Goal: Information Seeking & Learning: Find specific fact

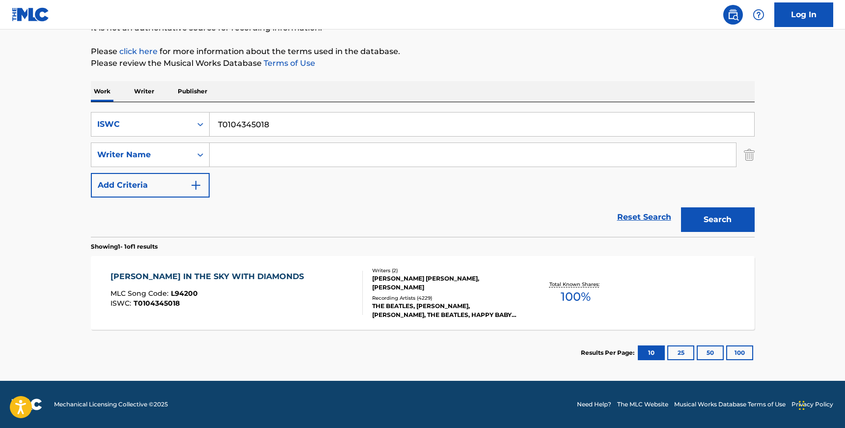
click at [224, 121] on input "T0104345018" at bounding box center [482, 124] width 545 height 24
paste input "9278179387"
type input "T9278179387"
click at [681, 207] on button "Search" at bounding box center [718, 219] width 74 height 25
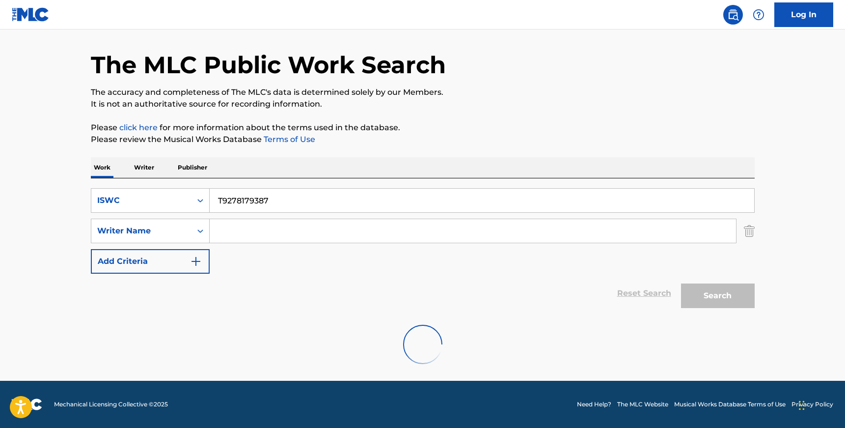
scroll to position [107, 0]
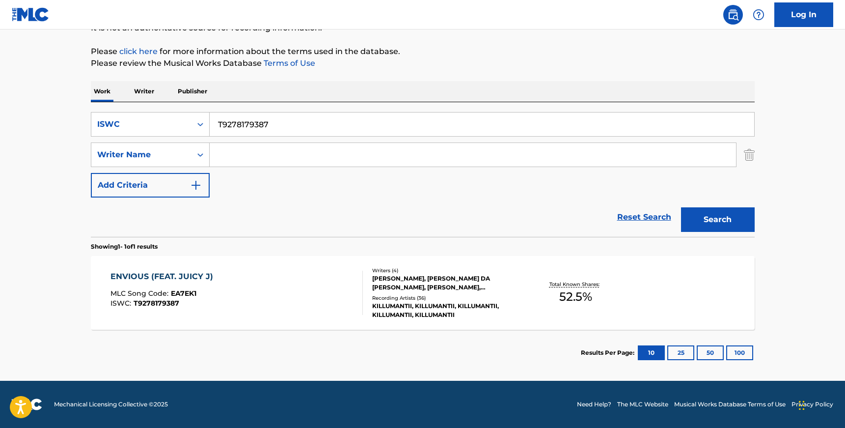
click at [372, 278] on div "[PERSON_NAME], [PERSON_NAME] DA [PERSON_NAME], [PERSON_NAME], [PERSON_NAME]" at bounding box center [446, 283] width 148 height 18
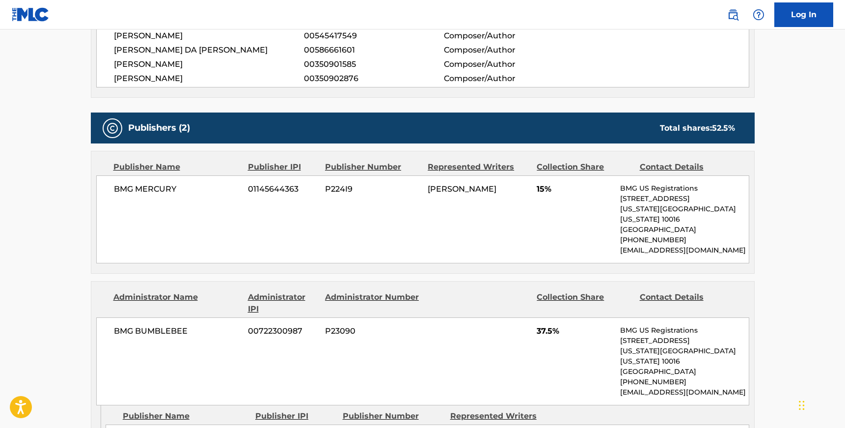
scroll to position [367, 0]
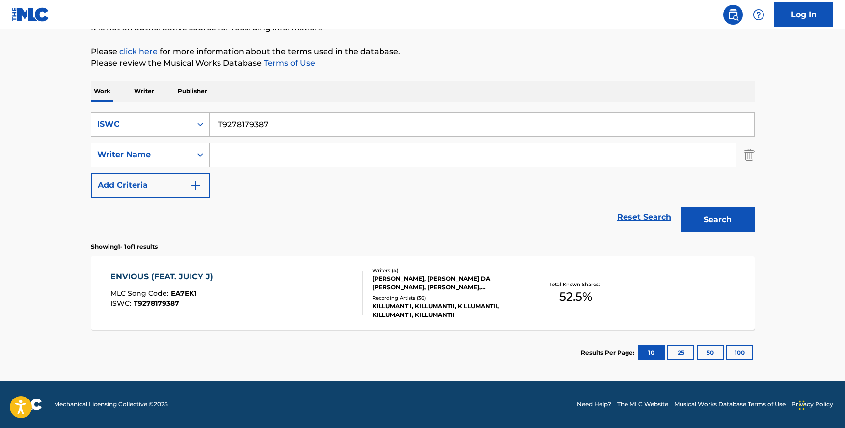
scroll to position [107, 0]
click at [387, 289] on div "[PERSON_NAME], [PERSON_NAME] DA [PERSON_NAME], [PERSON_NAME], [PERSON_NAME]" at bounding box center [446, 283] width 148 height 18
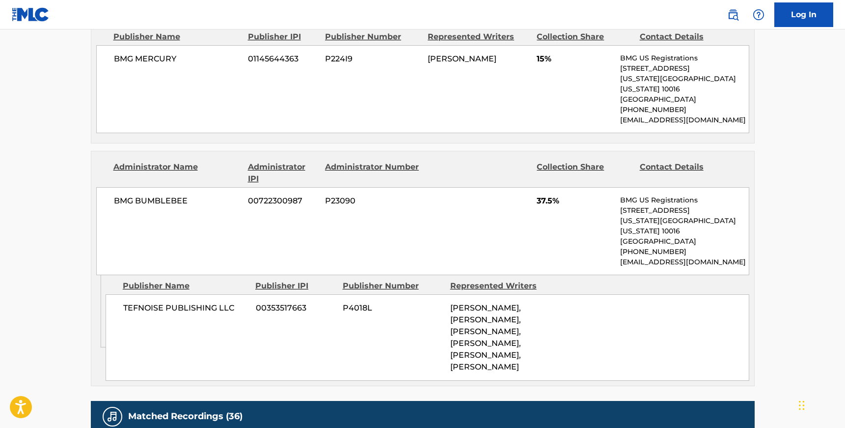
scroll to position [543, 0]
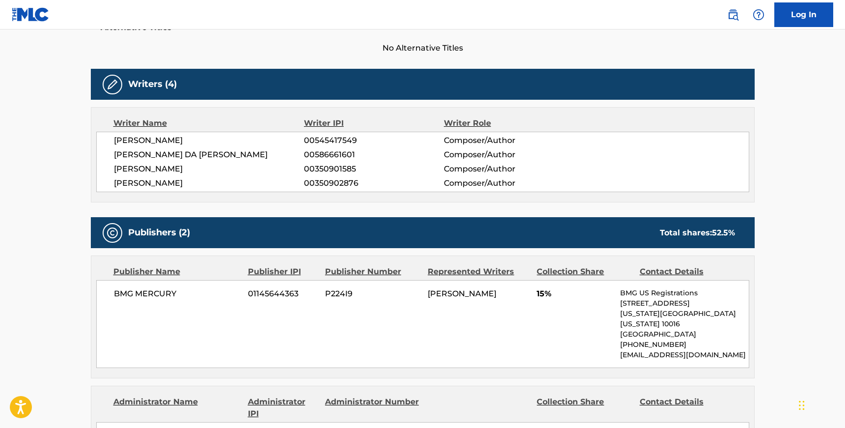
scroll to position [107, 0]
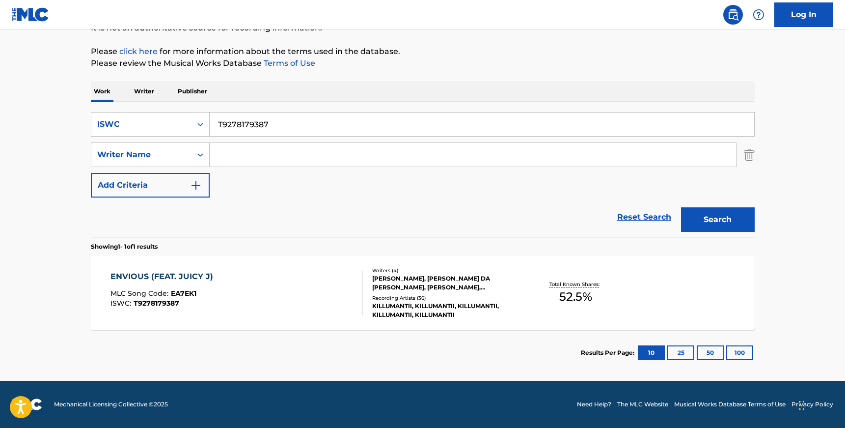
click at [259, 126] on input "T9278179387" at bounding box center [482, 124] width 545 height 24
paste input "0049046016"
type input "T0049046016"
click at [681, 207] on button "Search" at bounding box center [718, 219] width 74 height 25
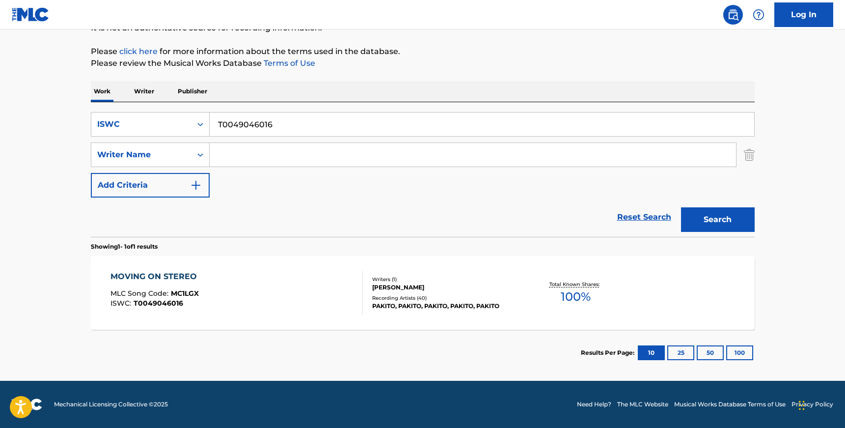
click at [411, 282] on div "Writers ( 1 )" at bounding box center [446, 278] width 148 height 7
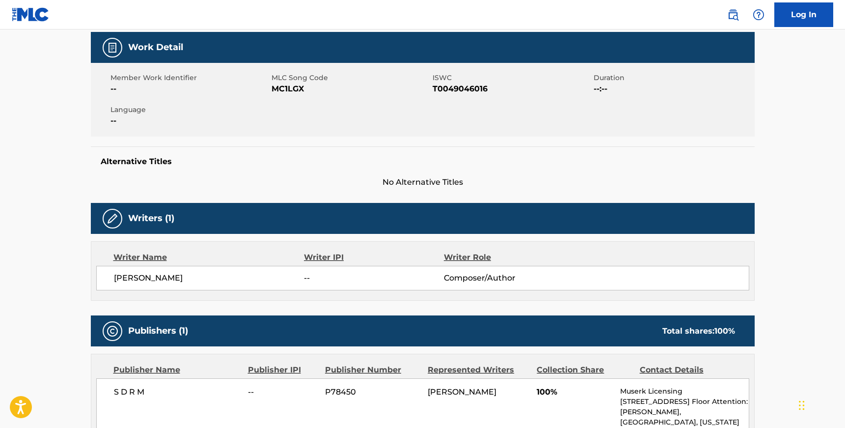
scroll to position [248, 0]
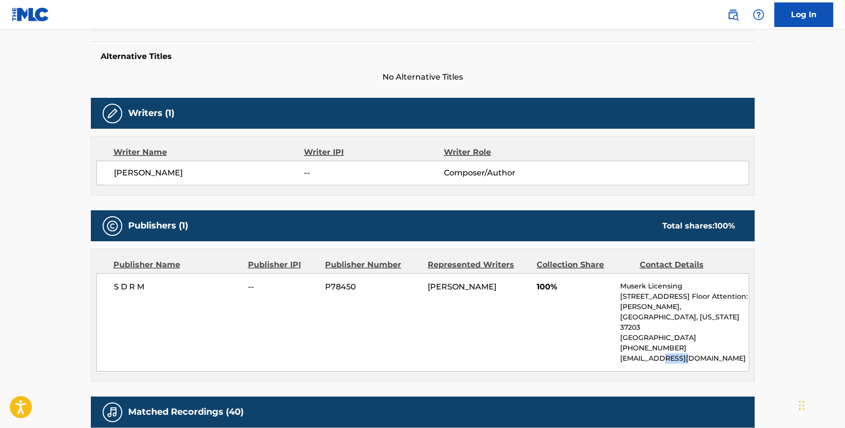
drag, startPoint x: 685, startPoint y: 349, endPoint x: 661, endPoint y: 349, distance: 24.1
click at [661, 353] on p "[EMAIL_ADDRESS][DOMAIN_NAME]" at bounding box center [684, 358] width 128 height 10
copy p "muserk"
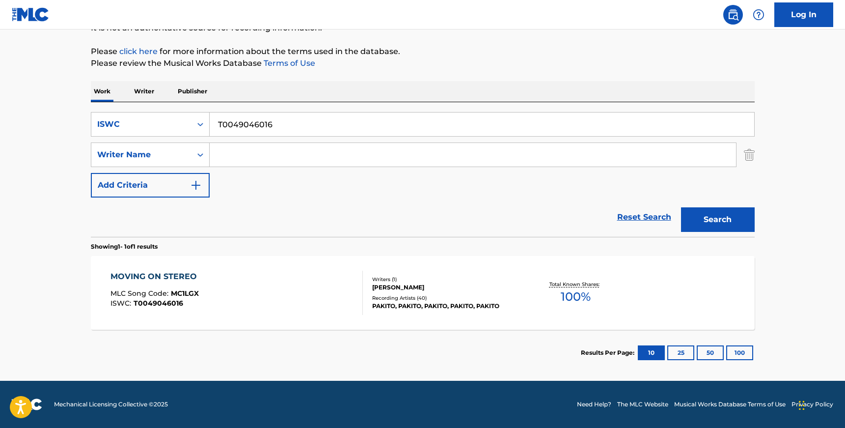
click at [238, 126] on input "T0049046016" at bounding box center [482, 124] width 545 height 24
paste input "9035582593"
type input "T9035582593"
click at [681, 207] on button "Search" at bounding box center [718, 219] width 74 height 25
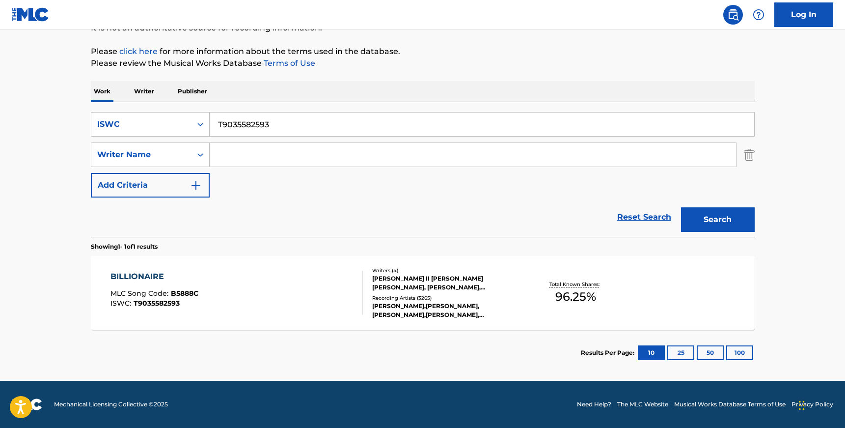
click at [365, 295] on div "Writers ( 4 ) [PERSON_NAME] II [PERSON_NAME] [PERSON_NAME], [PERSON_NAME], [PER…" at bounding box center [442, 293] width 158 height 53
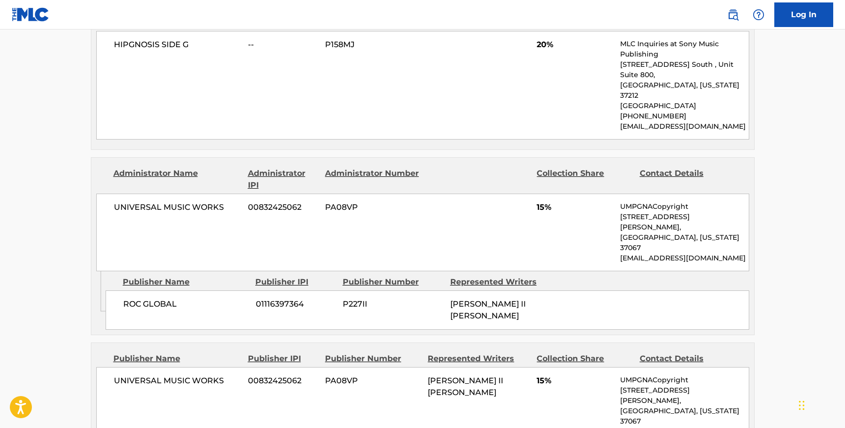
scroll to position [691, 0]
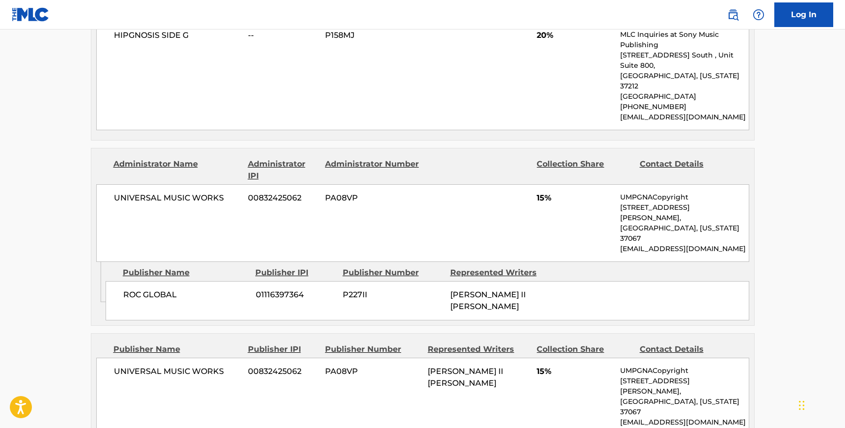
scroll to position [107, 0]
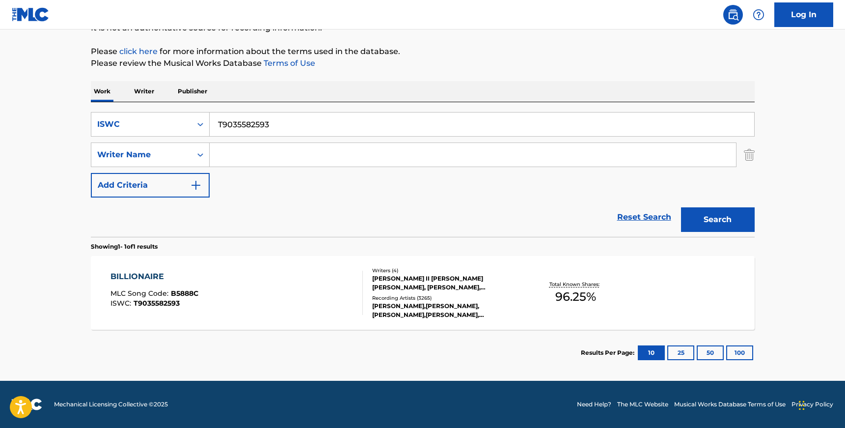
click at [249, 127] on input "T9035582593" at bounding box center [482, 124] width 545 height 24
paste input "LITTLE DRUMMER BOY"
type input "LITTLE DRUMMER BOY"
click at [208, 122] on div "Search Form" at bounding box center [200, 124] width 18 height 18
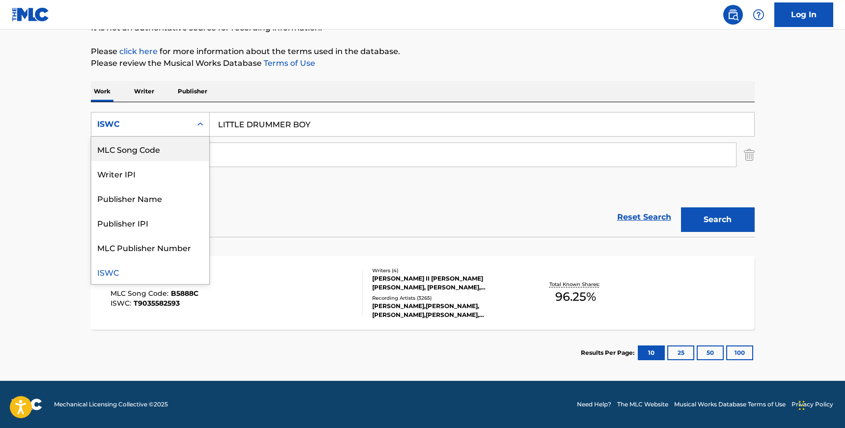
scroll to position [0, 0]
click at [173, 144] on div "Work Title" at bounding box center [150, 148] width 118 height 25
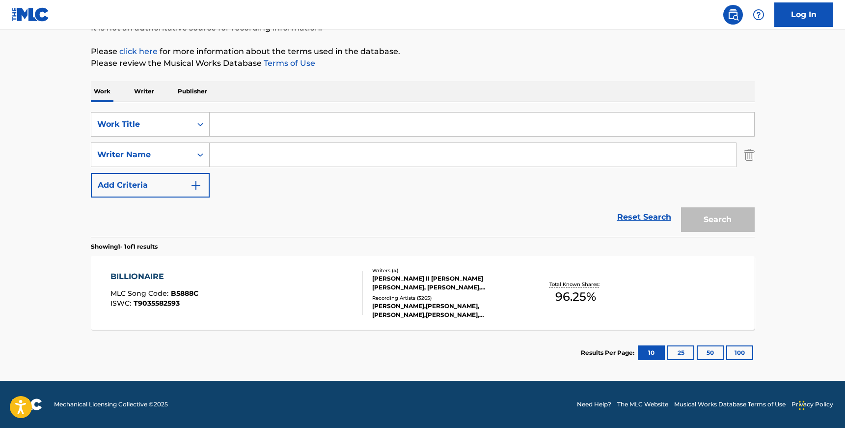
click at [259, 137] on div "SearchWithCriteria94d3712f-b234-4d73-8927-b4a1c5b2d5fd Work Title SearchWithCri…" at bounding box center [423, 154] width 664 height 85
click at [254, 129] on input "Search Form" at bounding box center [482, 124] width 545 height 24
paste input "LITTLE DRUMMER BOY"
type input "LITTLE DRUMMER BOY"
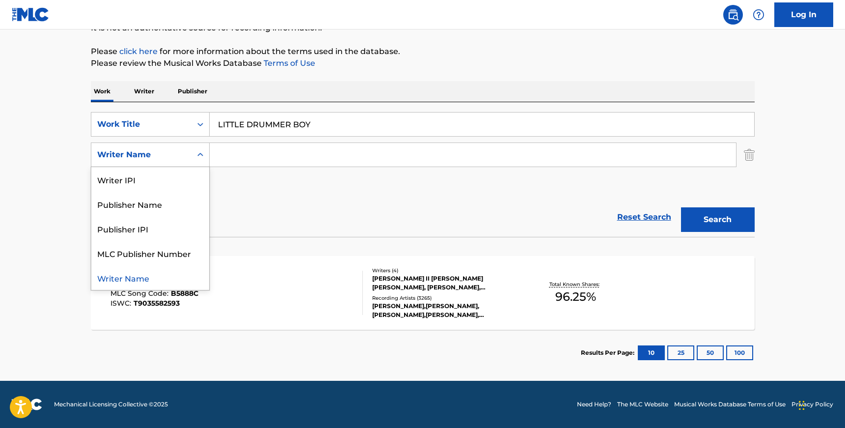
click at [182, 157] on div "Writer Name" at bounding box center [141, 155] width 88 height 12
click at [236, 156] on input "Search Form" at bounding box center [473, 155] width 526 height 24
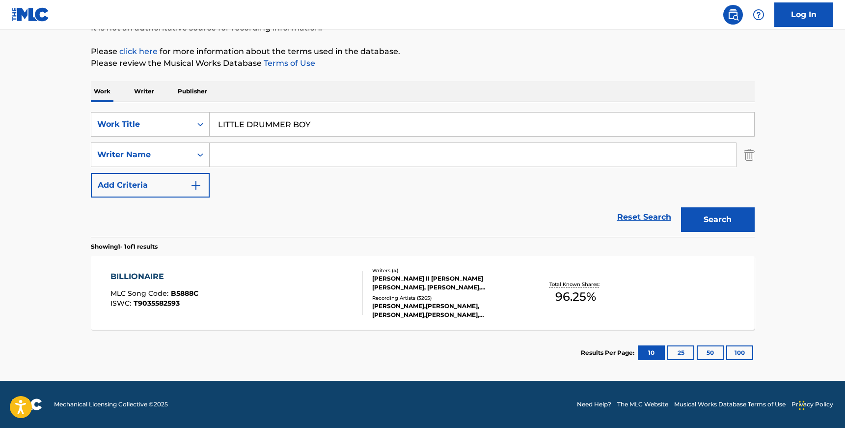
paste input "[PERSON_NAME], [PERSON_NAME], [PERSON_NAME]"
drag, startPoint x: 277, startPoint y: 153, endPoint x: 429, endPoint y: 160, distance: 152.4
click at [429, 160] on input "[PERSON_NAME], [PERSON_NAME], [PERSON_NAME]" at bounding box center [473, 155] width 526 height 24
type input "[PERSON_NAME]"
click at [708, 227] on button "Search" at bounding box center [718, 219] width 74 height 25
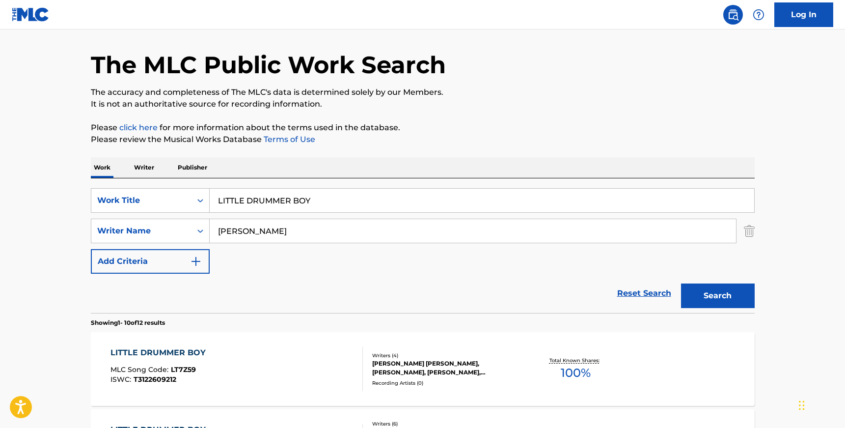
scroll to position [107, 0]
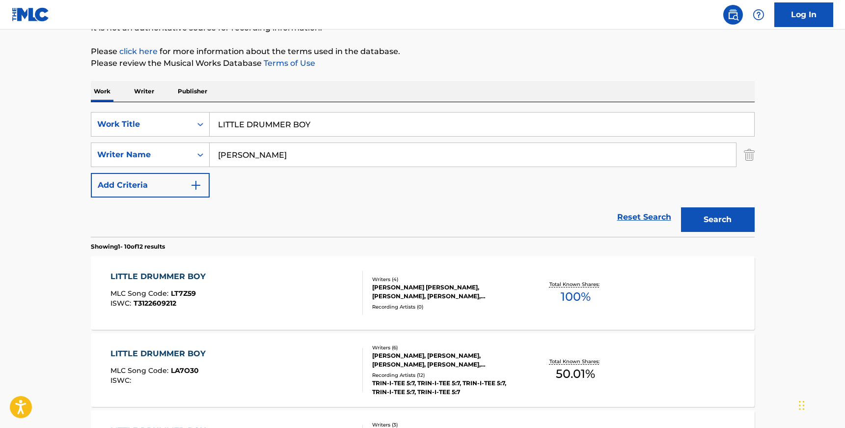
click at [464, 307] on div "Recording Artists ( 0 )" at bounding box center [446, 306] width 148 height 7
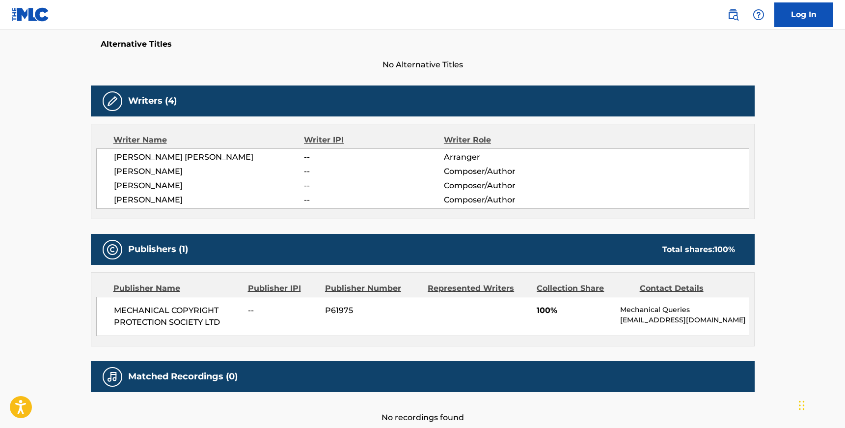
scroll to position [275, 0]
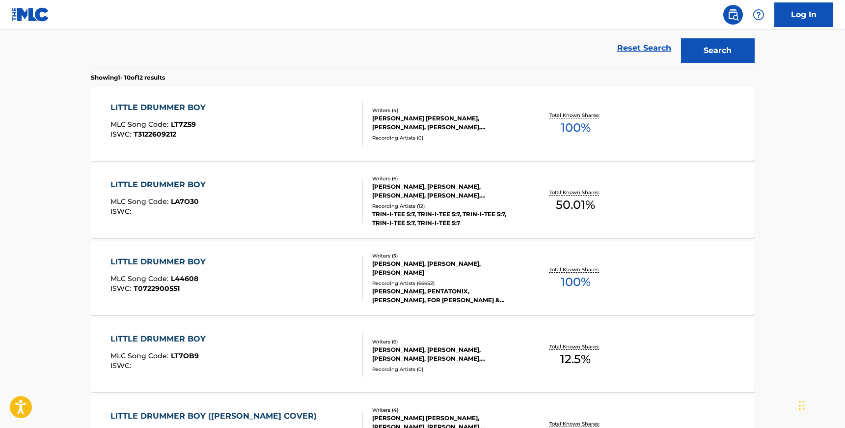
scroll to position [107, 0]
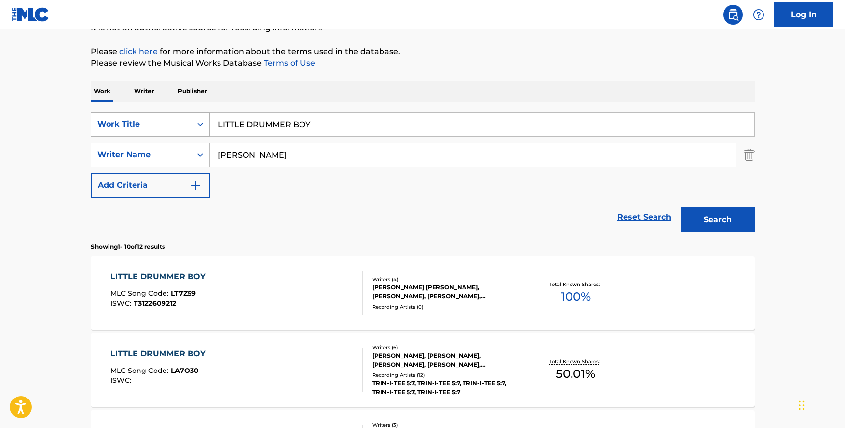
click at [190, 128] on div "Work Title" at bounding box center [141, 124] width 100 height 19
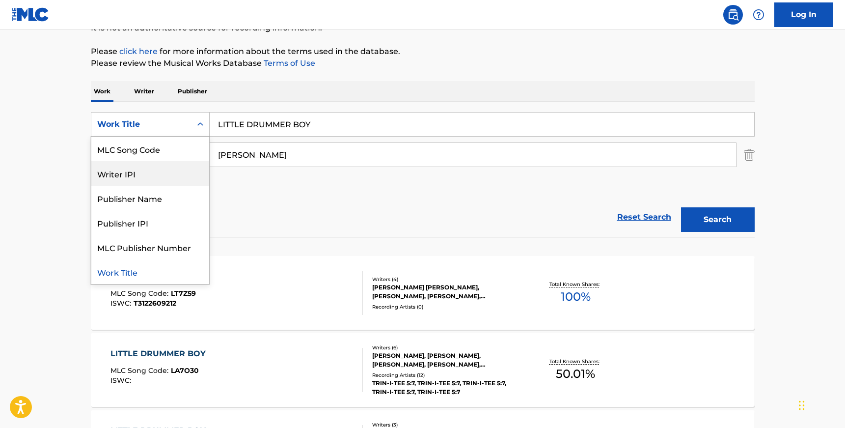
scroll to position [0, 0]
click at [154, 158] on div "ISWC" at bounding box center [150, 148] width 118 height 25
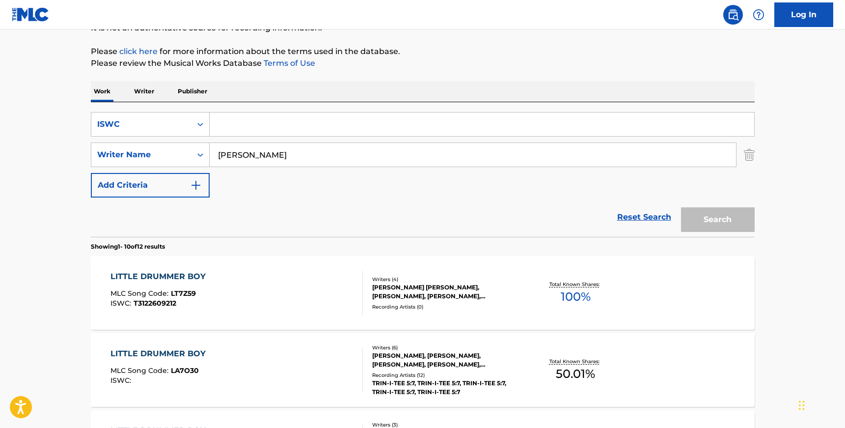
click at [255, 122] on input "Search Form" at bounding box center [482, 124] width 545 height 24
paste input "T9128099592"
type input "T9128099592"
click at [247, 148] on input "[PERSON_NAME]" at bounding box center [473, 155] width 526 height 24
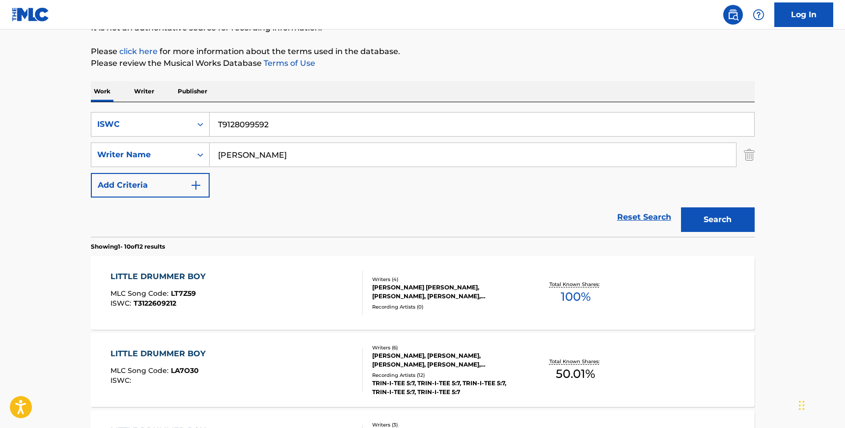
click at [247, 148] on input "[PERSON_NAME]" at bounding box center [473, 155] width 526 height 24
click at [681, 207] on button "Search" at bounding box center [718, 219] width 74 height 25
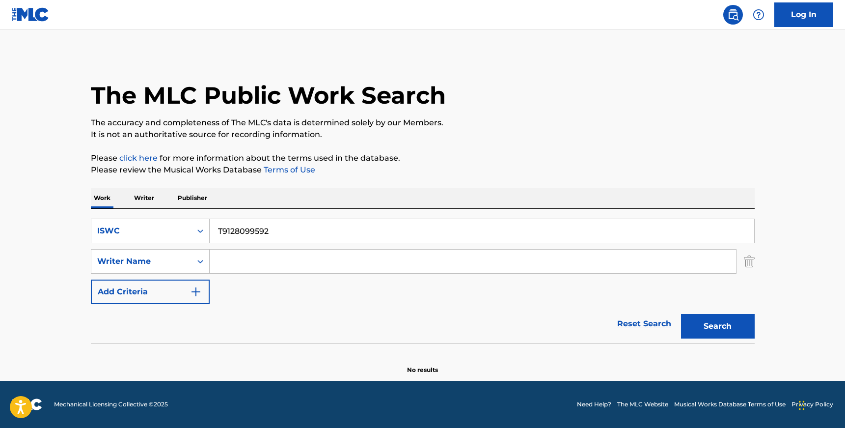
click at [224, 234] on input "T9128099592" at bounding box center [482, 231] width 545 height 24
paste input "3101009994"
type input "T3101009994"
click at [681, 314] on button "Search" at bounding box center [718, 326] width 74 height 25
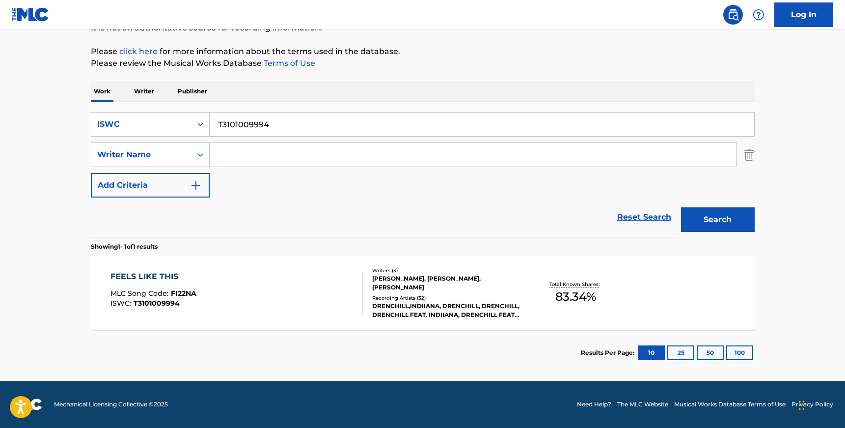
click at [428, 260] on div "FEELS LIKE THIS MLC Song Code : FI22NA ISWC : T3101009994 Writers ( 3 ) [PERSON…" at bounding box center [423, 293] width 664 height 74
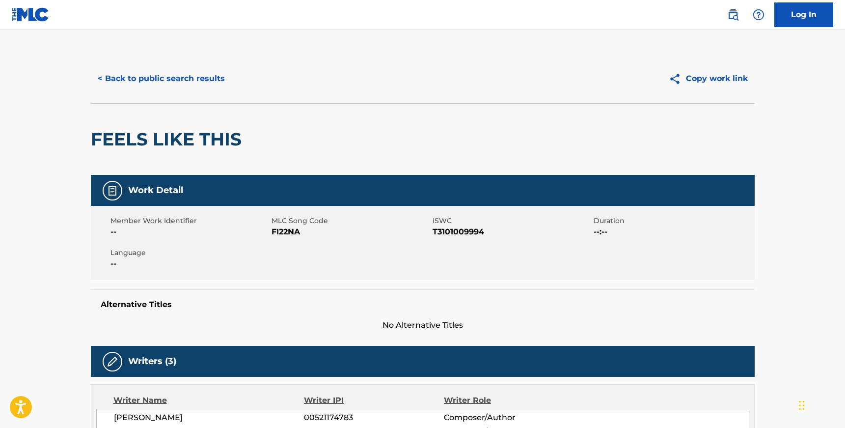
click at [195, 81] on button "< Back to public search results" at bounding box center [161, 78] width 141 height 25
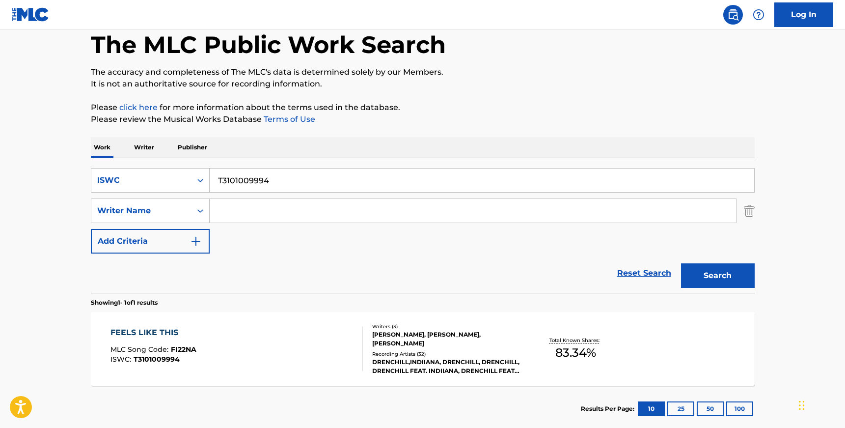
click at [270, 183] on input "T3101009994" at bounding box center [482, 180] width 545 height 24
paste input "9328343608"
type input "T9328343608"
click at [681, 263] on button "Search" at bounding box center [718, 275] width 74 height 25
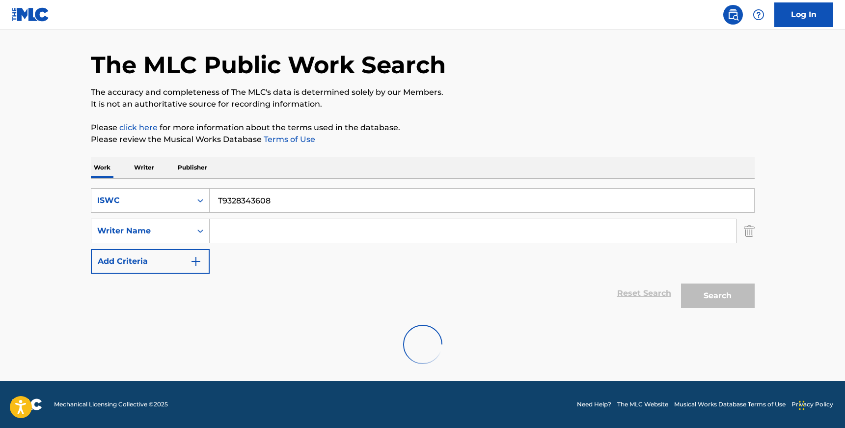
scroll to position [0, 0]
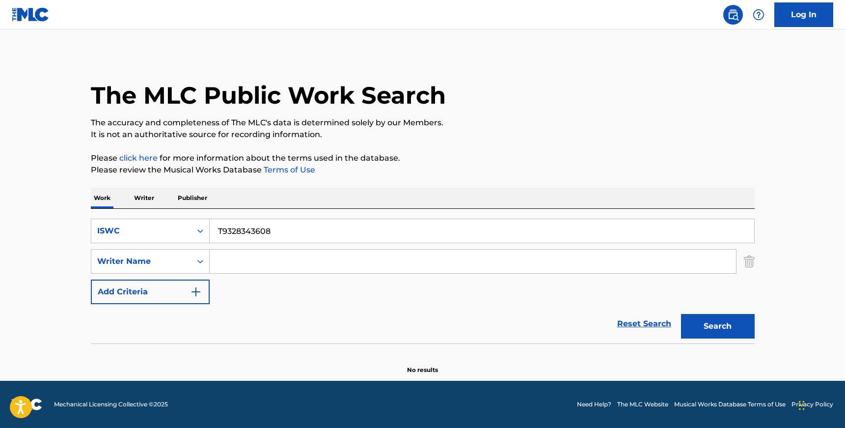
click at [253, 265] on input "Search Form" at bounding box center [473, 261] width 526 height 24
paste input "[PERSON_NAME] [PERSON_NAME]"
drag, startPoint x: 277, startPoint y: 260, endPoint x: 211, endPoint y: 260, distance: 66.3
click at [211, 260] on input "[PERSON_NAME] [PERSON_NAME]" at bounding box center [473, 261] width 526 height 24
type input "[PERSON_NAME]"
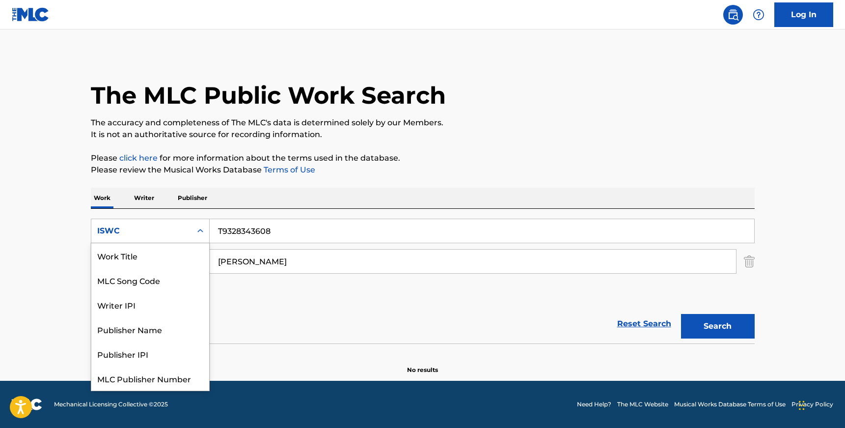
click at [179, 230] on div "ISWC" at bounding box center [141, 231] width 88 height 12
click at [160, 256] on div "Work Title" at bounding box center [150, 255] width 118 height 25
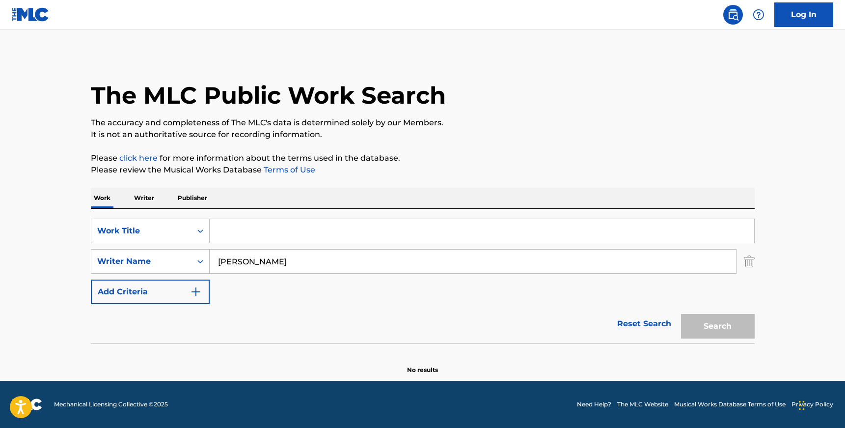
click at [256, 232] on input "Search Form" at bounding box center [482, 231] width 545 height 24
paste input "HELP ME BREATHE"
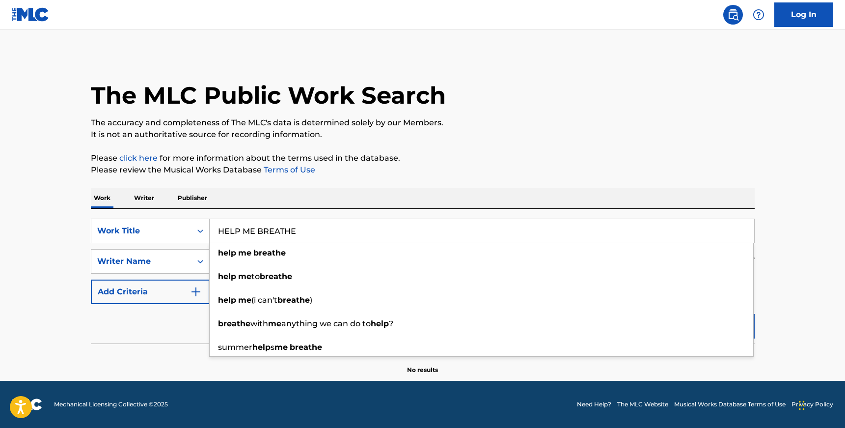
type input "HELP ME BREATHE"
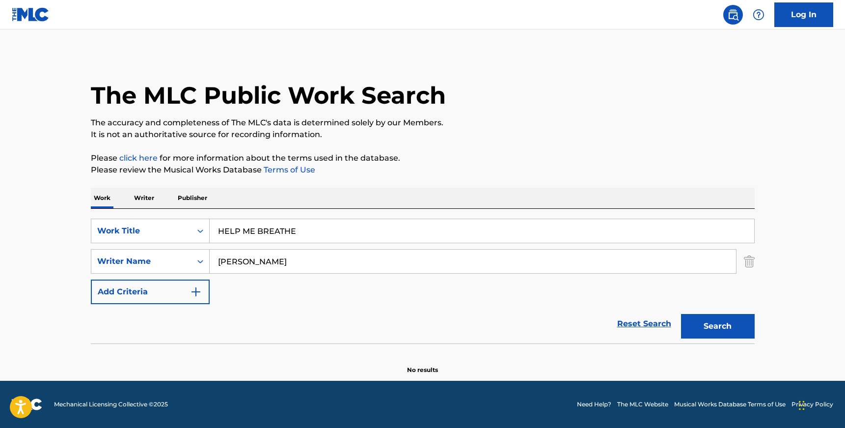
click at [804, 289] on main "The MLC Public Work Search The accuracy and completeness of The MLC's data is d…" at bounding box center [422, 204] width 845 height 351
click at [723, 320] on button "Search" at bounding box center [718, 326] width 74 height 25
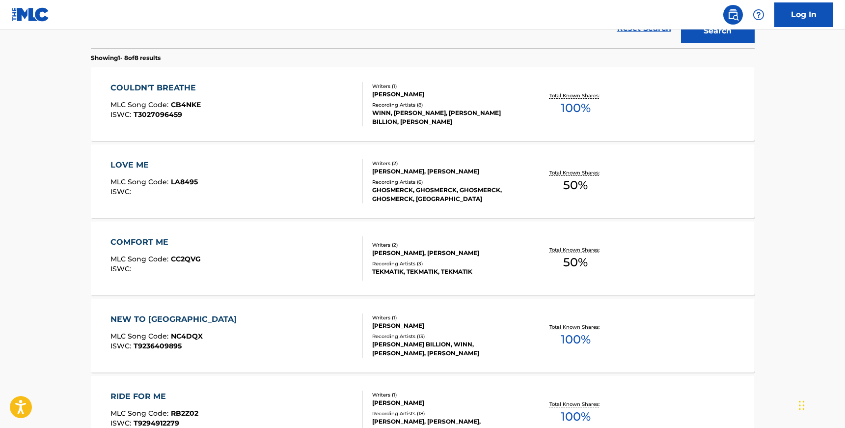
scroll to position [175, 0]
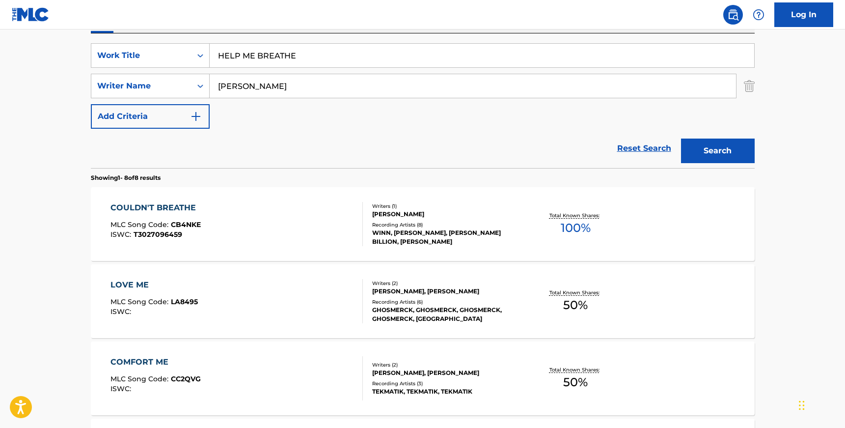
click at [288, 90] on input "[PERSON_NAME]" at bounding box center [473, 86] width 526 height 24
paste input "[PERSON_NAME] [PERSON_NAME]"
drag, startPoint x: 268, startPoint y: 83, endPoint x: 431, endPoint y: 79, distance: 163.6
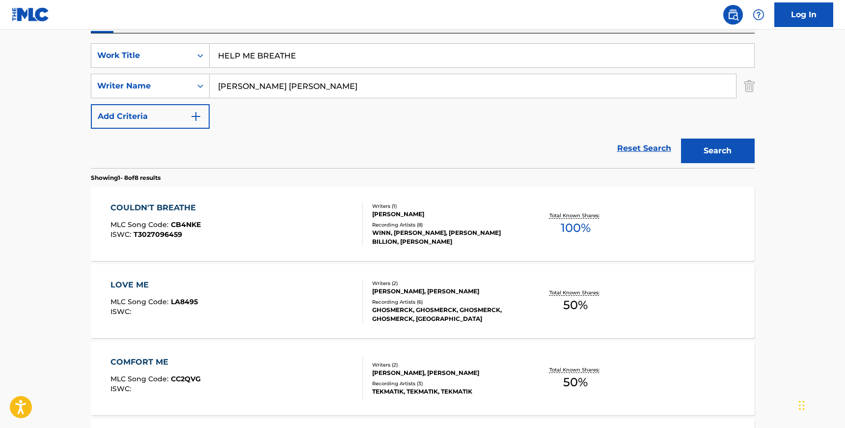
click at [431, 79] on input "[PERSON_NAME] [PERSON_NAME]" at bounding box center [473, 86] width 526 height 24
click at [324, 85] on input "[PERSON_NAME] [PERSON_NAME]" at bounding box center [473, 86] width 526 height 24
drag, startPoint x: 270, startPoint y: 85, endPoint x: 320, endPoint y: 85, distance: 50.1
click at [320, 85] on input "[PERSON_NAME] [PERSON_NAME]" at bounding box center [473, 86] width 526 height 24
type input "[PERSON_NAME] [PERSON_NAME]"
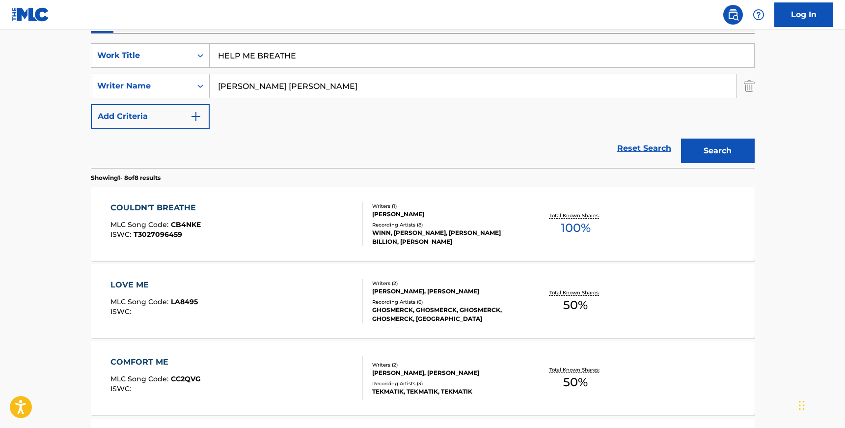
click at [681, 138] on button "Search" at bounding box center [718, 150] width 74 height 25
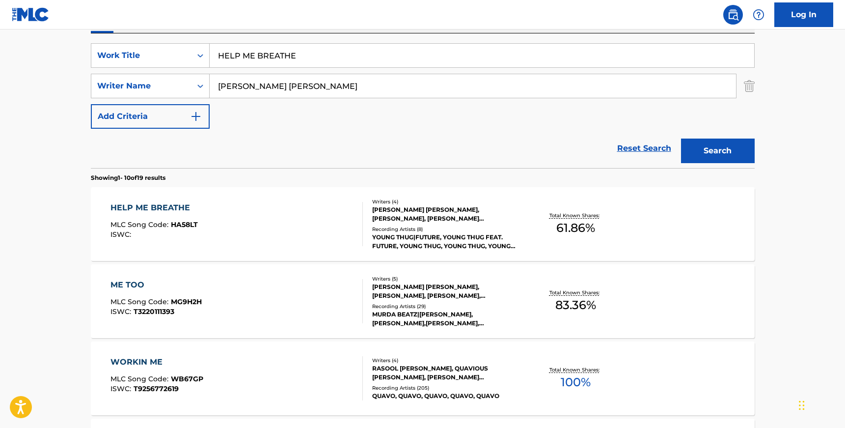
click at [434, 236] on div "YOUNG THUG|FUTURE, YOUNG THUG FEAT. FUTURE, YOUNG THUG, YOUNG THUG, YOUNG THUG" at bounding box center [446, 242] width 148 height 18
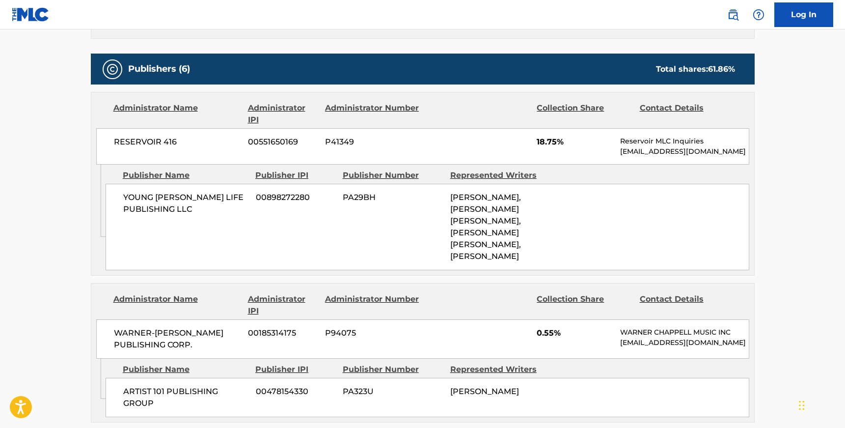
scroll to position [410, 0]
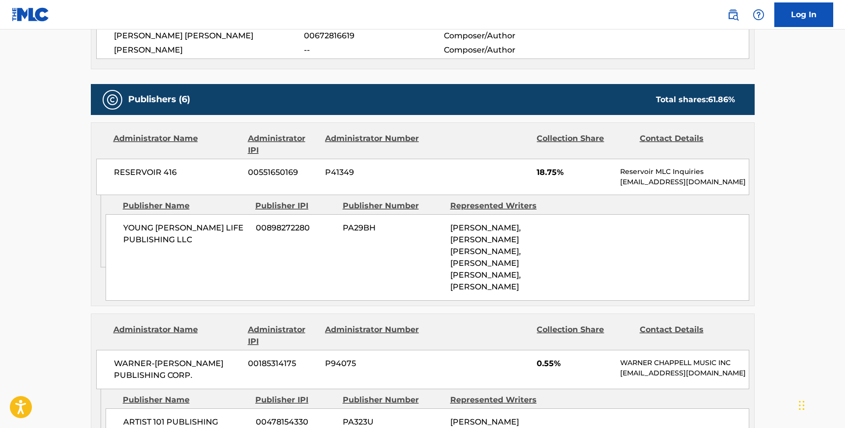
scroll to position [175, 0]
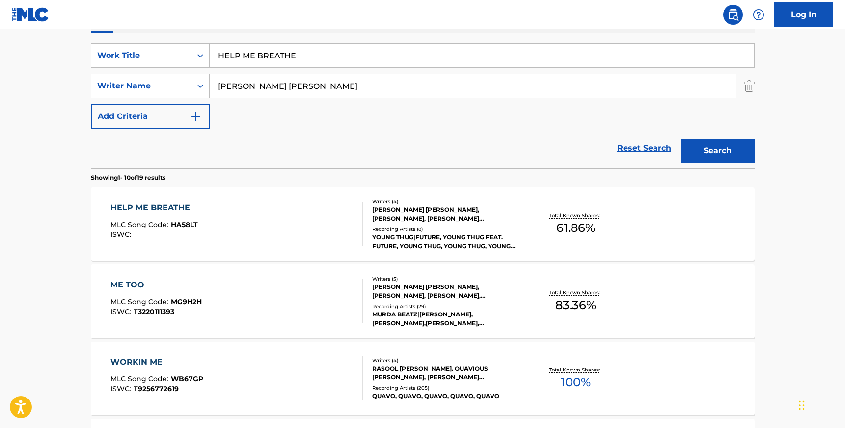
click at [297, 82] on input "[PERSON_NAME] [PERSON_NAME]" at bounding box center [473, 86] width 526 height 24
paste input "[PERSON_NAME]"
type input "[PERSON_NAME]"
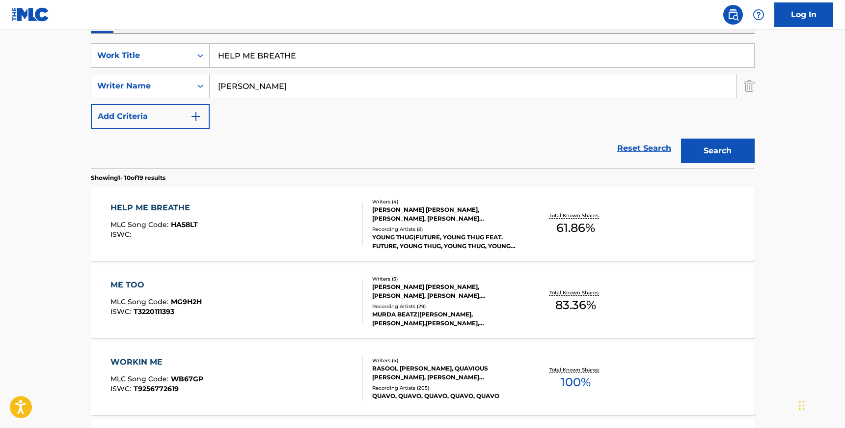
click at [681, 138] on button "Search" at bounding box center [718, 150] width 74 height 25
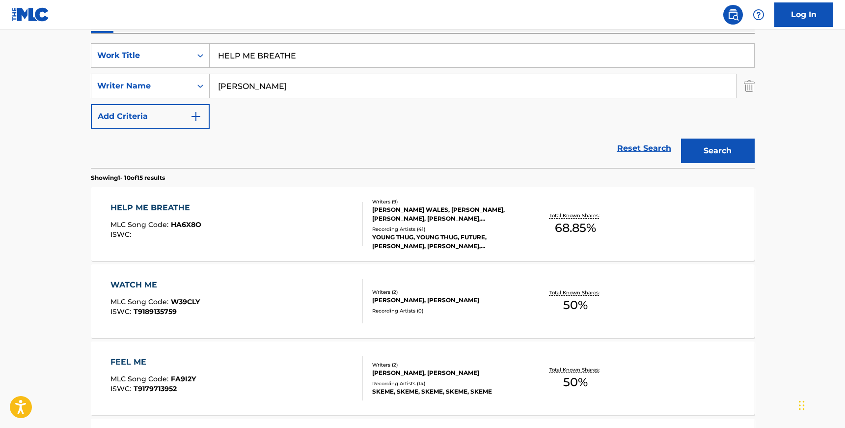
click at [344, 213] on div "HELP ME BREATHE MLC Song Code : HA6X8O ISWC :" at bounding box center [236, 224] width 252 height 44
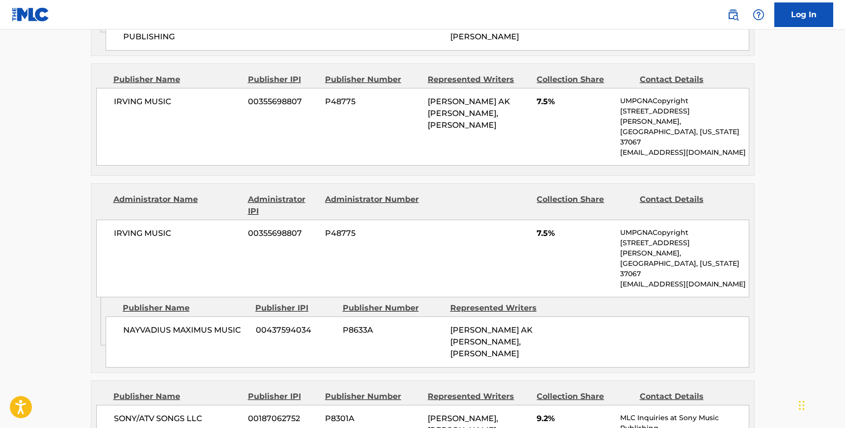
scroll to position [1688, 0]
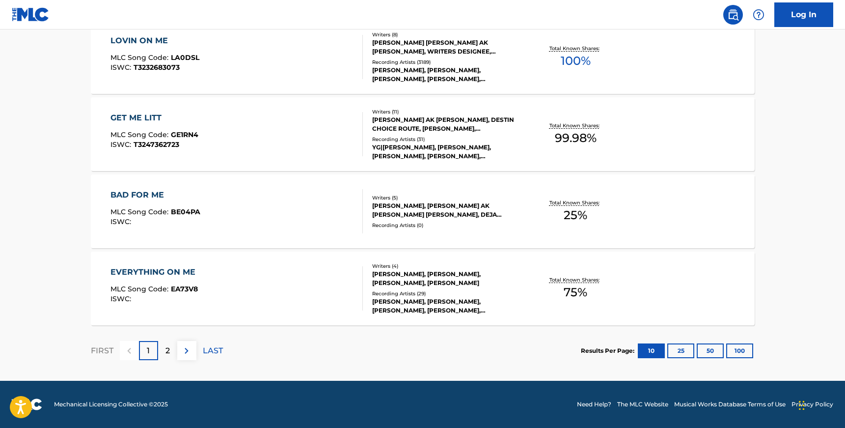
scroll to position [175, 0]
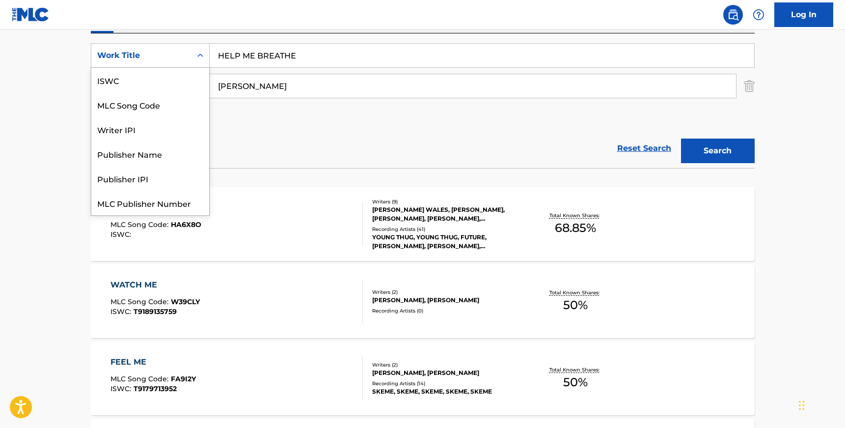
click at [194, 50] on div "Search Form" at bounding box center [200, 56] width 18 height 18
click at [178, 83] on div "ISWC" at bounding box center [150, 80] width 118 height 25
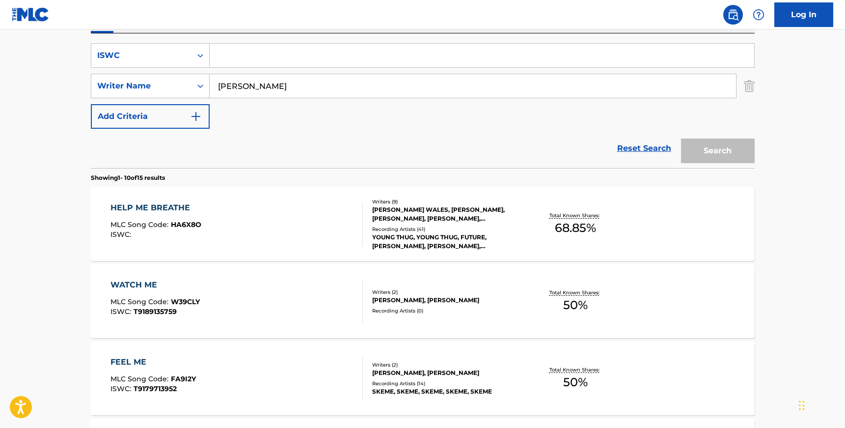
click at [279, 53] on input "Search Form" at bounding box center [482, 56] width 545 height 24
paste input "T0701844407"
type input "T0701844407"
click at [281, 83] on input "[PERSON_NAME]" at bounding box center [473, 86] width 526 height 24
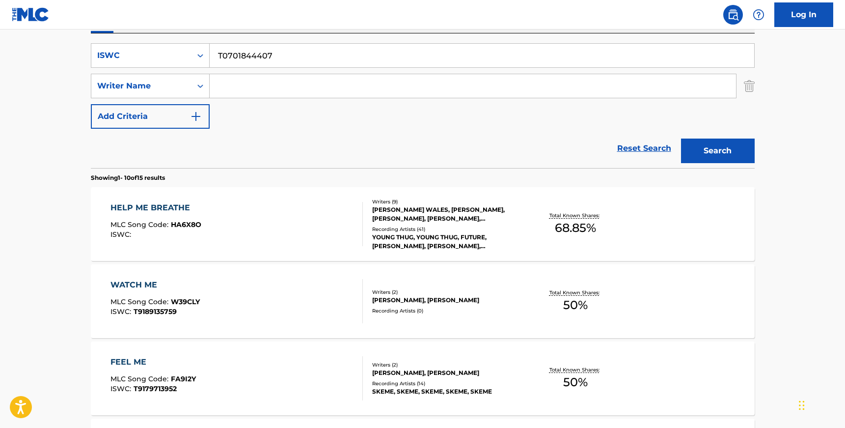
click at [681, 138] on button "Search" at bounding box center [718, 150] width 74 height 25
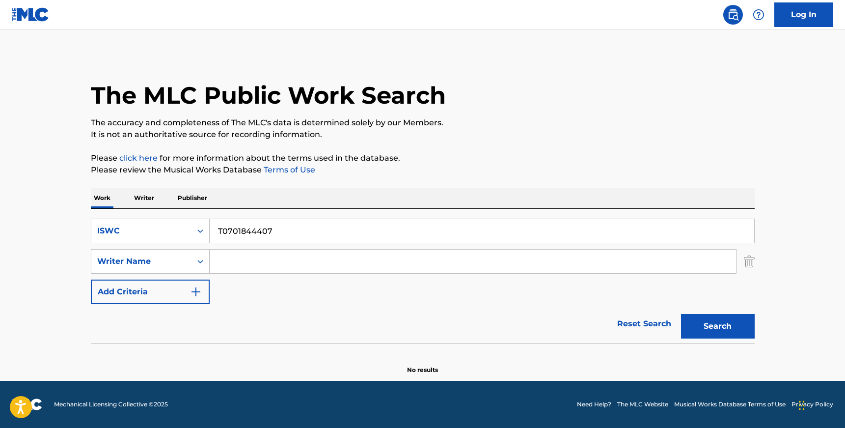
paste input "[PERSON_NAME]"
type input "[PERSON_NAME]"
click at [237, 228] on input "T0701844407" at bounding box center [482, 231] width 545 height 24
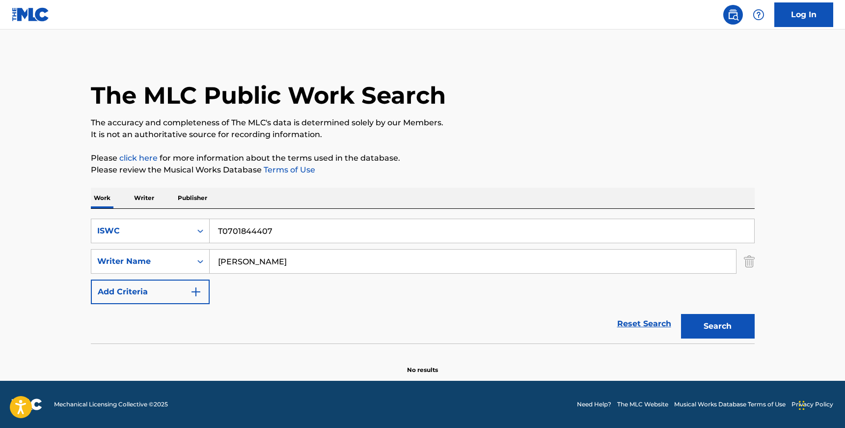
paste input "HIS GIRL (HAS TURNED INTO"
type input "THIS GIRL (HAS TURNED INTO"
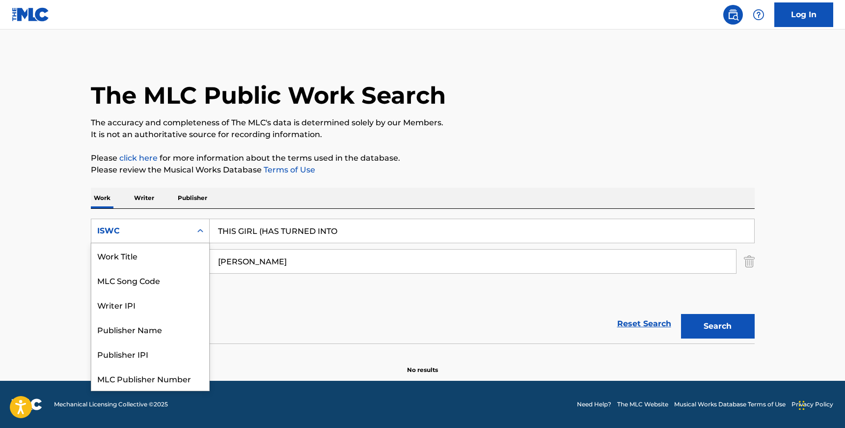
click at [200, 224] on div "Search Form" at bounding box center [200, 231] width 18 height 18
click at [171, 256] on div "Work Title" at bounding box center [150, 255] width 118 height 25
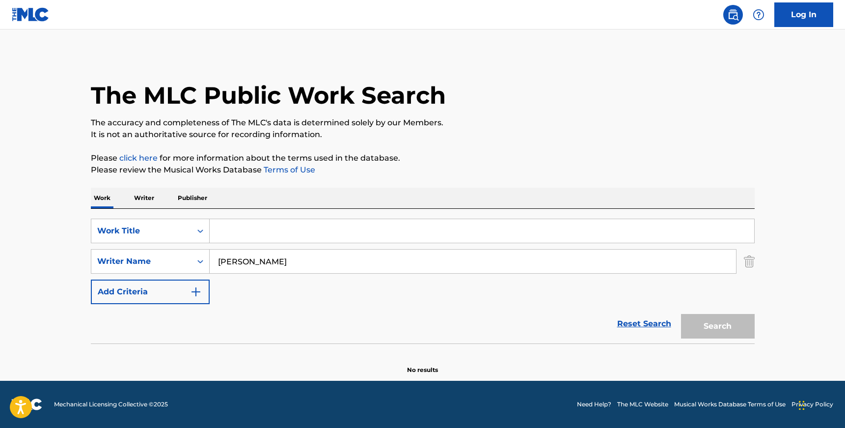
click at [254, 236] on input "Search Form" at bounding box center [482, 231] width 545 height 24
paste input "THIS GIRL (HAS TURNED INTO"
click at [260, 230] on input "THIS GIRL (HAS TURNED INTO" at bounding box center [482, 231] width 545 height 24
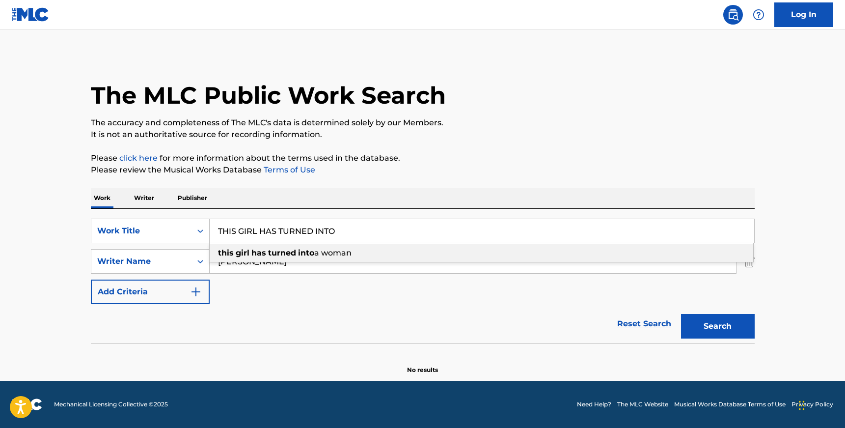
click at [268, 257] on strong "turned" at bounding box center [282, 252] width 28 height 9
type input "this girl has turned into a woman"
click at [268, 257] on input "[PERSON_NAME]" at bounding box center [473, 261] width 526 height 24
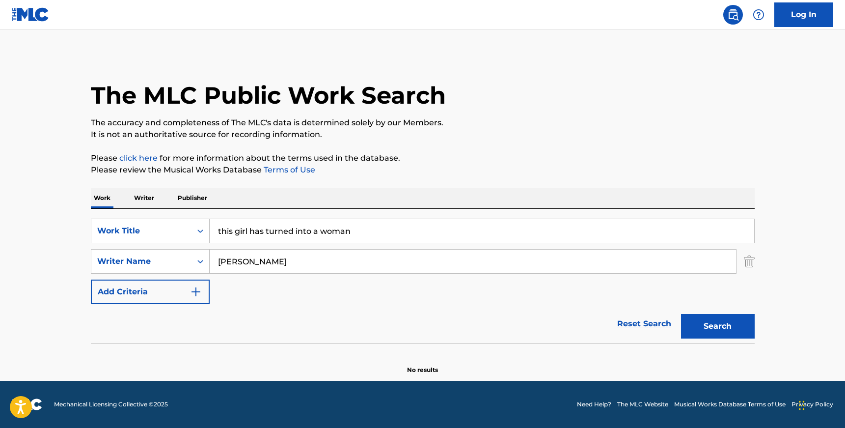
click at [268, 257] on input "[PERSON_NAME]" at bounding box center [473, 261] width 526 height 24
click at [681, 314] on button "Search" at bounding box center [718, 326] width 74 height 25
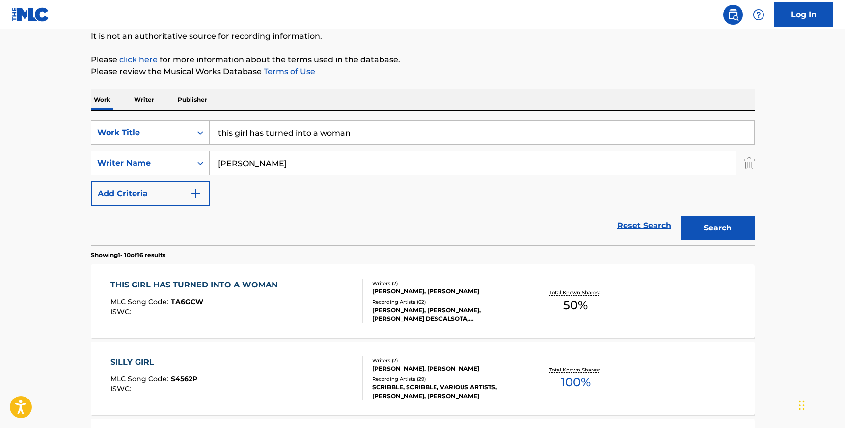
scroll to position [102, 0]
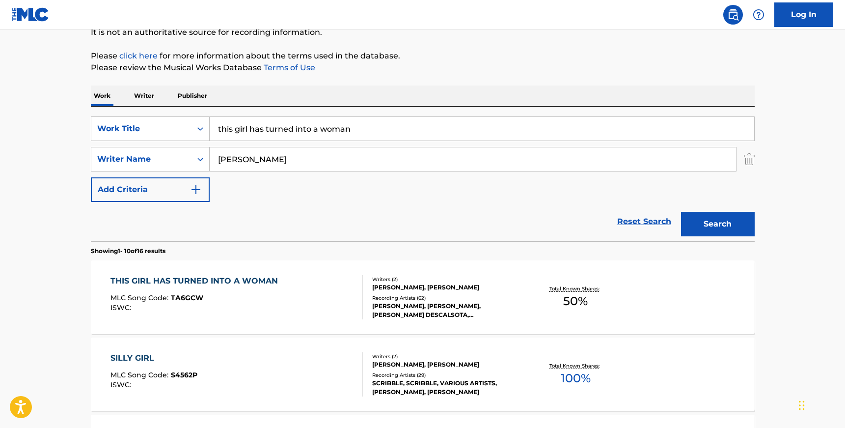
click at [283, 297] on div "THIS GIRL HAS TURNED INTO A WOMAN MLC Song Code : TA6GCW ISWC :" at bounding box center [236, 297] width 252 height 44
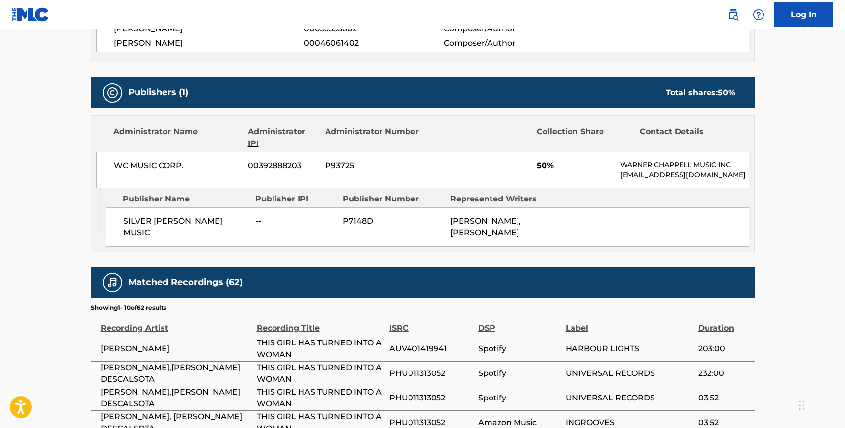
scroll to position [390, 0]
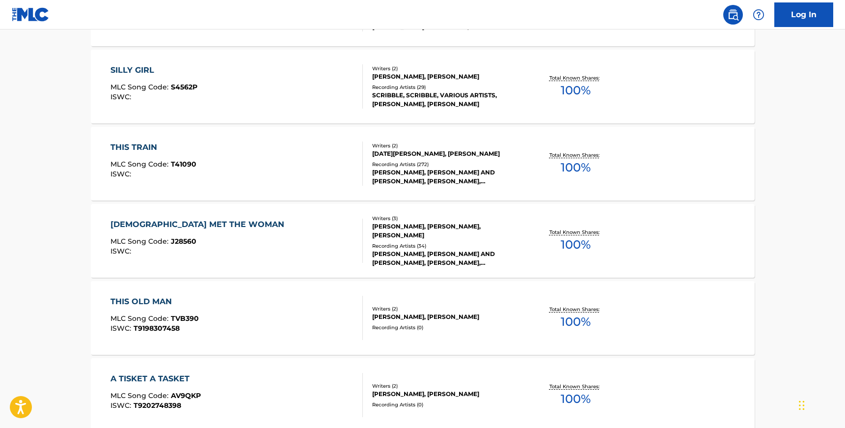
scroll to position [102, 0]
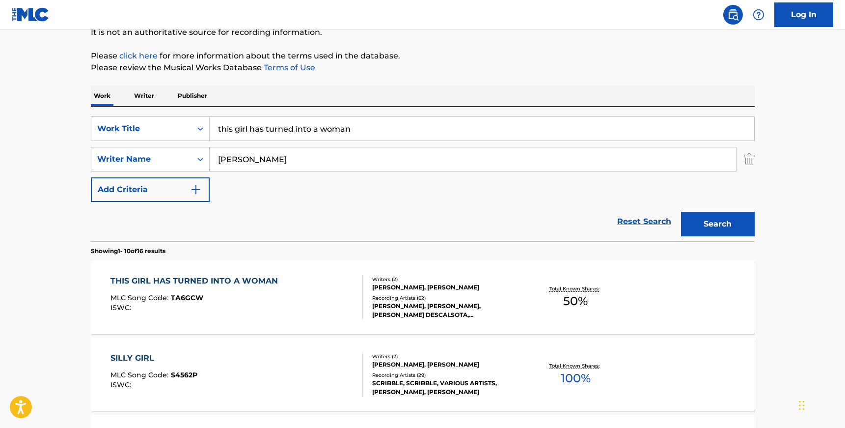
click at [253, 160] on input "[PERSON_NAME]" at bounding box center [473, 159] width 526 height 24
paste input "[PERSON_NAME]"
type input "[PERSON_NAME]"
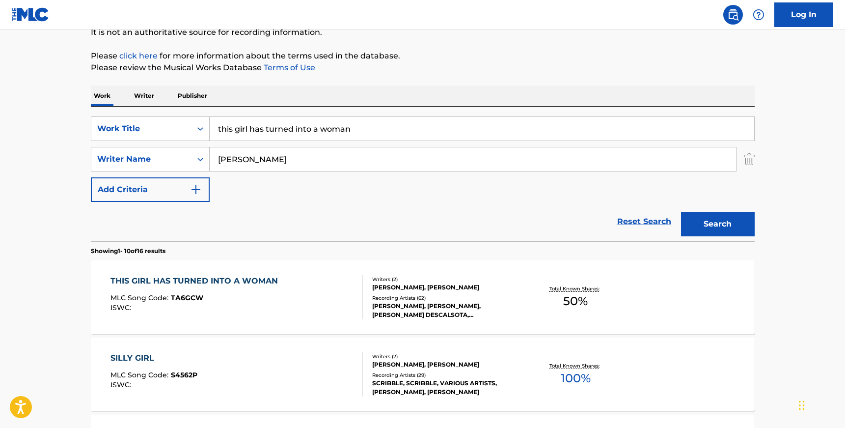
click at [331, 134] on input "this girl has turned into a woman" at bounding box center [482, 129] width 545 height 24
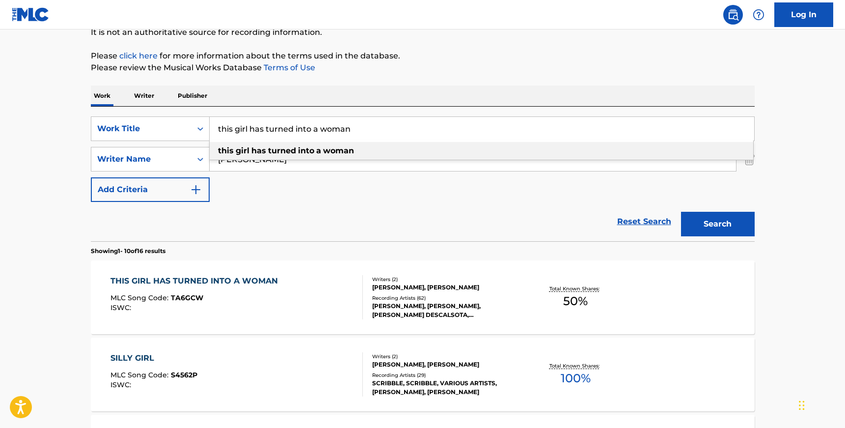
paste input "Little Too Late"
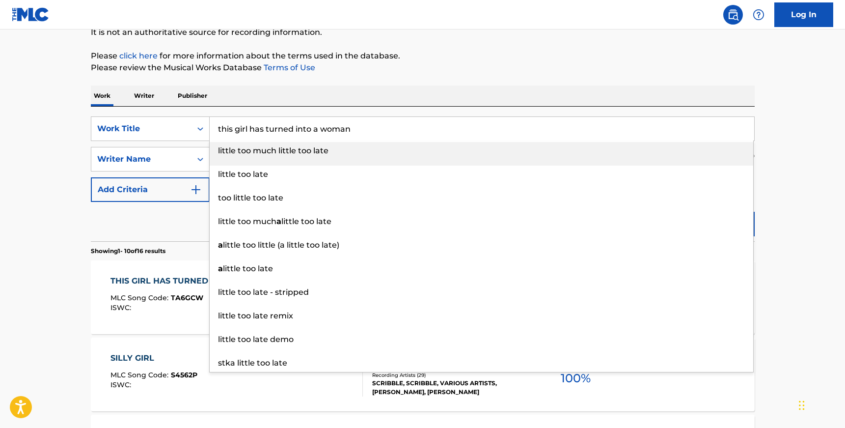
click at [308, 128] on input "this girl has turned into a woman" at bounding box center [482, 129] width 545 height 24
paste input "Little Too Late"
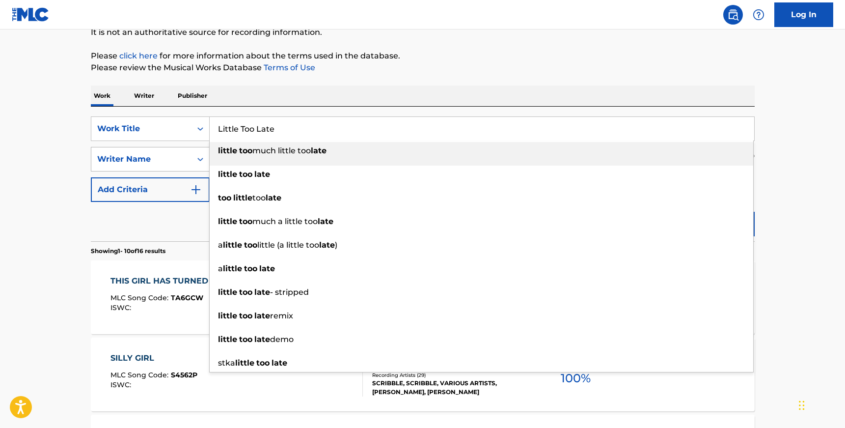
type input "Little Too Late"
click at [162, 156] on div "Writer Name" at bounding box center [141, 159] width 88 height 12
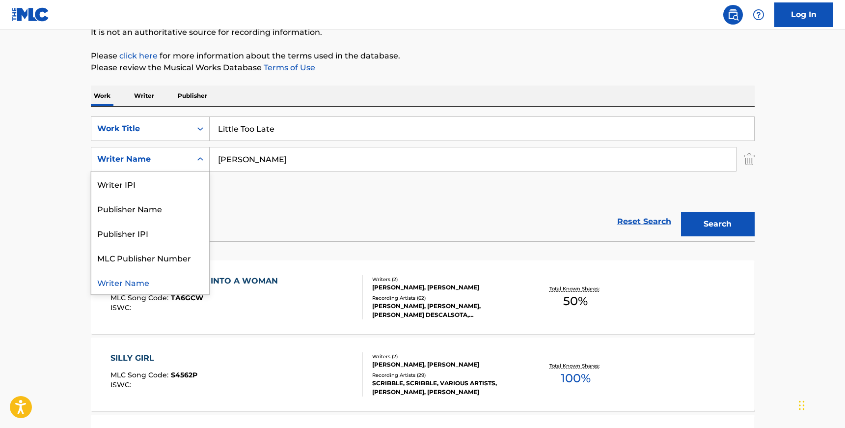
click at [721, 207] on div "Search" at bounding box center [715, 221] width 79 height 39
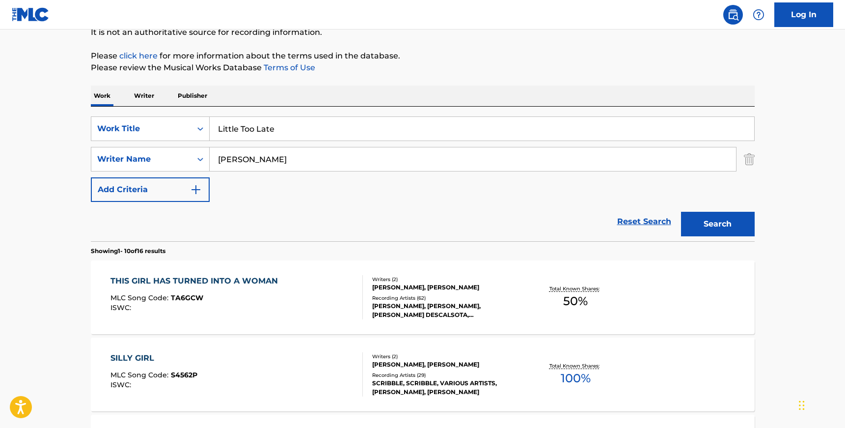
click at [720, 217] on button "Search" at bounding box center [718, 224] width 74 height 25
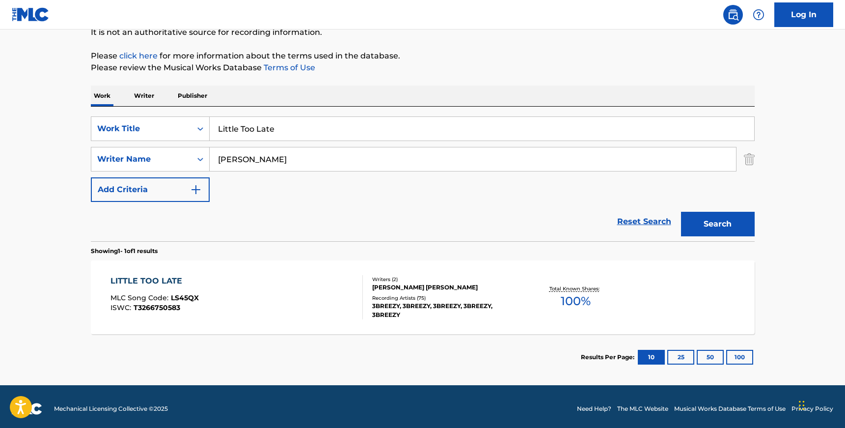
click at [378, 290] on div "[PERSON_NAME] [PERSON_NAME]" at bounding box center [446, 287] width 148 height 9
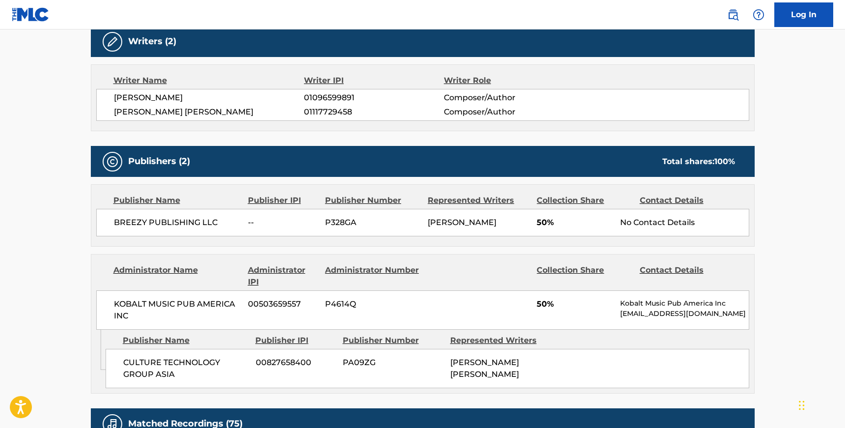
scroll to position [338, 0]
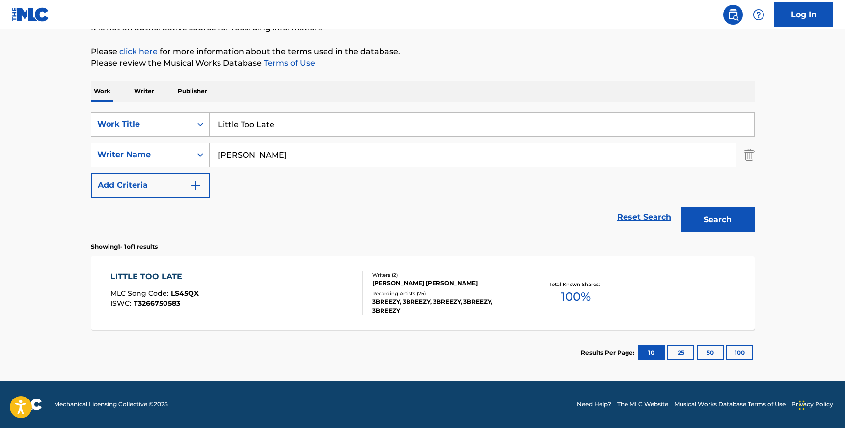
scroll to position [107, 0]
click at [286, 127] on input "Little Too Late" at bounding box center [482, 124] width 545 height 24
paste input "HUNTIN SEASON', 'Huntin Season"
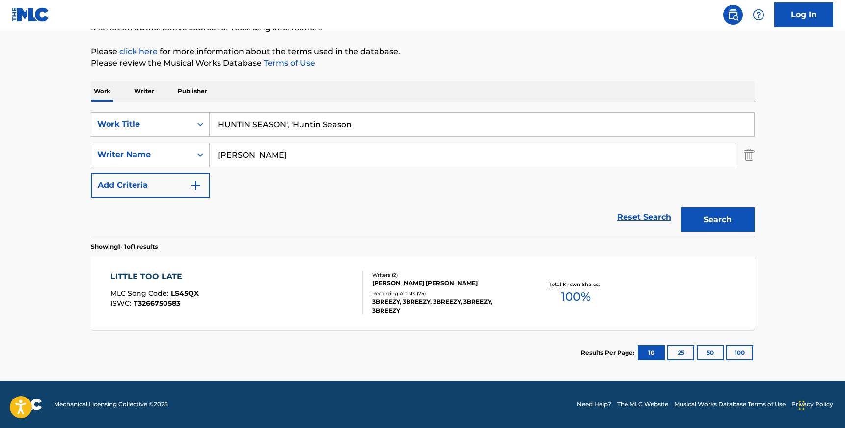
drag, startPoint x: 292, startPoint y: 121, endPoint x: 375, endPoint y: 130, distance: 83.0
click at [375, 130] on input "HUNTIN SEASON', 'Huntin Season" at bounding box center [482, 124] width 545 height 24
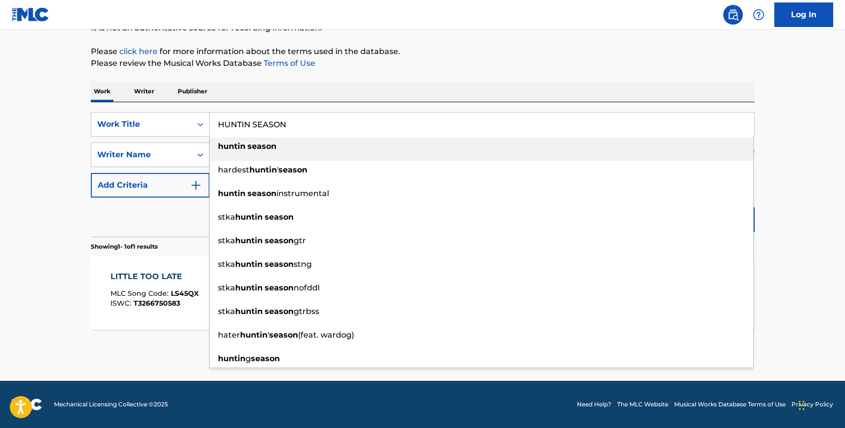
type input "HUNTIN SEASON"
click at [52, 191] on main "The MLC Public Work Search The accuracy and completeness of The MLC's data is d…" at bounding box center [422, 152] width 845 height 458
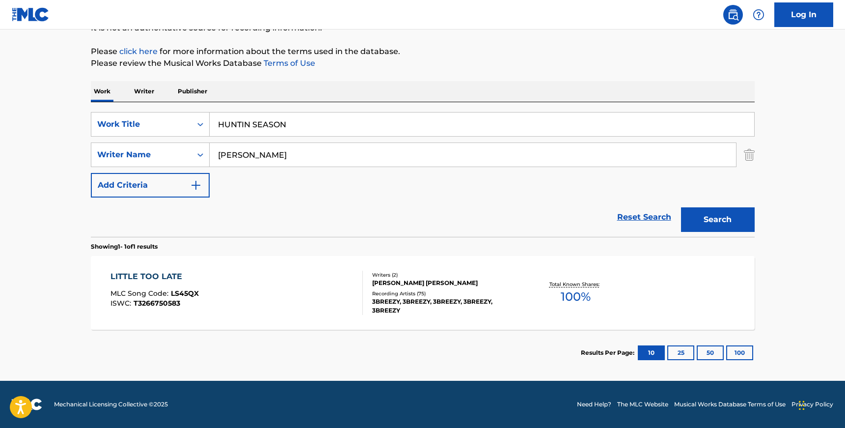
click at [308, 163] on input "[PERSON_NAME]" at bounding box center [473, 155] width 526 height 24
paste input "[PERSON_NAME]"
type input "[PERSON_NAME]"
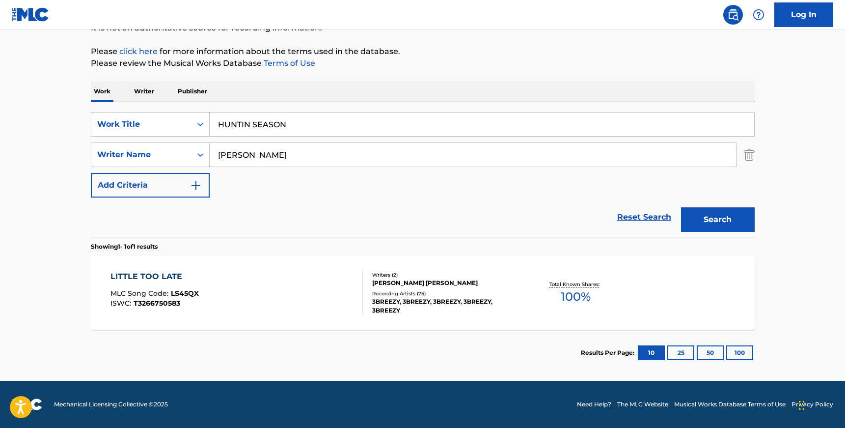
click at [681, 207] on button "Search" at bounding box center [718, 219] width 74 height 25
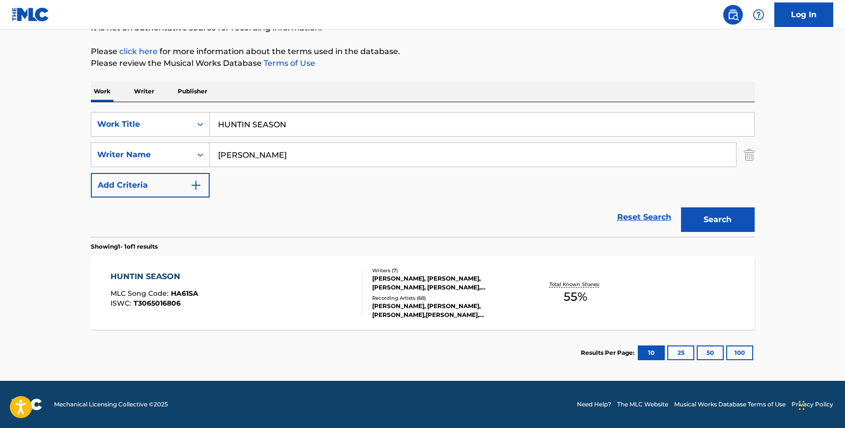
click at [411, 295] on div "Recording Artists ( 68 )" at bounding box center [446, 297] width 148 height 7
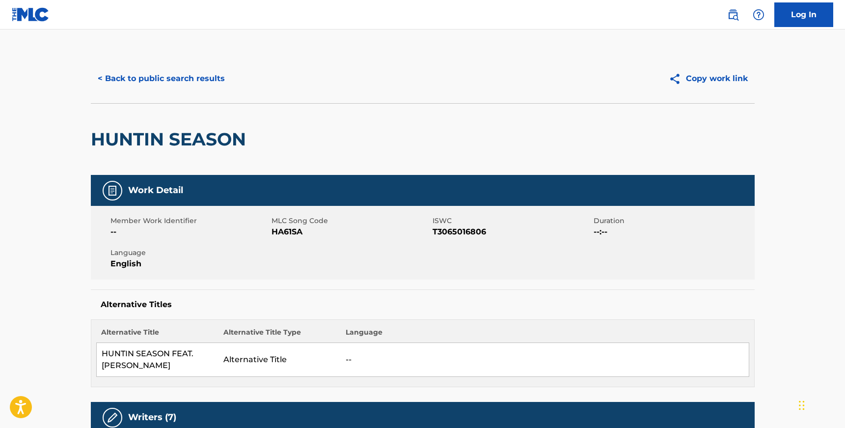
click at [168, 76] on button "< Back to public search results" at bounding box center [161, 78] width 141 height 25
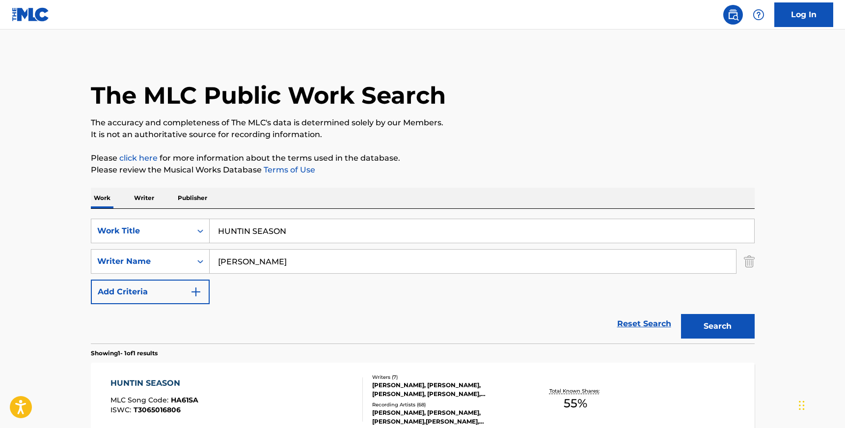
scroll to position [51, 0]
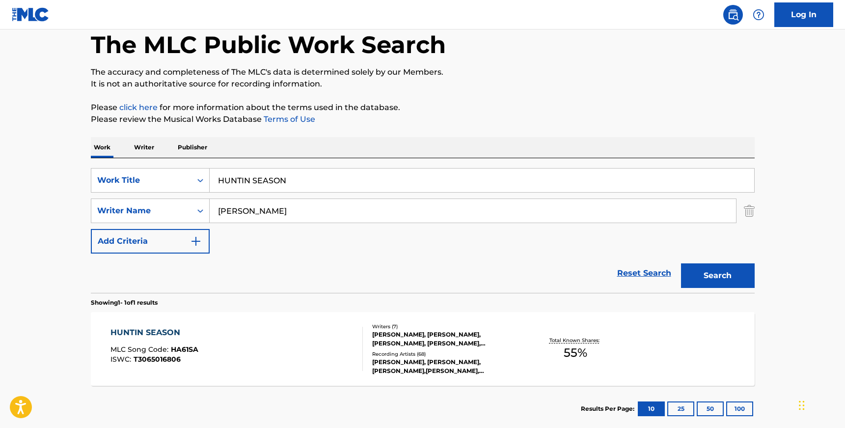
click at [246, 190] on input "HUNTIN SEASON" at bounding box center [482, 180] width 545 height 24
paste input "T9296681431"
type input "T9296681431"
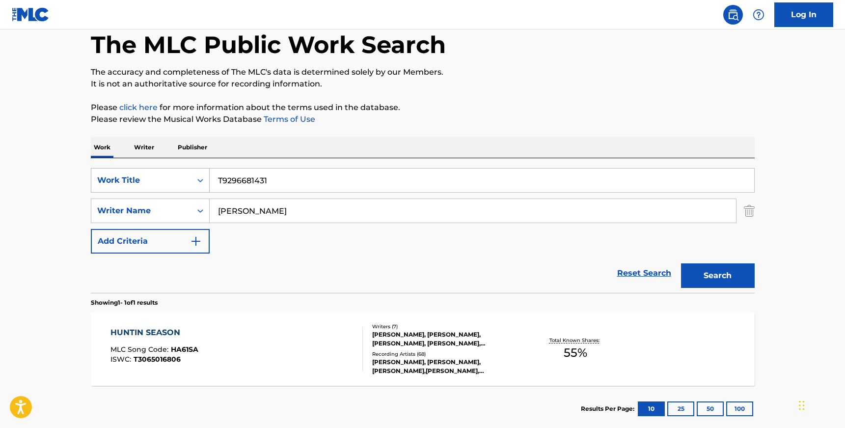
click at [195, 175] on div "Search Form" at bounding box center [200, 180] width 18 height 18
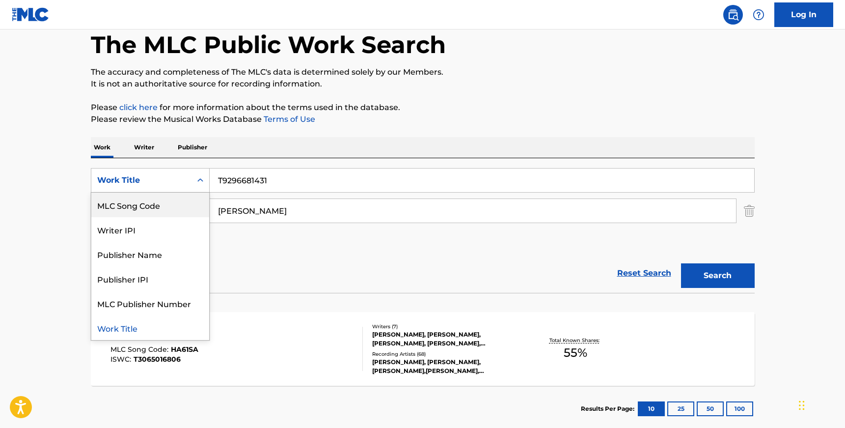
scroll to position [0, 0]
click at [163, 208] on div "ISWC" at bounding box center [150, 204] width 118 height 25
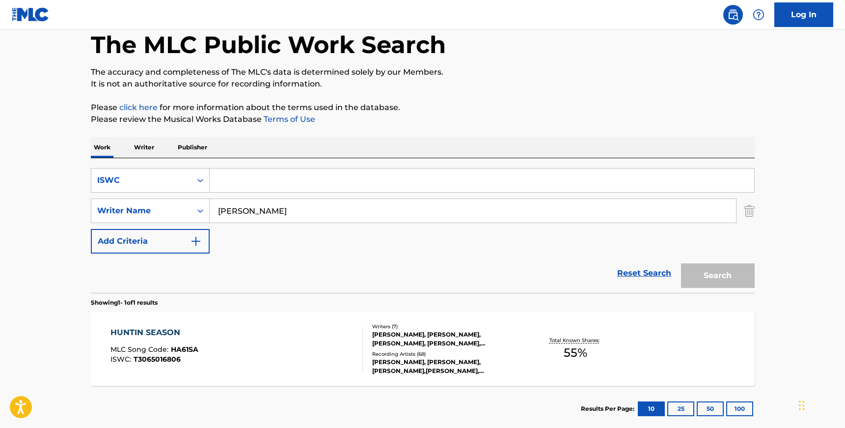
click at [256, 210] on input "[PERSON_NAME]" at bounding box center [473, 211] width 526 height 24
click at [247, 185] on input "Search Form" at bounding box center [482, 180] width 545 height 24
paste input "T9296681431"
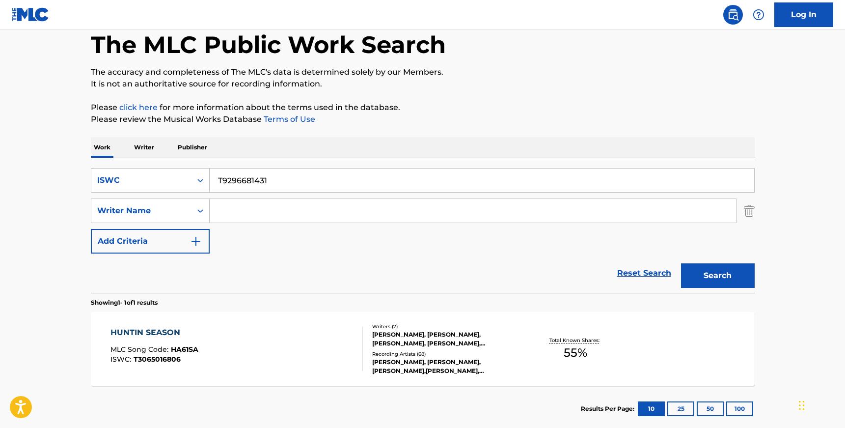
type input "T9296681431"
click at [681, 263] on button "Search" at bounding box center [718, 275] width 74 height 25
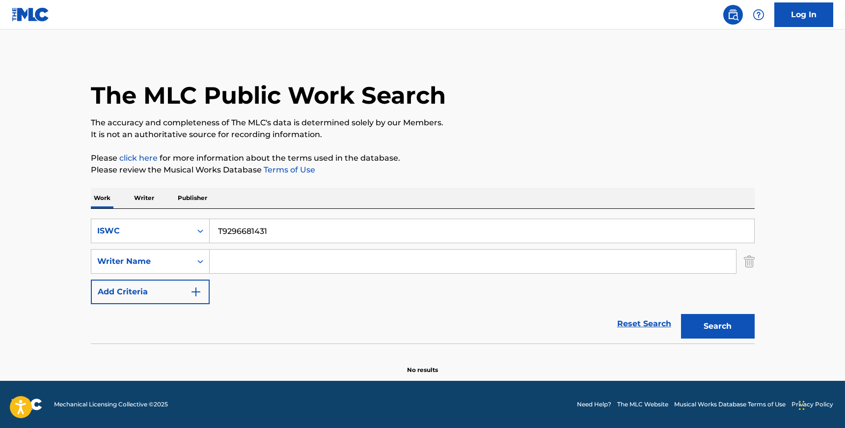
click at [728, 335] on button "Search" at bounding box center [718, 326] width 74 height 25
click at [232, 264] on input "Search Form" at bounding box center [473, 261] width 526 height 24
click at [240, 235] on input "T9296681431" at bounding box center [482, 231] width 545 height 24
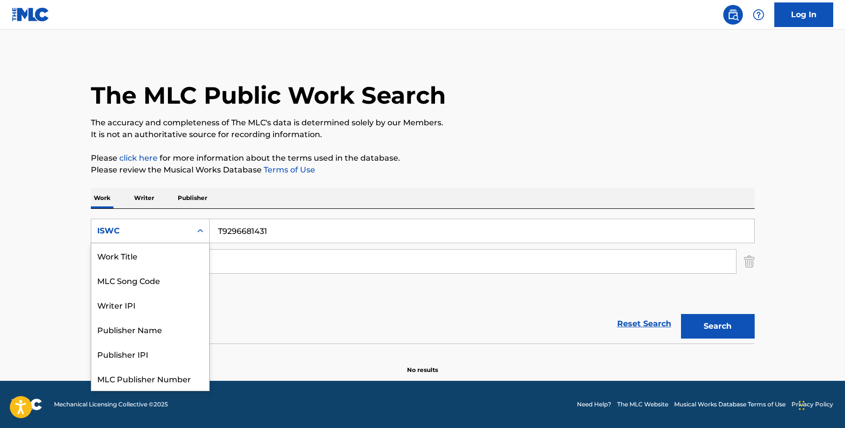
click at [197, 232] on icon "Search Form" at bounding box center [200, 231] width 10 height 10
click at [178, 253] on div "Work Title" at bounding box center [150, 255] width 118 height 25
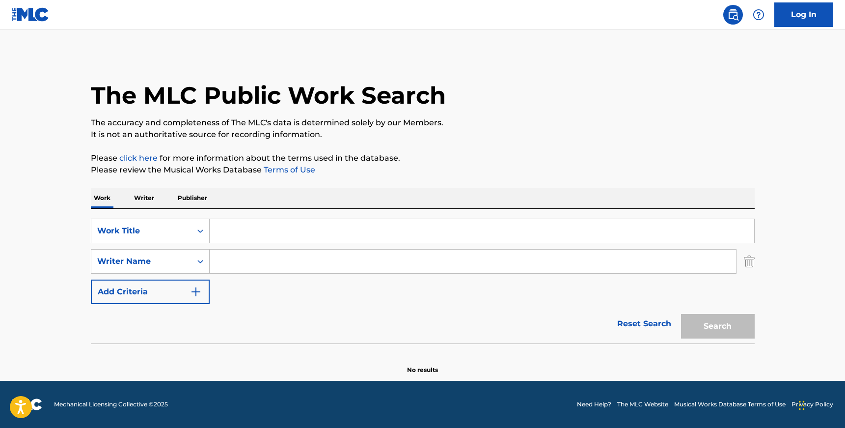
click at [262, 227] on input "Search Form" at bounding box center [482, 231] width 545 height 24
paste input "DRINKING FROM THE BOTTLE"
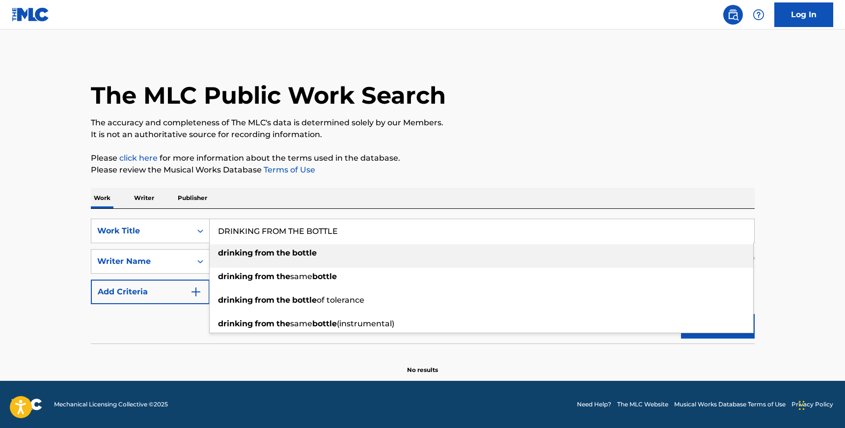
type input "DRINKING FROM THE BOTTLE"
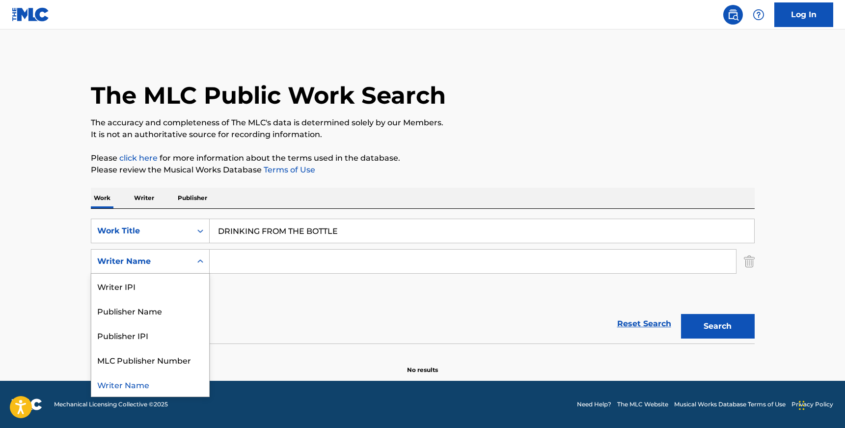
click at [182, 269] on div "Writer Name" at bounding box center [141, 261] width 100 height 19
click at [229, 262] on input "Search Form" at bounding box center [473, 261] width 526 height 24
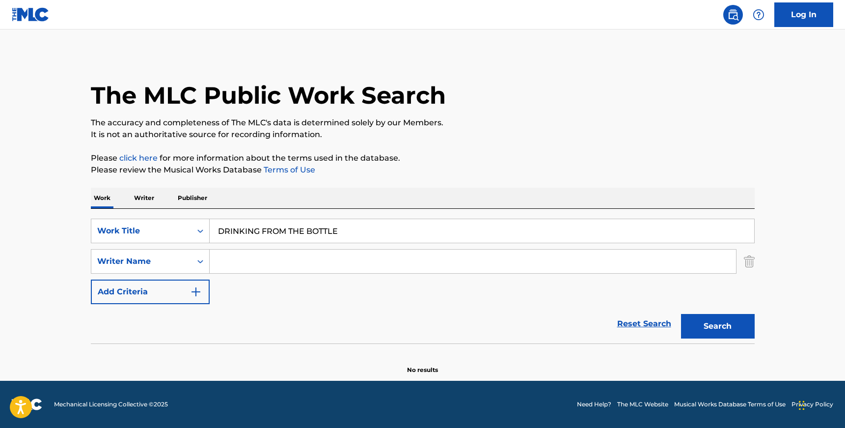
paste input "[PERSON_NAME]"
type input "[PERSON_NAME]"
click at [681, 314] on button "Search" at bounding box center [718, 326] width 74 height 25
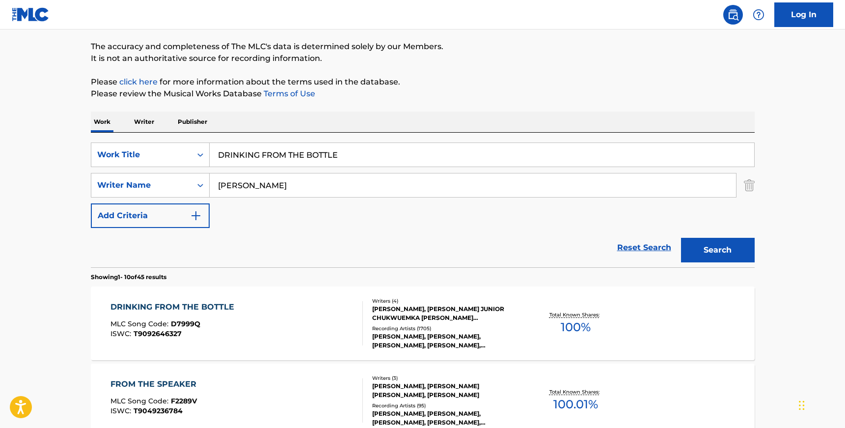
scroll to position [99, 0]
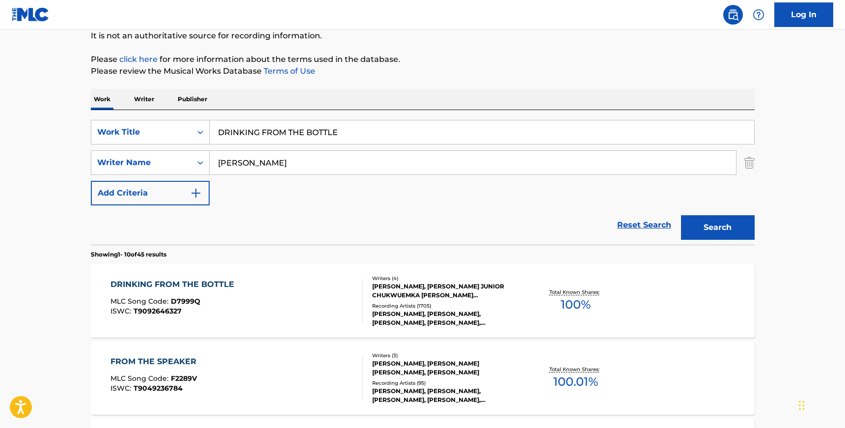
click at [407, 310] on div "[PERSON_NAME], [PERSON_NAME], [PERSON_NAME], [PERSON_NAME], [PERSON_NAME], [PER…" at bounding box center [446, 318] width 148 height 18
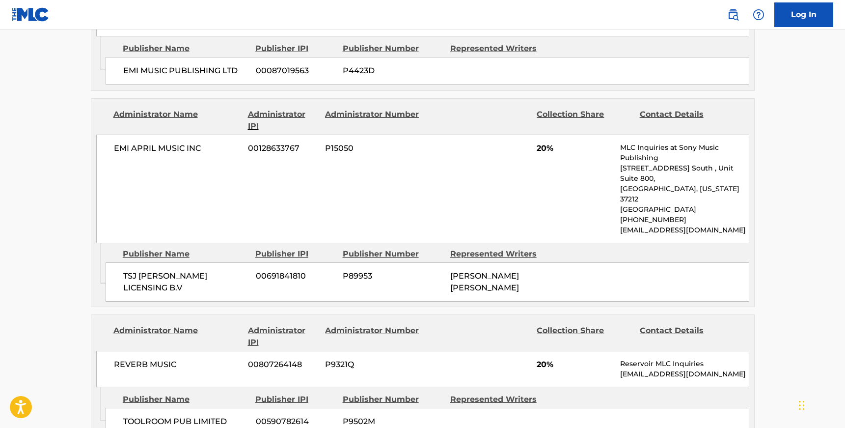
scroll to position [904, 0]
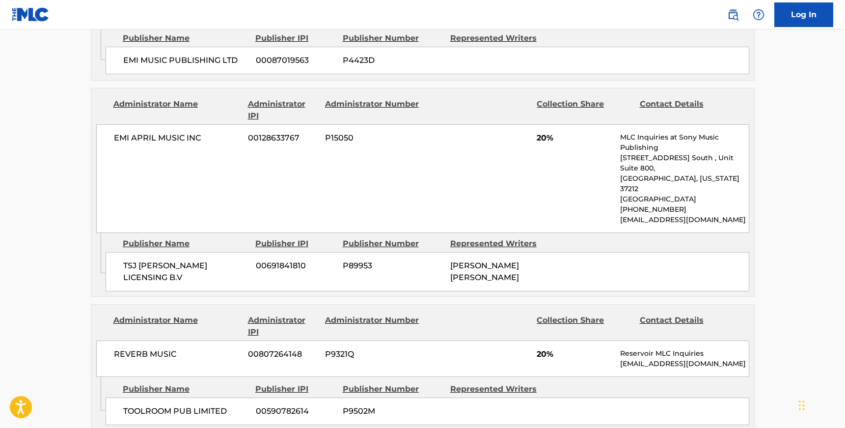
scroll to position [99, 0]
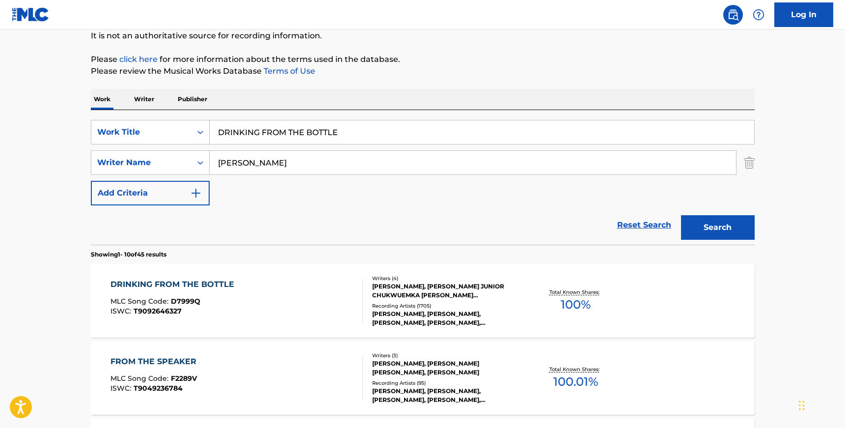
click at [300, 138] on input "DRINKING FROM THE BOTTLE" at bounding box center [482, 132] width 545 height 24
type input "v"
paste input "LIGHTS GO DOWN WITH SIDEPIECE"
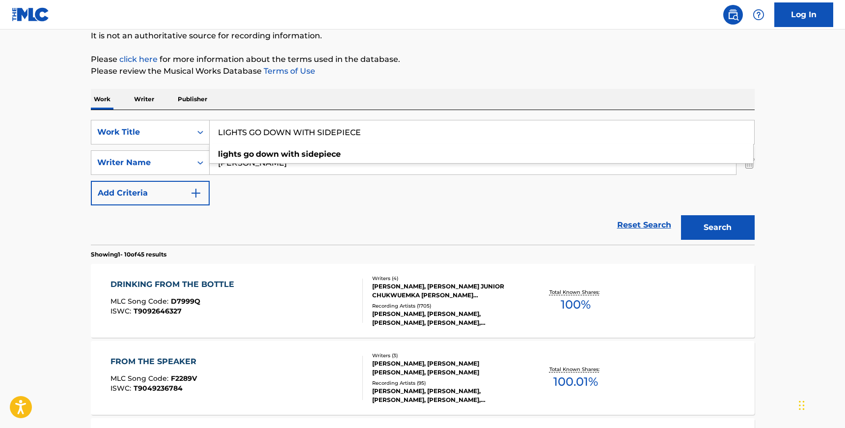
type input "LIGHTS GO DOWN WITH SIDEPIECE"
click at [279, 170] on input "[PERSON_NAME]" at bounding box center [473, 163] width 526 height 24
click at [681, 215] on button "Search" at bounding box center [718, 227] width 74 height 25
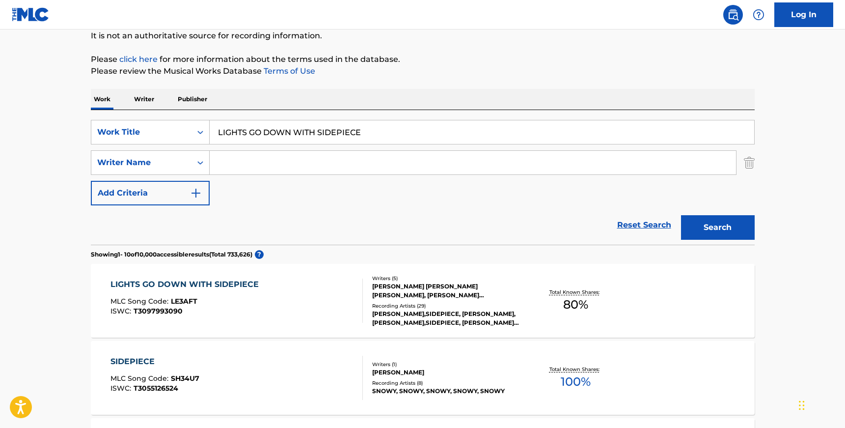
click at [412, 306] on div "Recording Artists ( 29 )" at bounding box center [446, 305] width 148 height 7
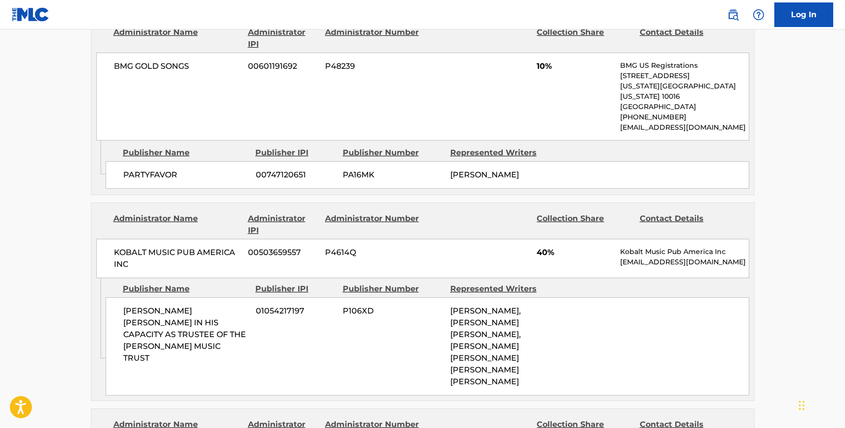
scroll to position [747, 0]
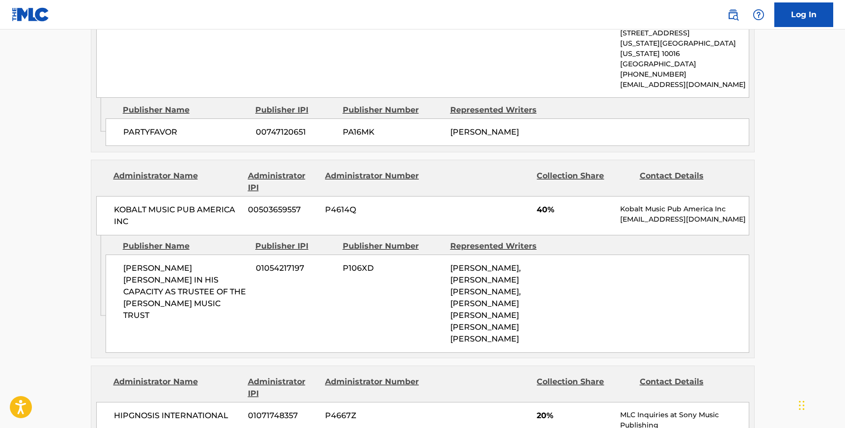
scroll to position [99, 0]
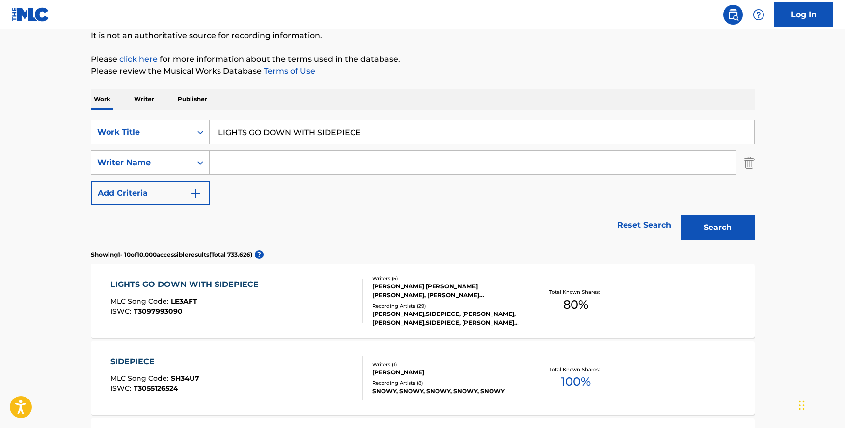
click at [253, 126] on input "LIGHTS GO DOWN WITH SIDEPIECE" at bounding box center [482, 132] width 545 height 24
paste input "WOHI KHUDA HAI (HAMD)"
click at [258, 128] on input "lights go down with sidepiece" at bounding box center [482, 132] width 545 height 24
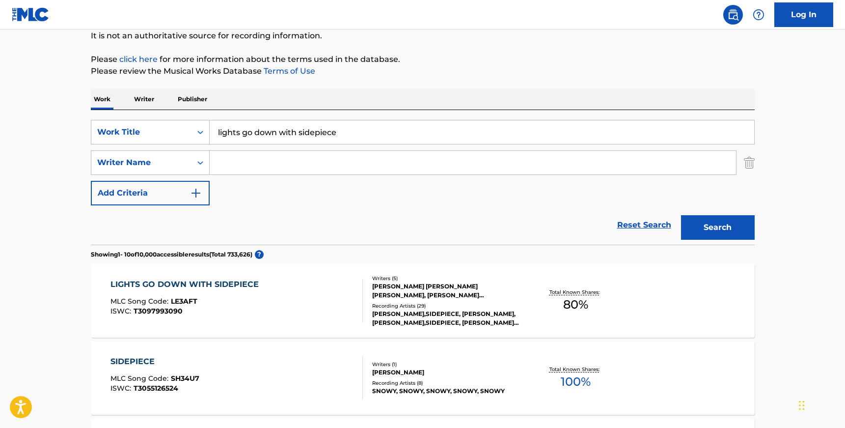
click at [258, 128] on input "lights go down with sidepiece" at bounding box center [482, 132] width 545 height 24
paste input "WOHI KHUDA HAI (HAMD)"
type input "WOHI KHUDA HAI (HAMD)"
click at [104, 227] on div "Reset Search Search" at bounding box center [423, 224] width 664 height 39
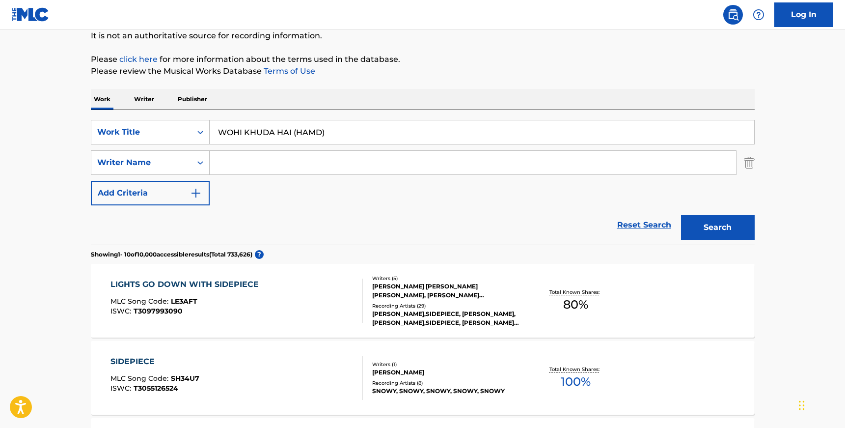
click at [726, 232] on button "Search" at bounding box center [718, 227] width 74 height 25
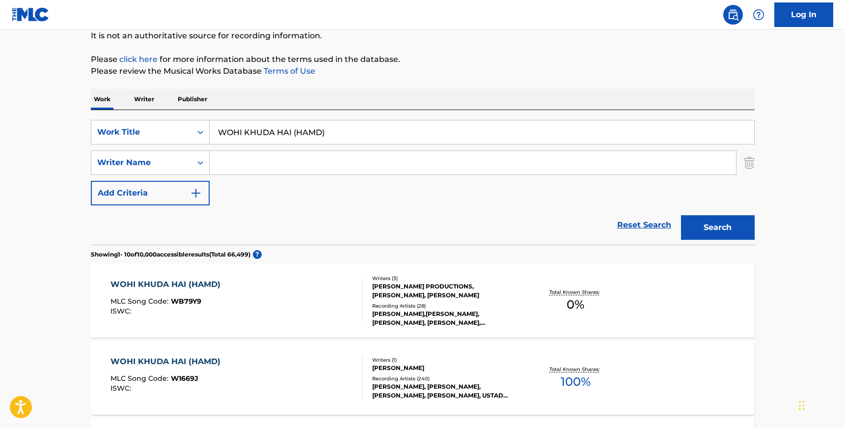
click at [480, 303] on div "Recording Artists ( 28 )" at bounding box center [446, 305] width 148 height 7
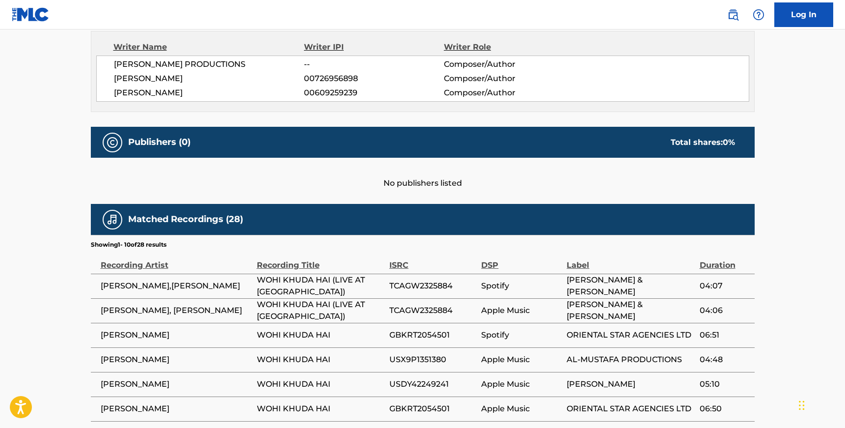
scroll to position [292, 0]
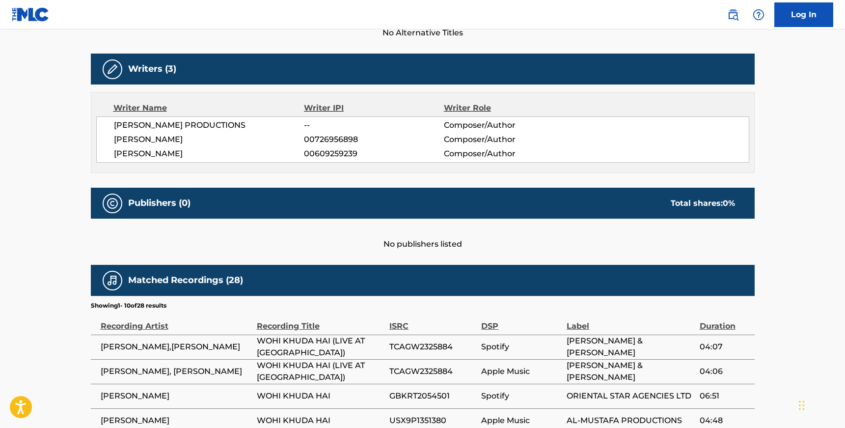
scroll to position [99, 0]
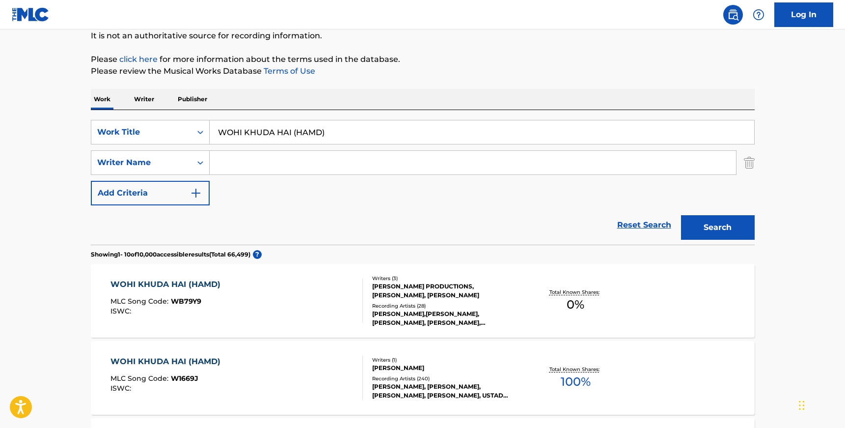
click at [386, 368] on div "[PERSON_NAME]" at bounding box center [446, 367] width 148 height 9
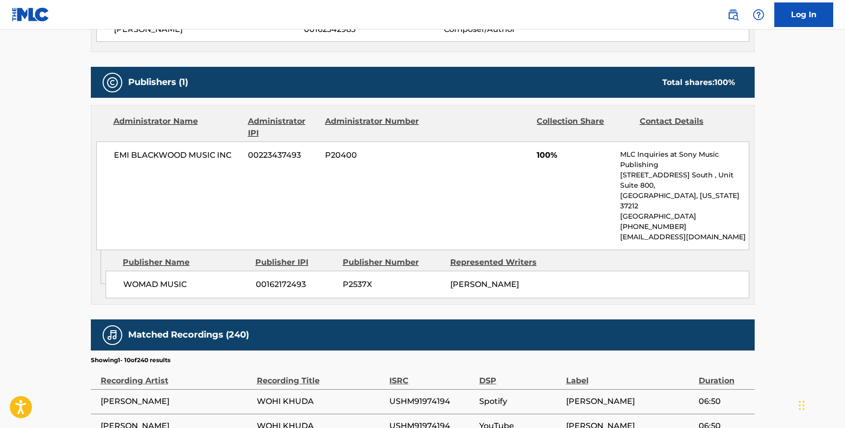
scroll to position [467, 0]
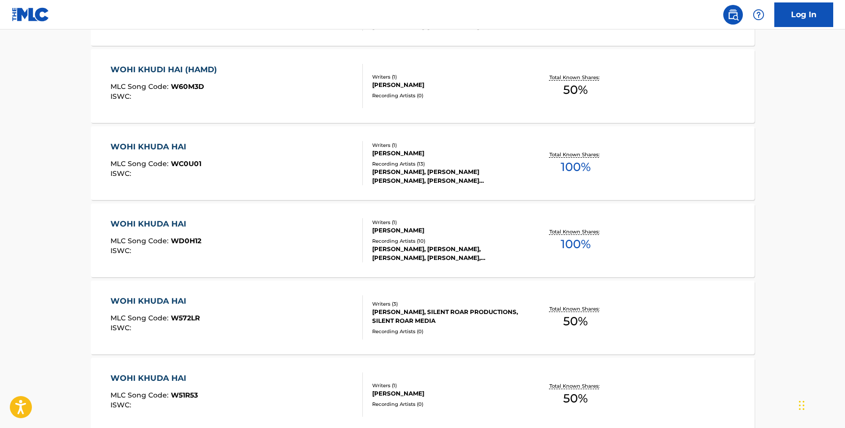
scroll to position [99, 0]
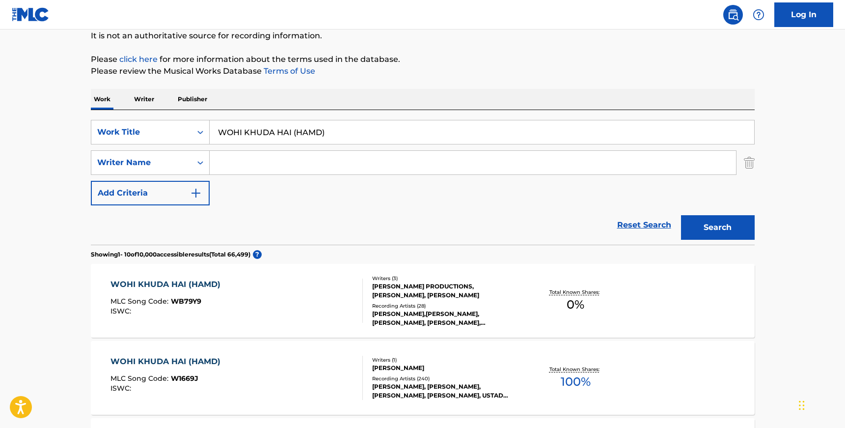
click at [287, 133] on input "WOHI KHUDA HAI (HAMD)" at bounding box center [482, 132] width 545 height 24
paste input "SANS CONTREFACON"
type input "SANS CONTREFACON"
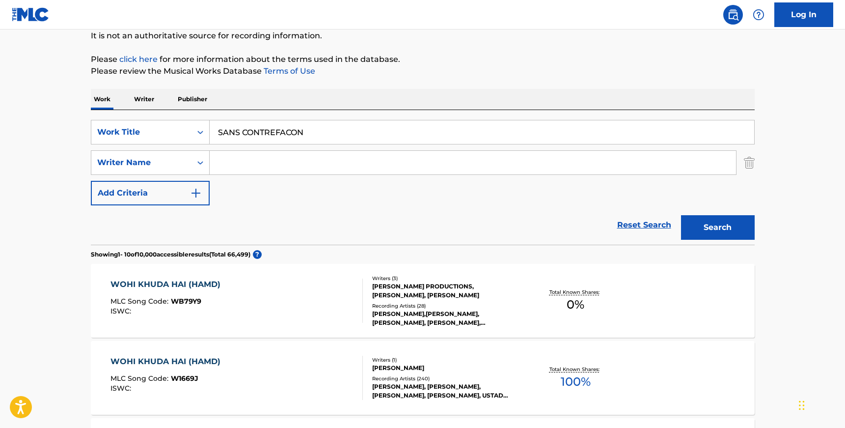
click at [681, 215] on button "Search" at bounding box center [718, 227] width 74 height 25
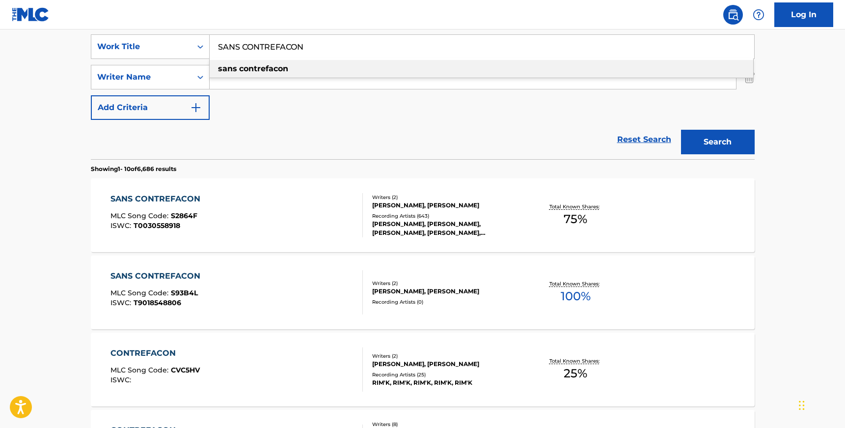
scroll to position [192, 0]
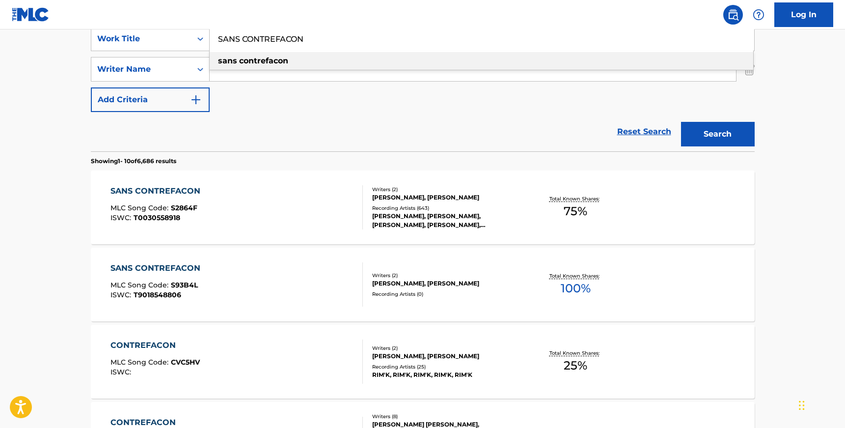
click at [346, 216] on div "SANS CONTREFACON MLC Song Code : S2864F ISWC : T0030558918" at bounding box center [236, 207] width 252 height 44
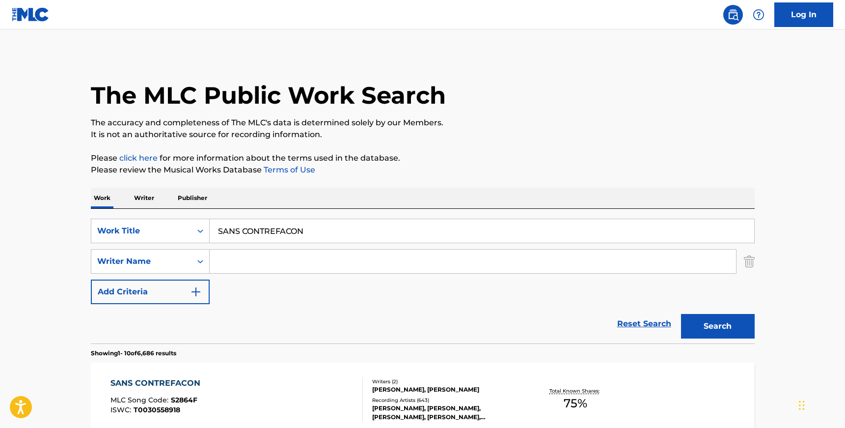
scroll to position [188, 0]
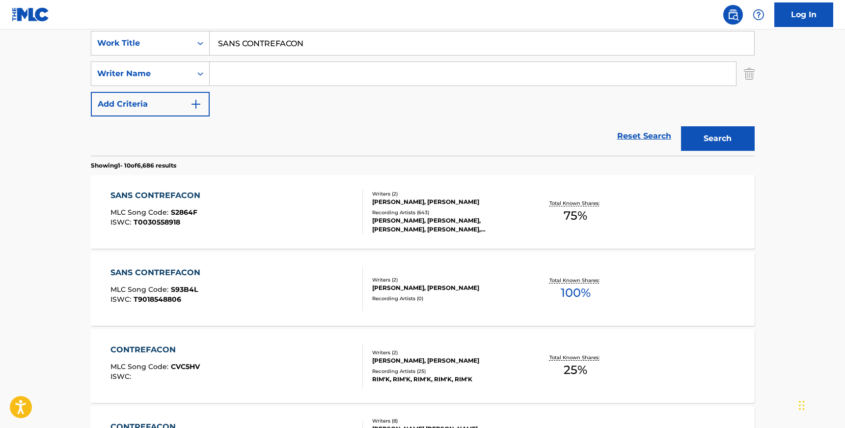
click at [253, 44] on input "SANS CONTREFACON" at bounding box center [482, 43] width 545 height 24
click at [378, 230] on div "[PERSON_NAME], [PERSON_NAME], [PERSON_NAME], [PERSON_NAME], [PERSON_NAME]" at bounding box center [446, 225] width 148 height 18
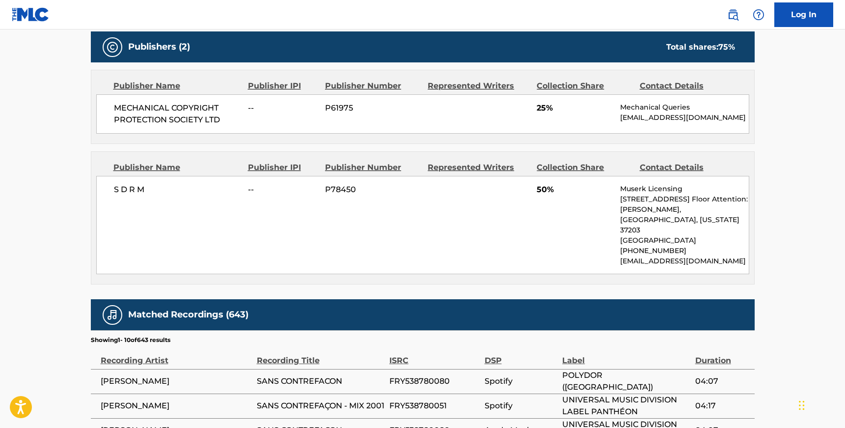
scroll to position [429, 0]
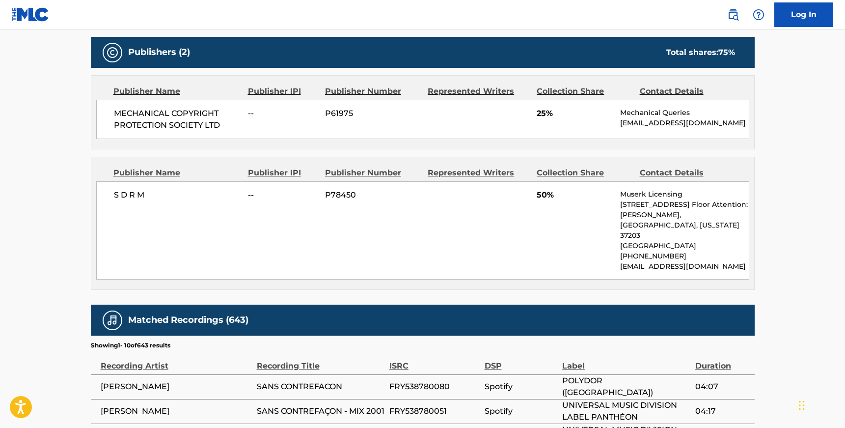
scroll to position [188, 0]
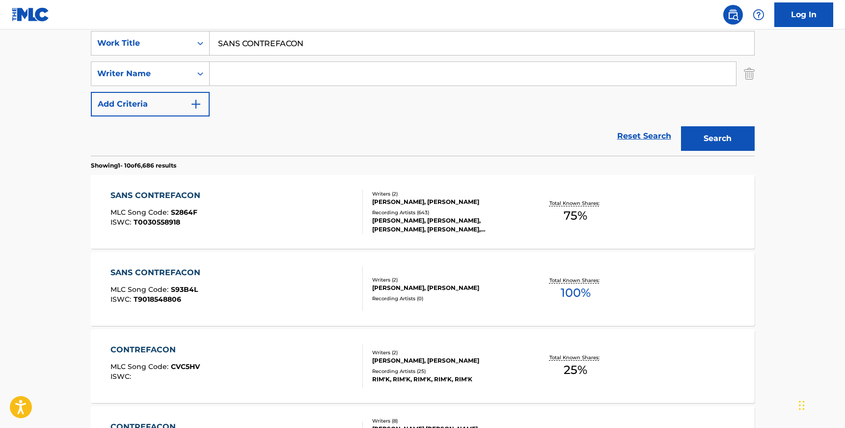
click at [297, 41] on input "SANS CONTREFACON" at bounding box center [482, 43] width 545 height 24
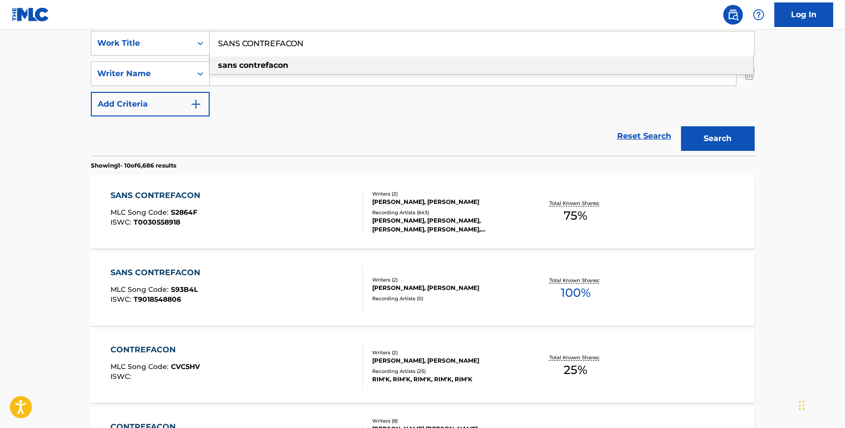
paste input "GREEZY FLOW"
type input "GREEZY FLOW"
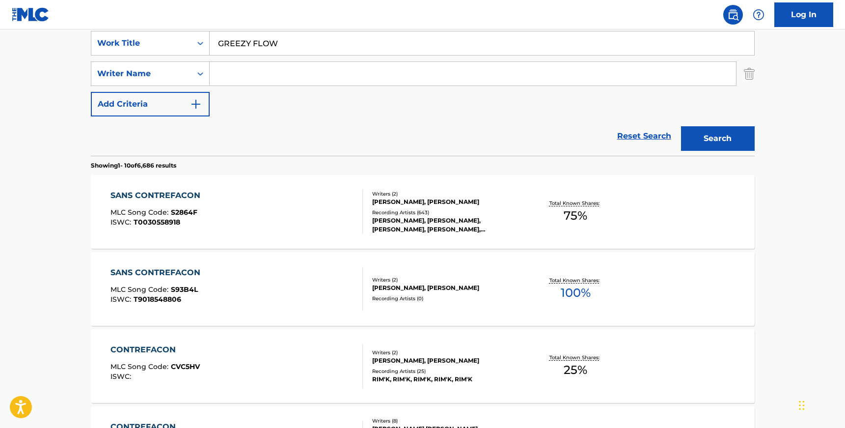
click at [251, 129] on div "Reset Search Search" at bounding box center [423, 135] width 664 height 39
click at [420, 72] on input "Search Form" at bounding box center [473, 74] width 526 height 24
paste input "[PERSON_NAME]"
type input "[PERSON_NAME]"
click at [681, 126] on button "Search" at bounding box center [718, 138] width 74 height 25
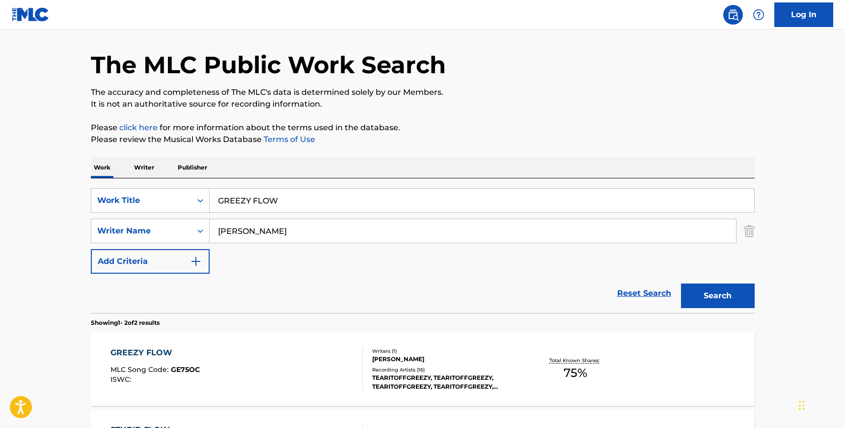
scroll to position [184, 0]
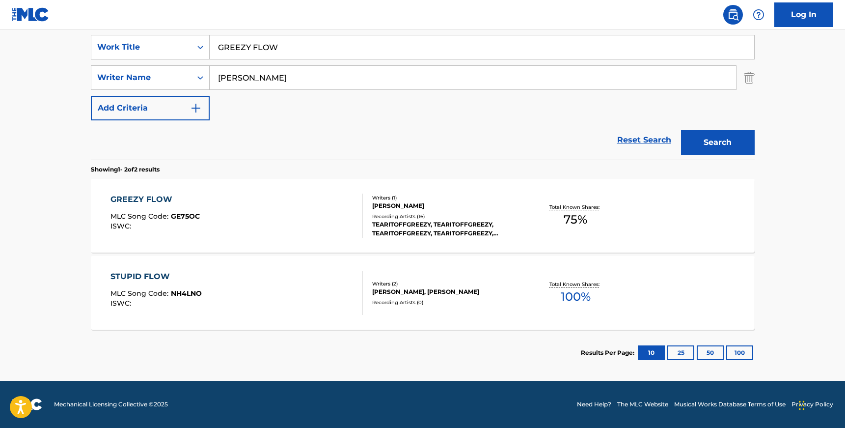
click at [424, 217] on div "Recording Artists ( 16 )" at bounding box center [446, 216] width 148 height 7
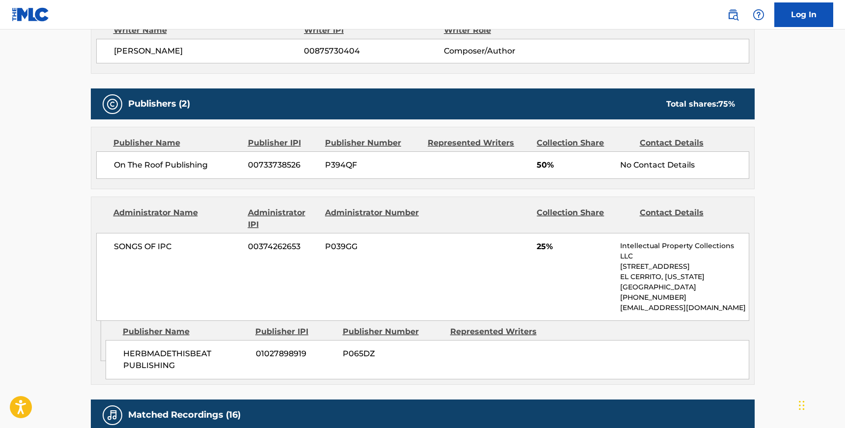
scroll to position [371, 0]
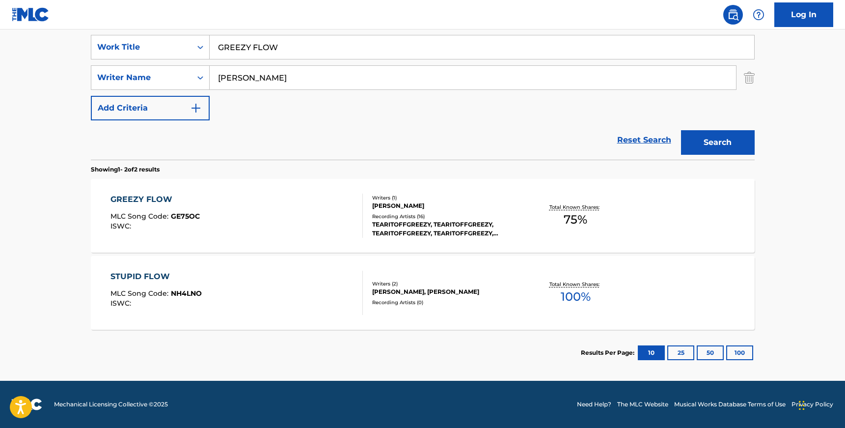
scroll to position [184, 0]
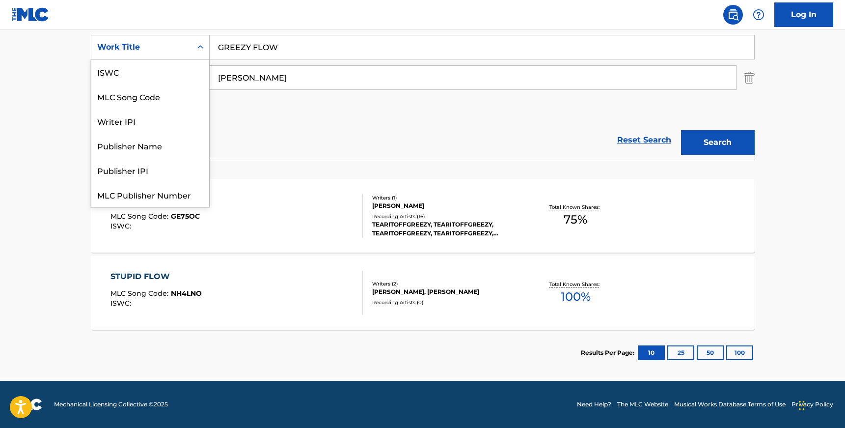
click at [201, 49] on icon "Search Form" at bounding box center [200, 47] width 10 height 10
click at [170, 77] on div "ISWC" at bounding box center [150, 71] width 118 height 25
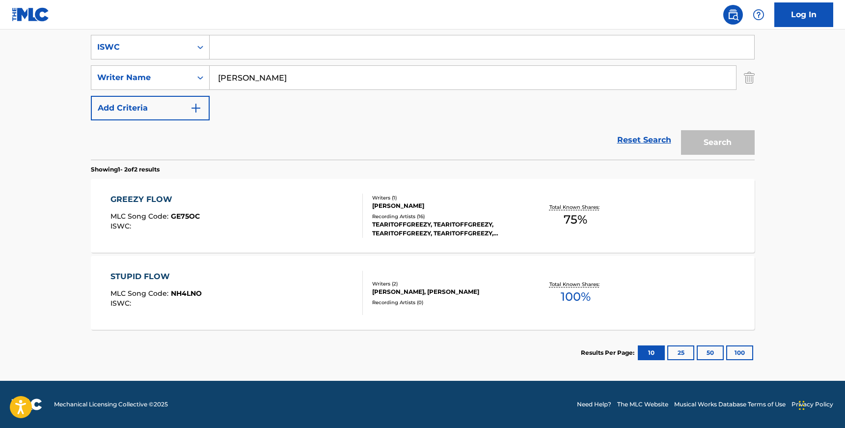
click at [243, 47] on input "Search Form" at bounding box center [482, 47] width 545 height 24
paste input "T3215426572"
type input "T3215426572"
click at [251, 72] on input "[PERSON_NAME]" at bounding box center [473, 78] width 526 height 24
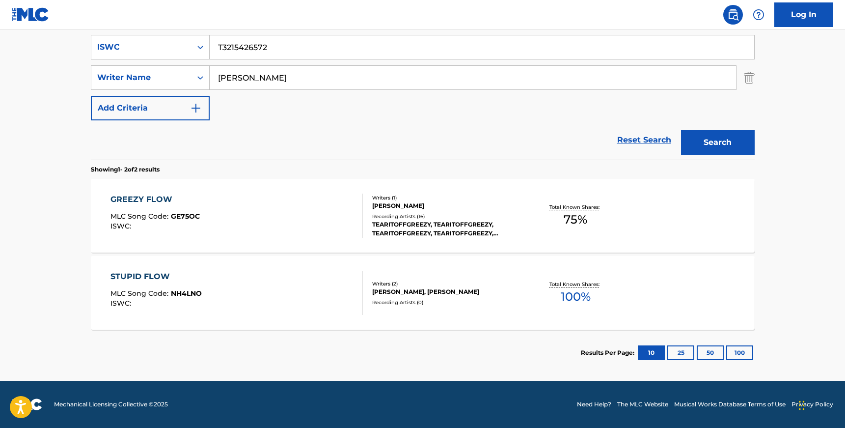
click at [251, 72] on input "[PERSON_NAME]" at bounding box center [473, 78] width 526 height 24
click at [681, 130] on button "Search" at bounding box center [718, 142] width 74 height 25
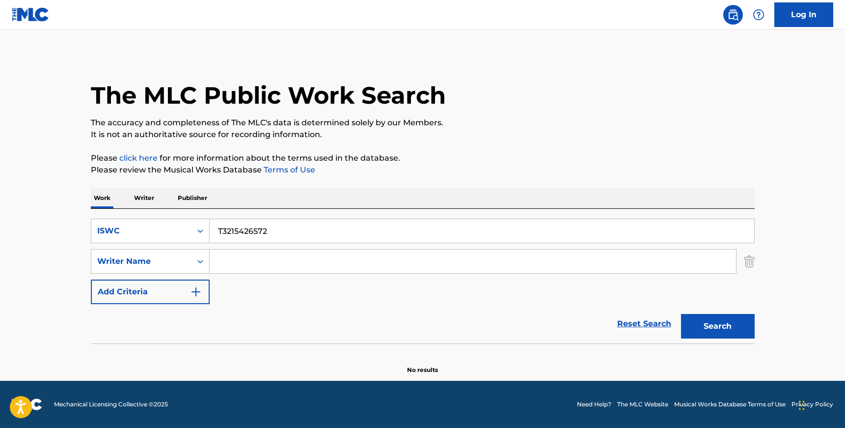
click at [266, 228] on input "T3215426572" at bounding box center [482, 231] width 545 height 24
click at [193, 231] on div "Search Form" at bounding box center [200, 231] width 18 height 18
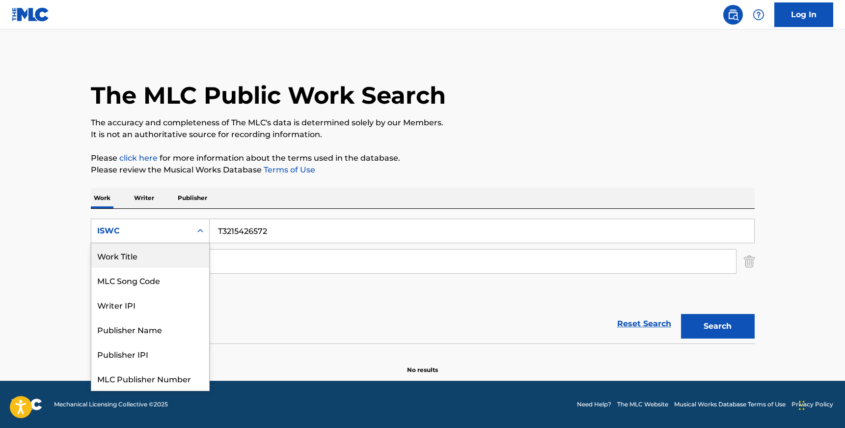
click at [180, 259] on div "Work Title" at bounding box center [150, 255] width 118 height 25
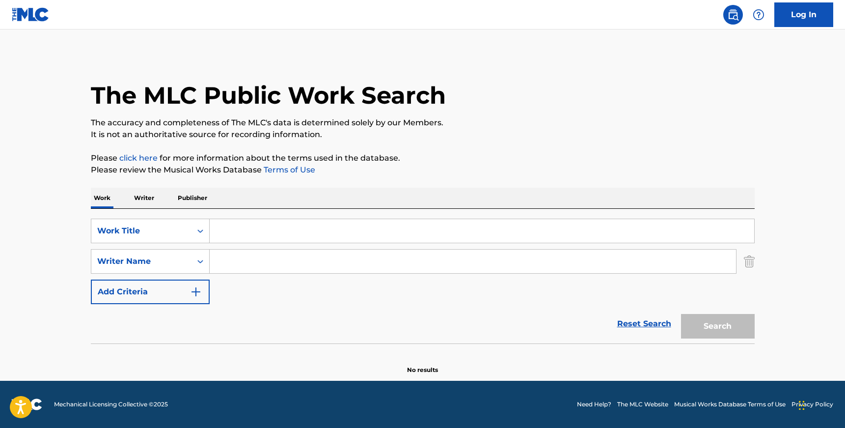
click at [259, 234] on input "Search Form" at bounding box center [482, 231] width 545 height 24
paste input "Impossible"
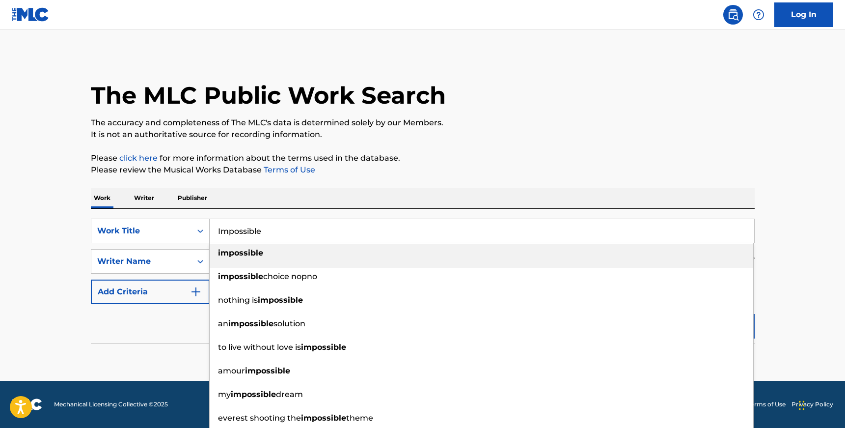
type input "Impossible"
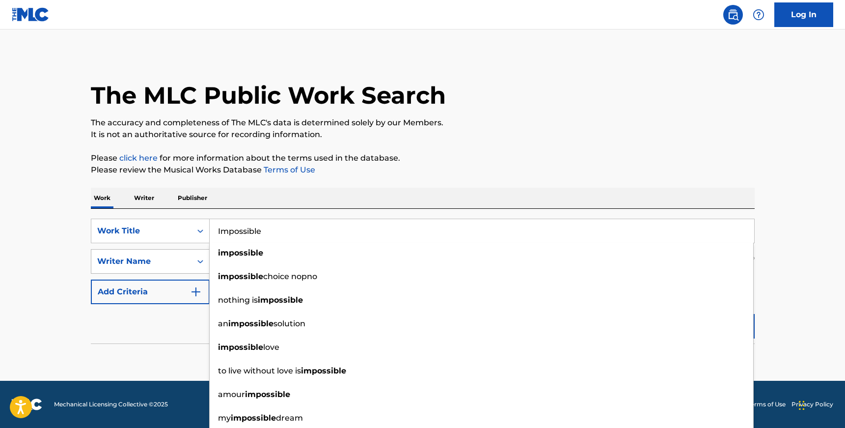
click at [183, 257] on div "Writer Name" at bounding box center [141, 261] width 88 height 12
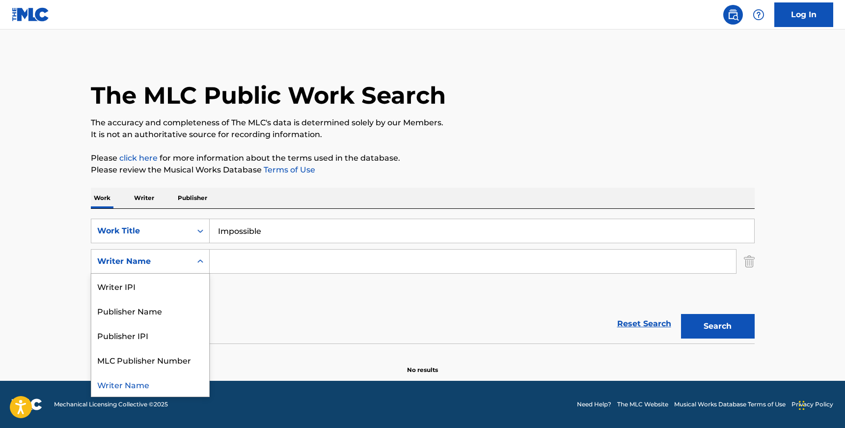
click at [232, 258] on input "Search Form" at bounding box center [473, 261] width 526 height 24
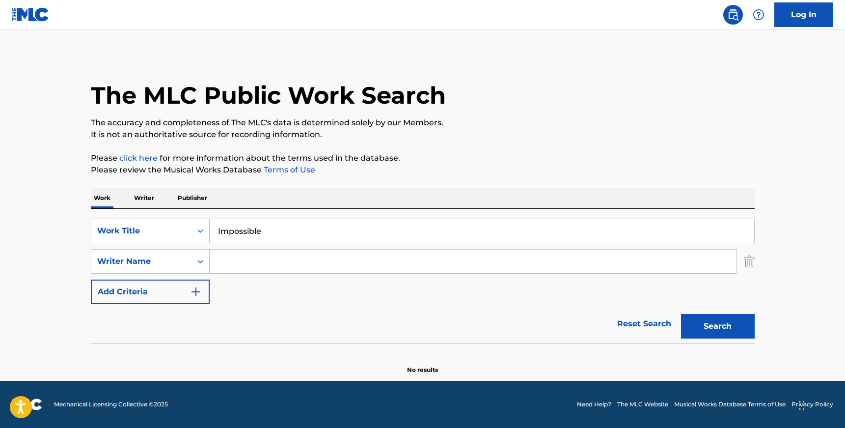
paste input "[PERSON_NAME]"
click at [262, 261] on input "[PERSON_NAME]" at bounding box center [473, 261] width 526 height 24
type input "[PERSON_NAME]"
click at [681, 314] on button "Search" at bounding box center [718, 326] width 74 height 25
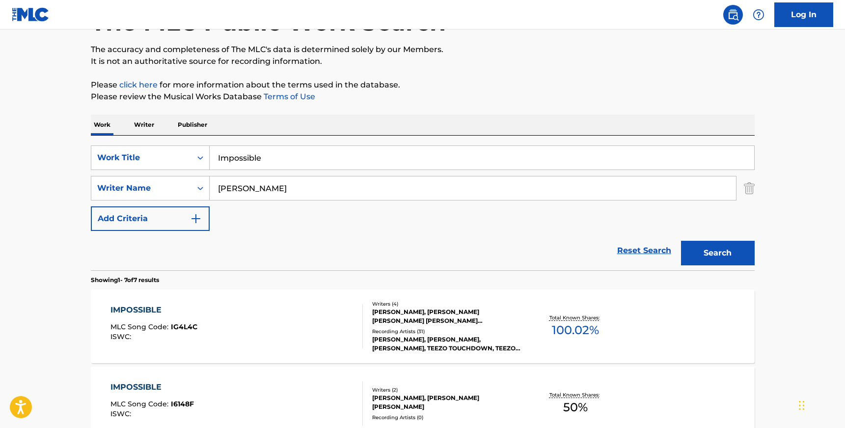
scroll to position [93, 0]
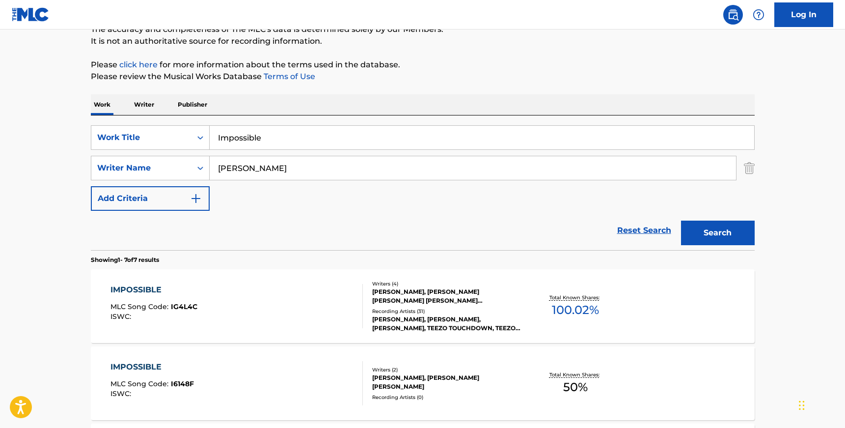
click at [342, 303] on div "IMPOSSIBLE MLC Song Code : IG4L4C ISWC :" at bounding box center [236, 306] width 252 height 44
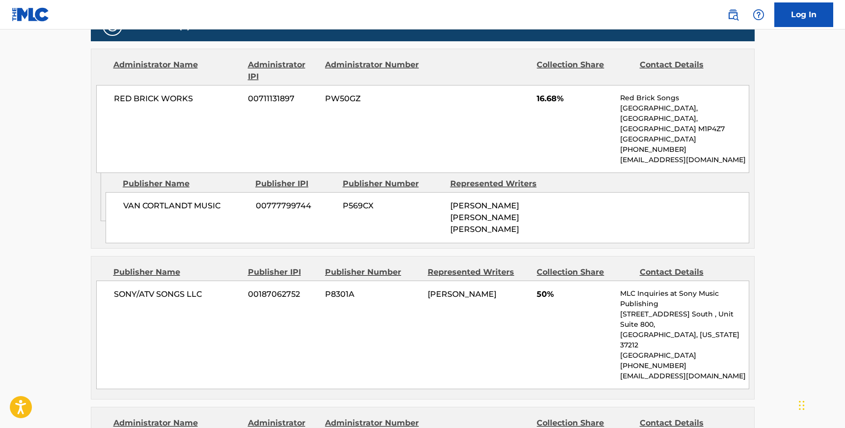
scroll to position [445, 0]
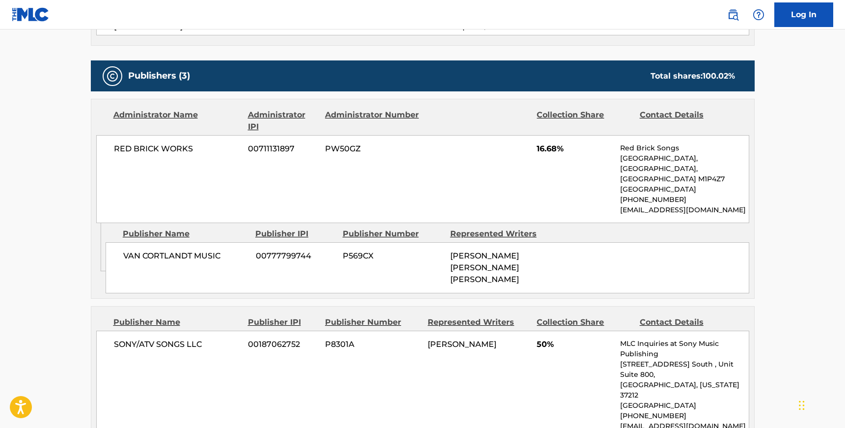
scroll to position [93, 0]
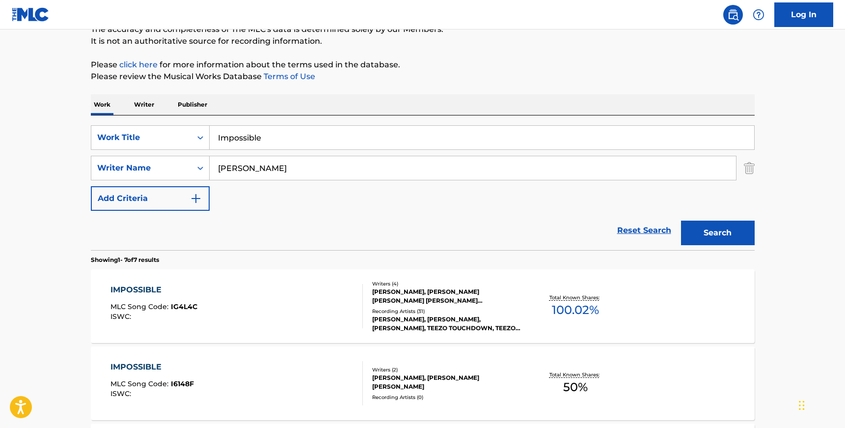
click at [228, 135] on input "Impossible" at bounding box center [482, 138] width 545 height 24
paste input "T3129360329"
type input "T3129360329"
click at [179, 138] on div "Work Title" at bounding box center [141, 138] width 88 height 12
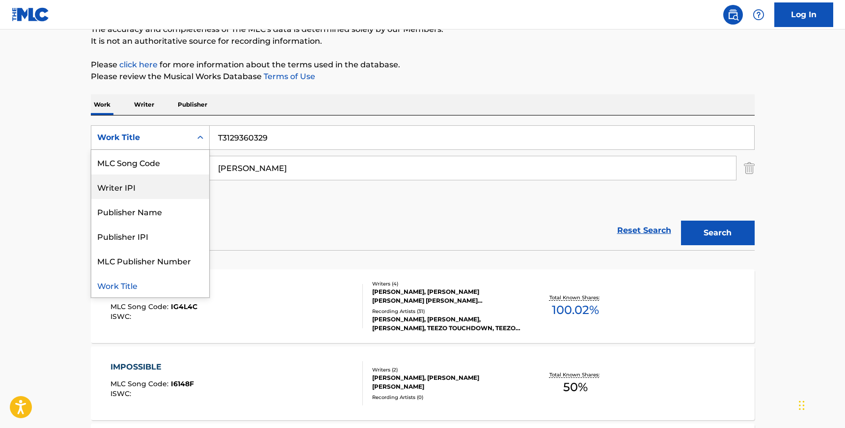
scroll to position [0, 0]
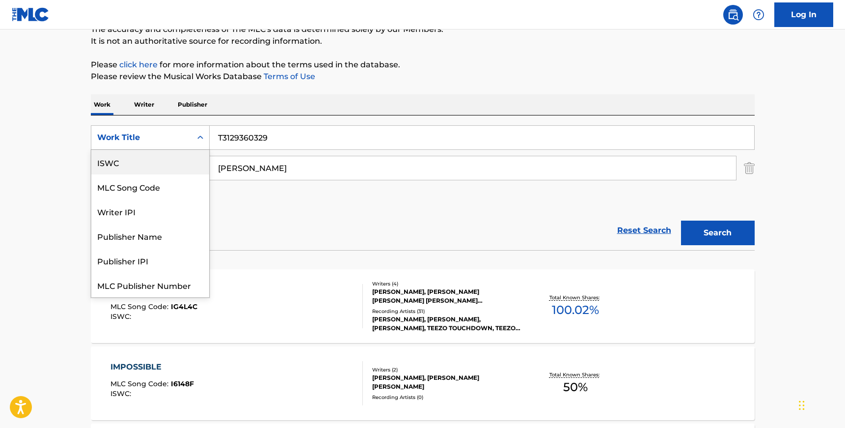
click at [153, 162] on div "ISWC" at bounding box center [150, 162] width 118 height 25
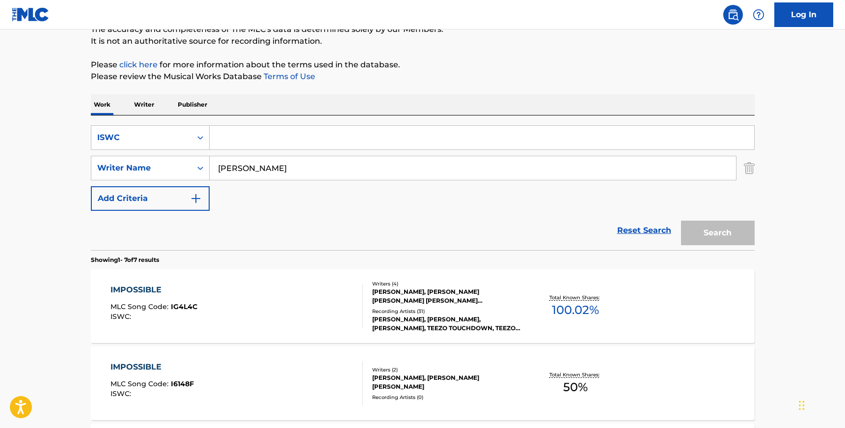
click at [398, 167] on input "[PERSON_NAME]" at bounding box center [473, 168] width 526 height 24
click at [339, 133] on input "Search Form" at bounding box center [482, 138] width 545 height 24
paste input "T3129360329"
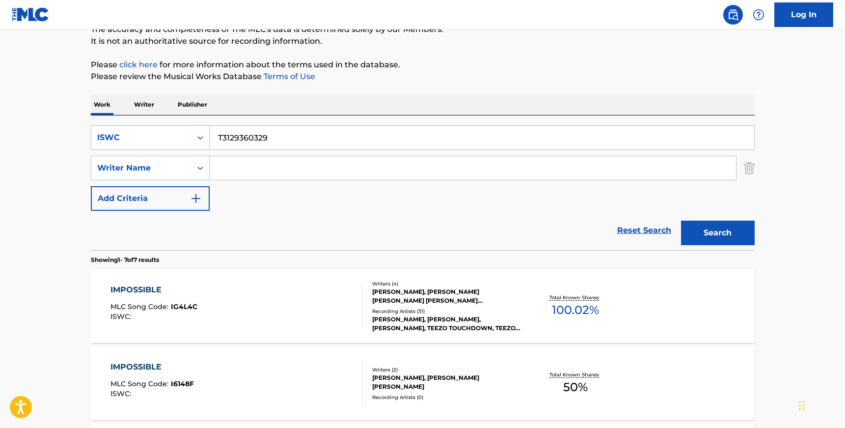
click at [681, 220] on button "Search" at bounding box center [718, 232] width 74 height 25
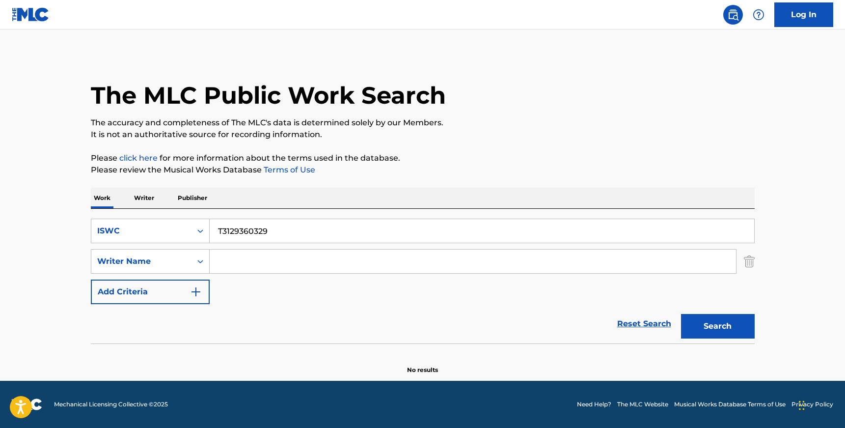
click at [238, 233] on input "T3129360329" at bounding box center [482, 231] width 545 height 24
paste input "FIRST RODEO"
type input "FIRST RODEO"
click at [200, 230] on icon "Search Form" at bounding box center [200, 231] width 10 height 10
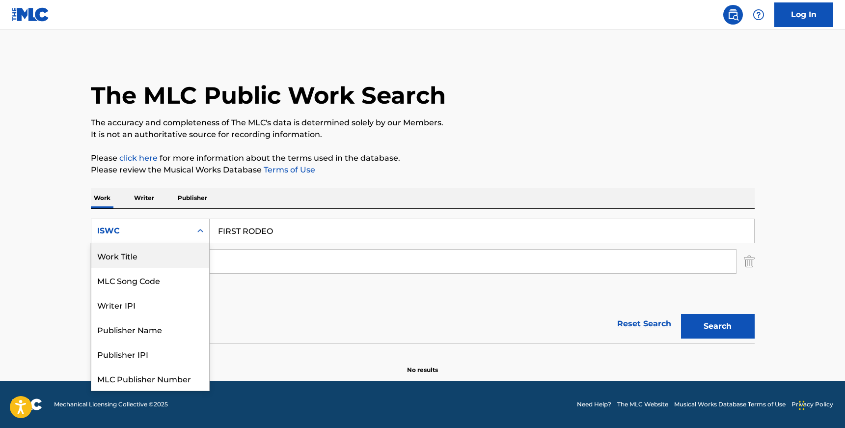
click at [177, 261] on div "Work Title" at bounding box center [150, 255] width 118 height 25
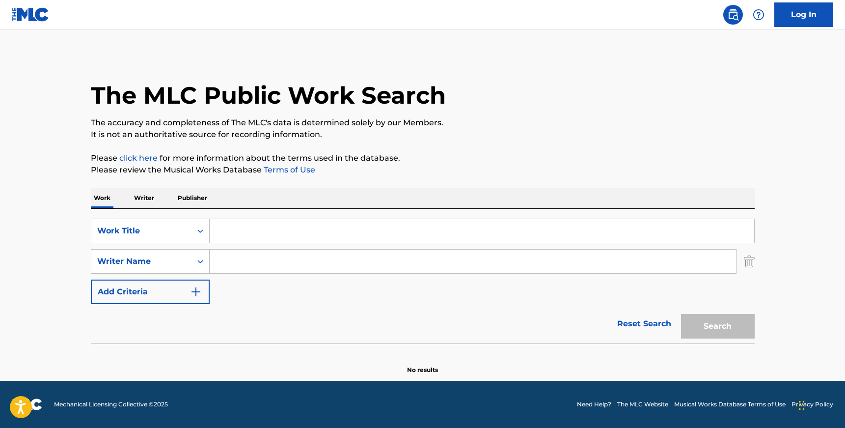
click at [373, 232] on input "Search Form" at bounding box center [482, 231] width 545 height 24
paste input "FIRST RODEO"
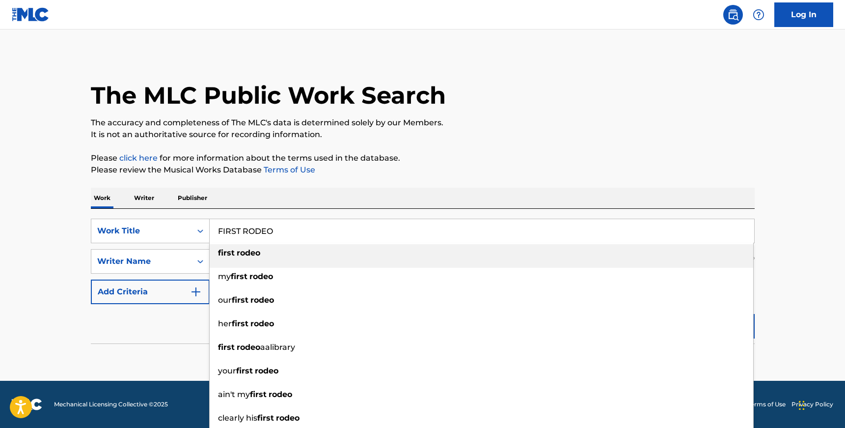
type input "FIRST RODEO"
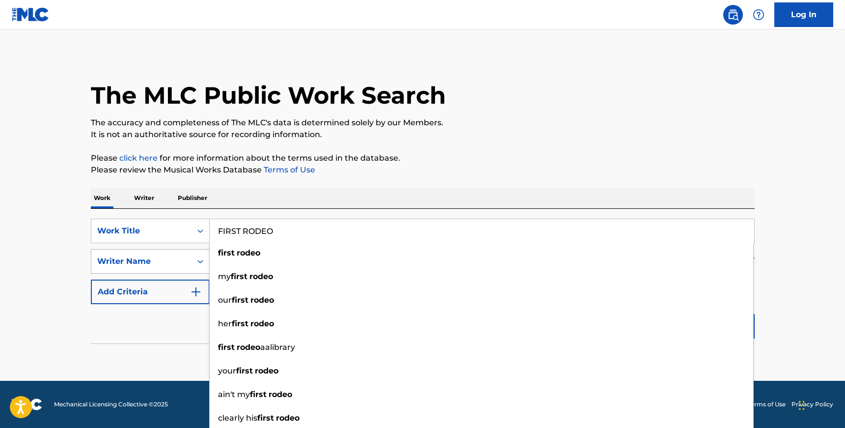
click at [181, 252] on div "Writer Name" at bounding box center [141, 261] width 100 height 19
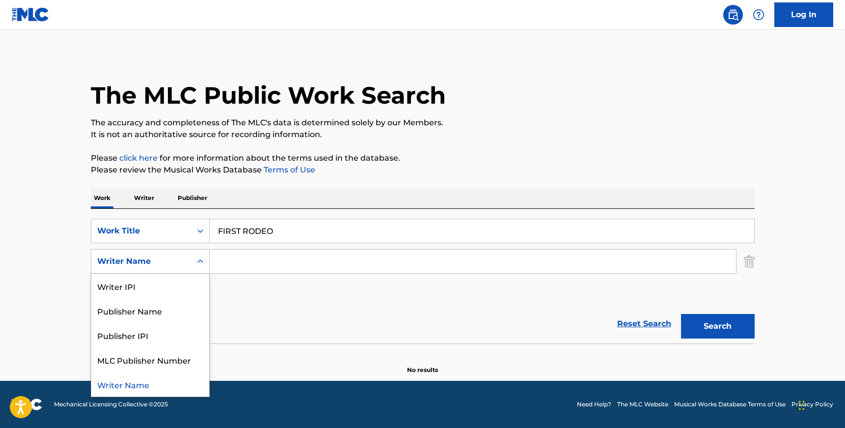
click at [257, 261] on input "Search Form" at bounding box center [473, 261] width 526 height 24
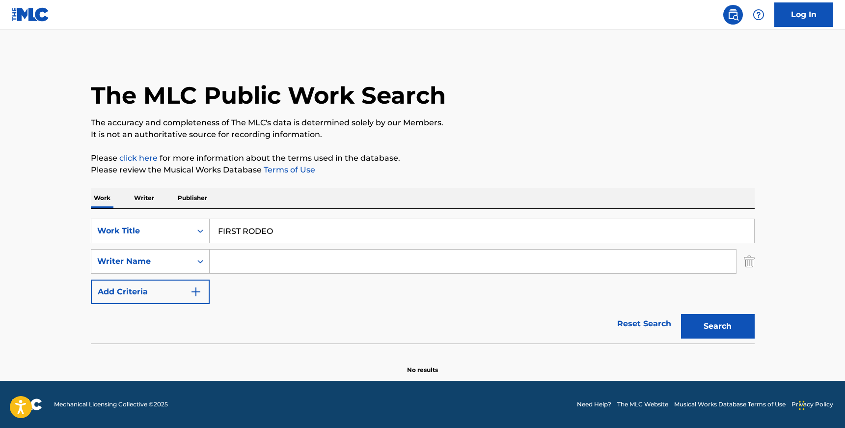
paste input "[PERSON_NAME]"
click at [681, 314] on button "Search" at bounding box center [718, 326] width 74 height 25
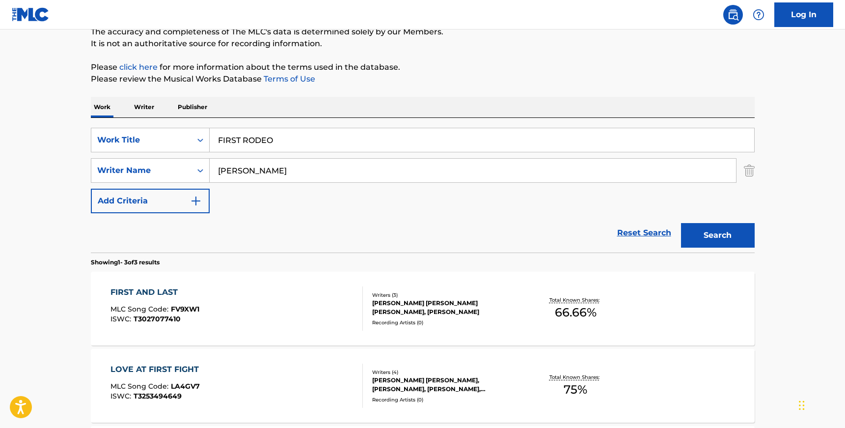
scroll to position [54, 0]
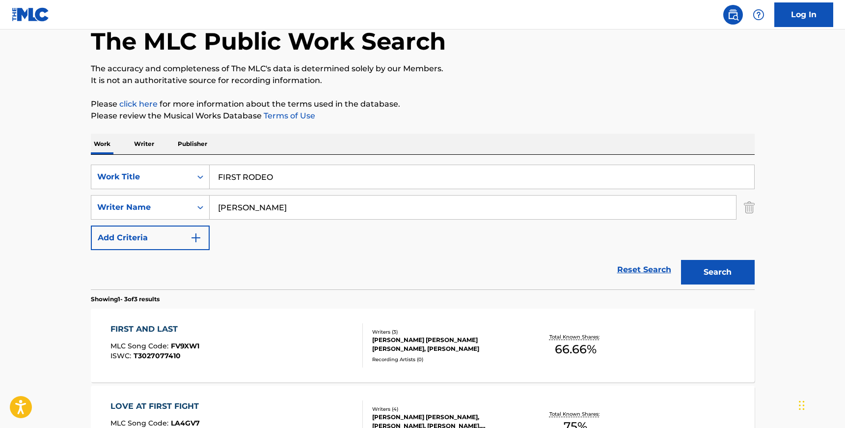
click at [247, 201] on input "[PERSON_NAME]" at bounding box center [473, 207] width 526 height 24
paste input "[PERSON_NAME]"
type input "[PERSON_NAME]"
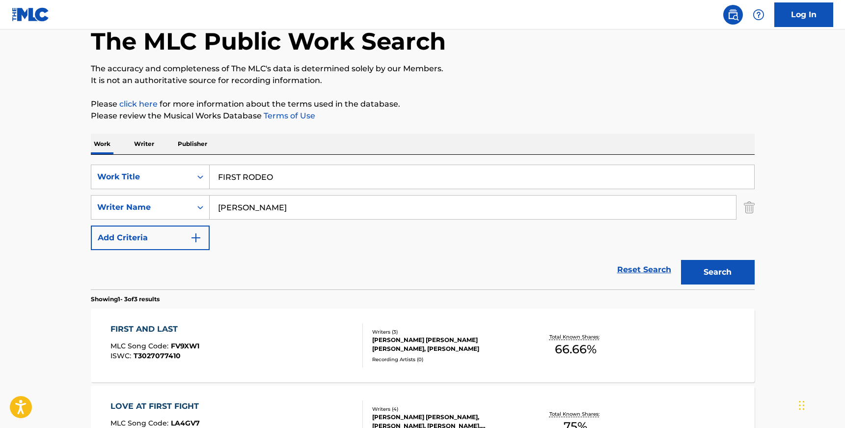
click at [681, 260] on button "Search" at bounding box center [718, 272] width 74 height 25
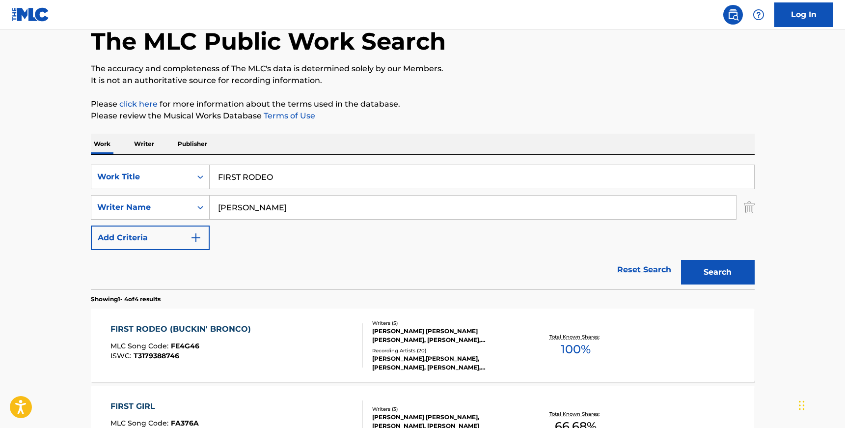
click at [258, 337] on div "FIRST RODEO (BUCKIN' BRONCO) MLC Song Code : FE4G46 ISWC : T3179388746" at bounding box center [236, 345] width 252 height 44
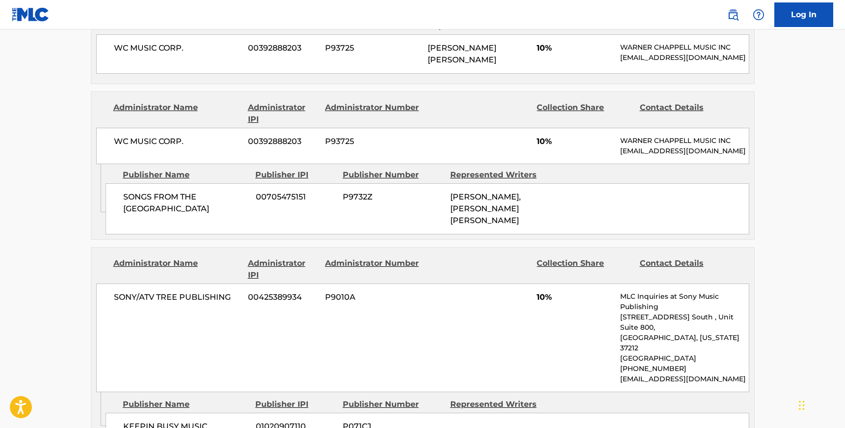
scroll to position [758, 0]
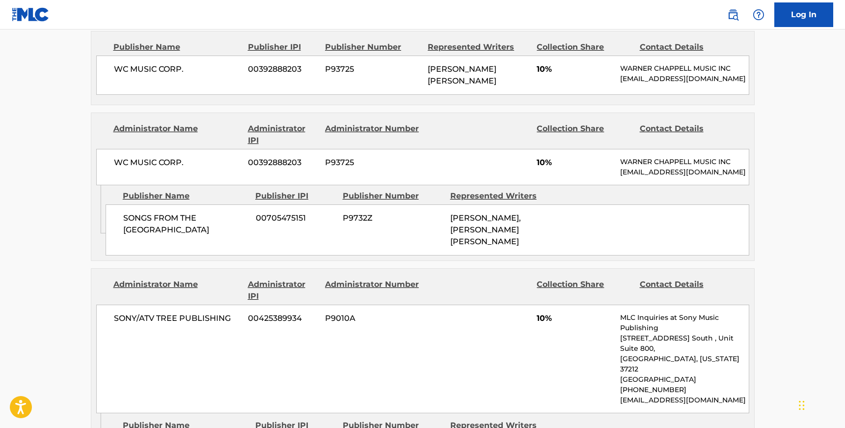
scroll to position [54, 0]
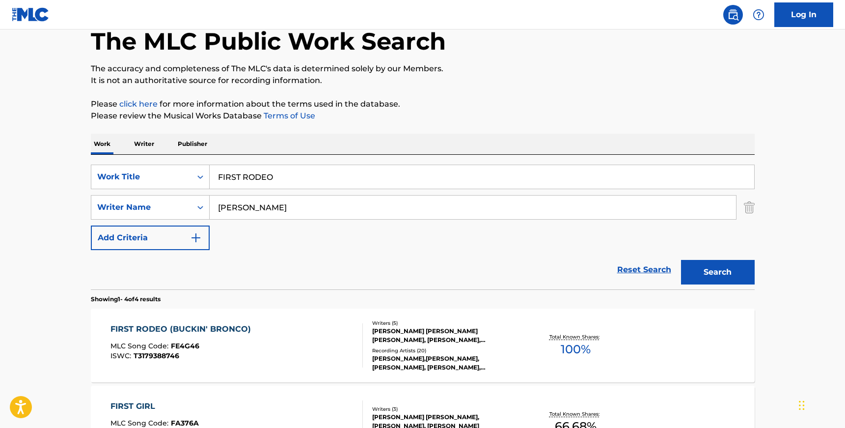
click at [240, 182] on input "FIRST RODEO" at bounding box center [482, 177] width 545 height 24
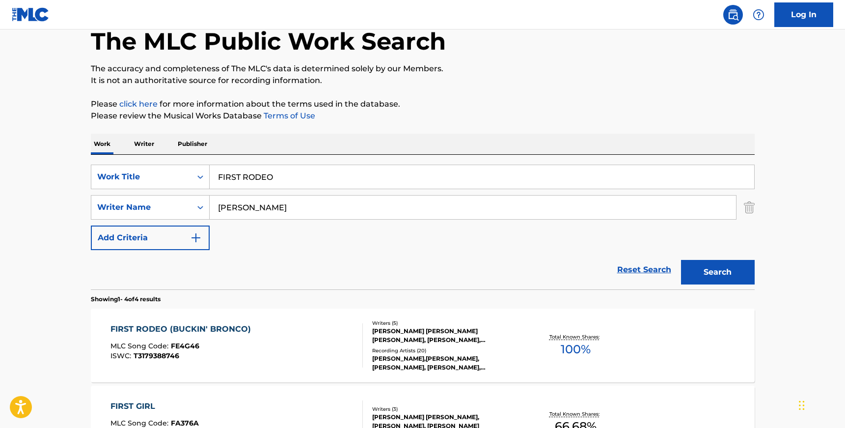
paste input "TUMBLR GIRLS"
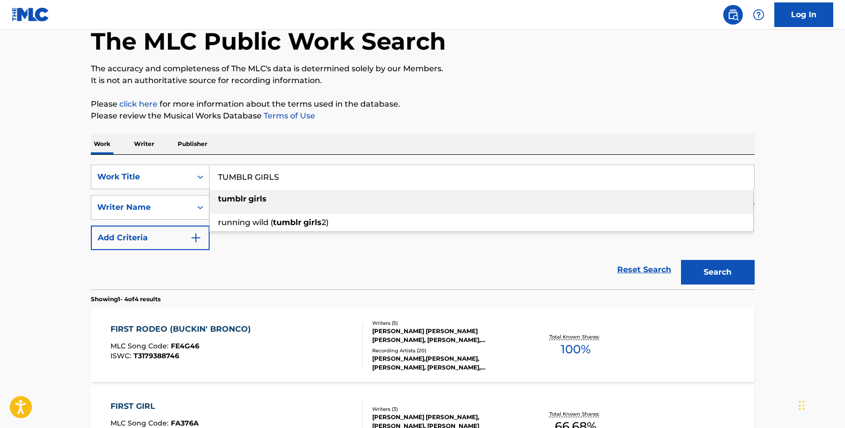
click at [295, 201] on div "tumblr girls" at bounding box center [482, 199] width 544 height 18
type input "tumblr girls"
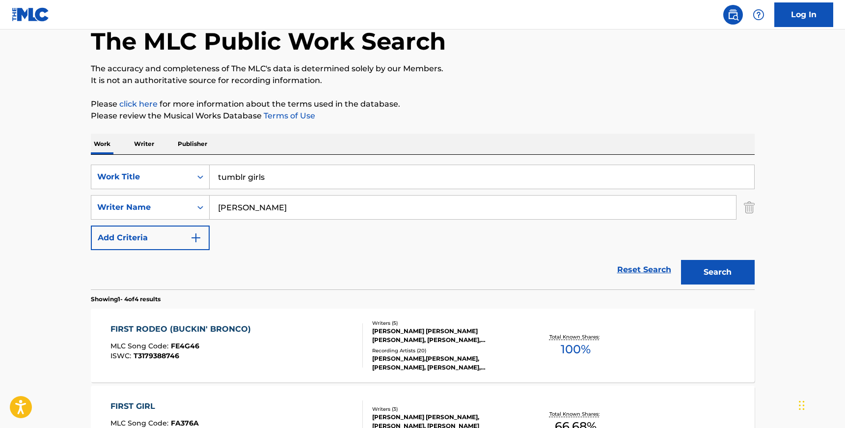
click at [277, 200] on input "[PERSON_NAME]" at bounding box center [473, 207] width 526 height 24
paste input "[PERSON_NAME]"
type input "[PERSON_NAME]"
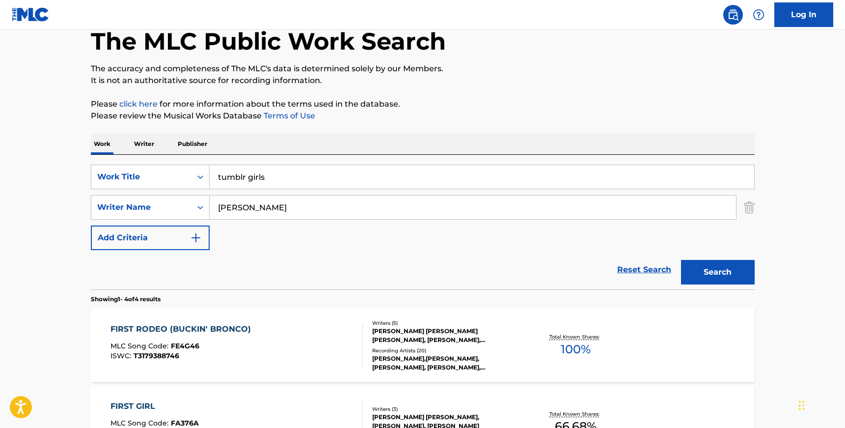
click at [681, 260] on button "Search" at bounding box center [718, 272] width 74 height 25
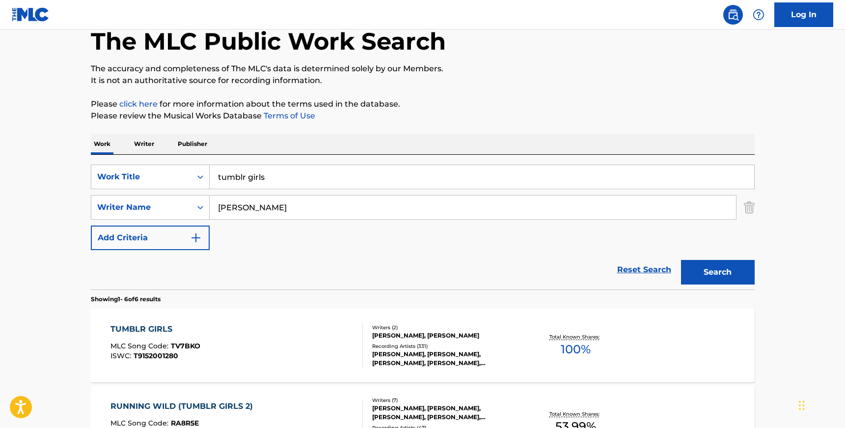
click at [442, 350] on div "Recording Artists ( 331 )" at bounding box center [446, 345] width 148 height 7
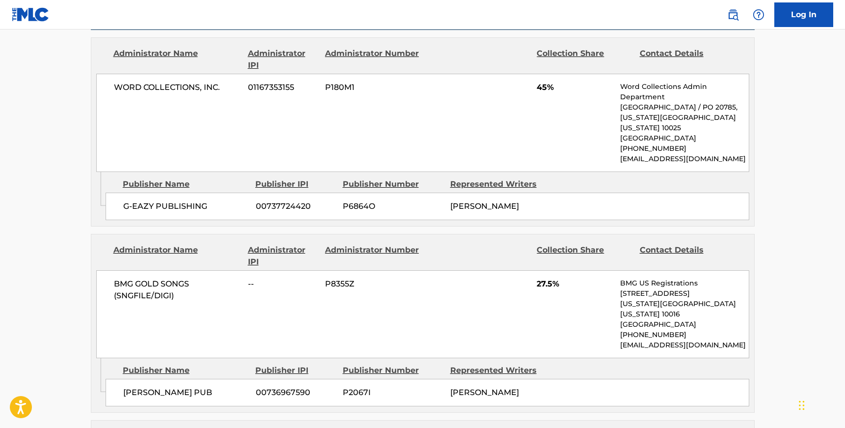
scroll to position [546, 0]
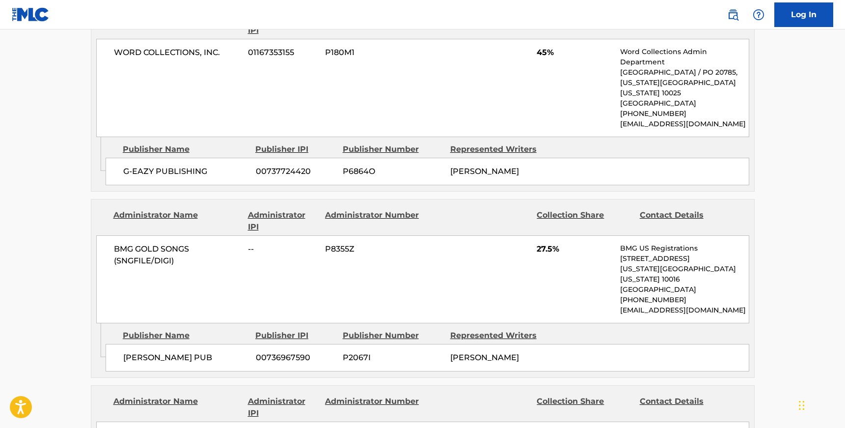
click at [629, 50] on p "Word Collections Admin Department" at bounding box center [684, 57] width 128 height 21
copy p "Word"
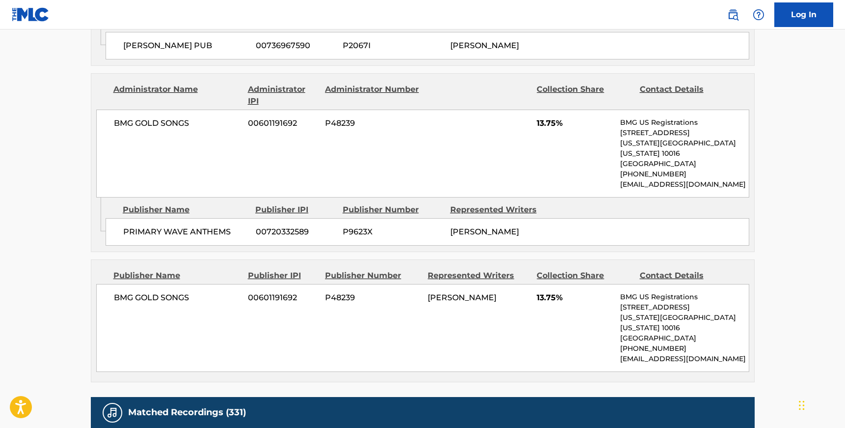
scroll to position [891, 0]
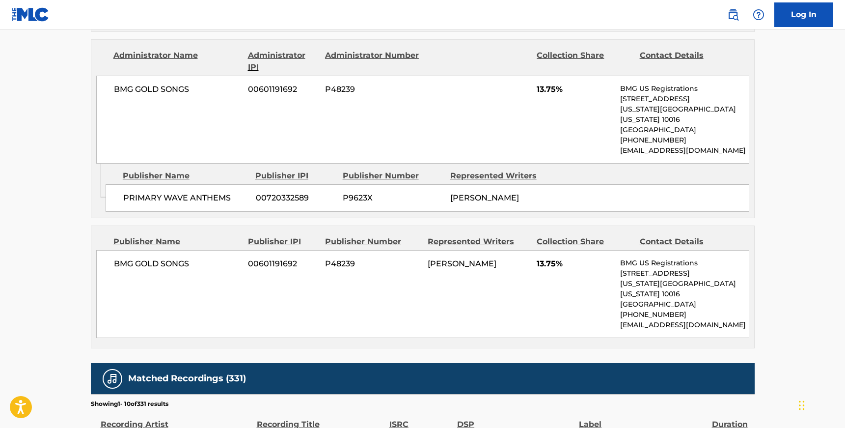
scroll to position [54, 0]
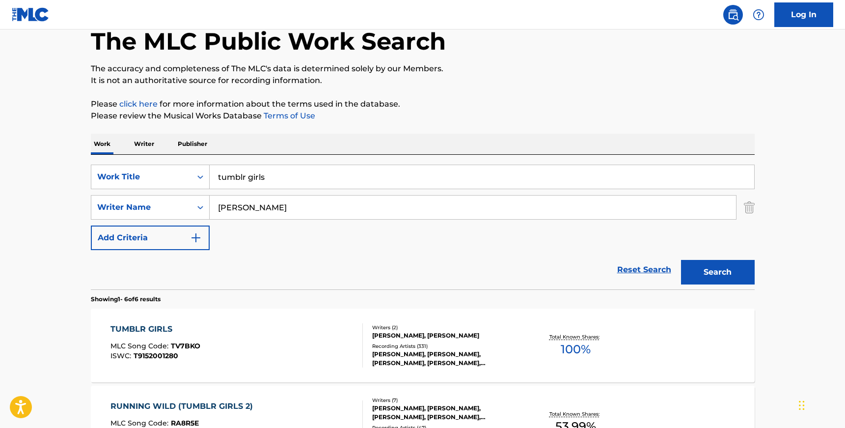
click at [292, 205] on input "[PERSON_NAME]" at bounding box center [473, 207] width 526 height 24
paste input "[PERSON_NAME], [PERSON_NAME] "Tre" [PERSON_NAME], [PERSON_NAME]"
drag, startPoint x: 269, startPoint y: 207, endPoint x: 415, endPoint y: 207, distance: 146.3
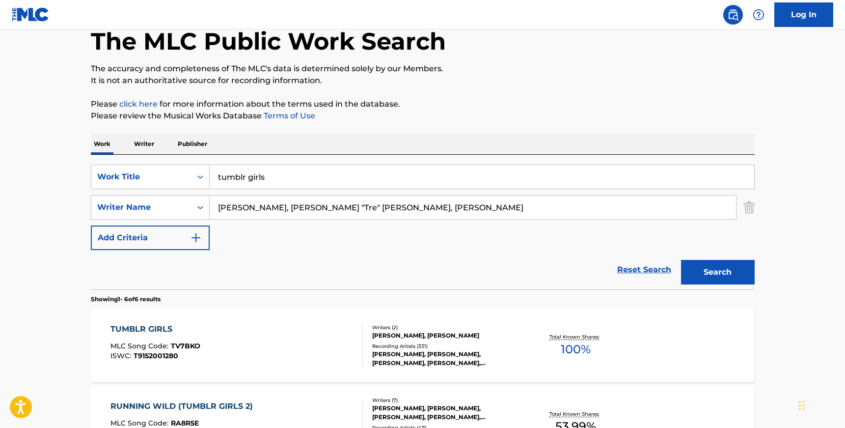
click at [415, 207] on input "[PERSON_NAME], [PERSON_NAME] "Tre" [PERSON_NAME], [PERSON_NAME]" at bounding box center [473, 207] width 526 height 24
type input "[PERSON_NAME]"
click at [257, 206] on input "[PERSON_NAME]" at bounding box center [473, 207] width 526 height 24
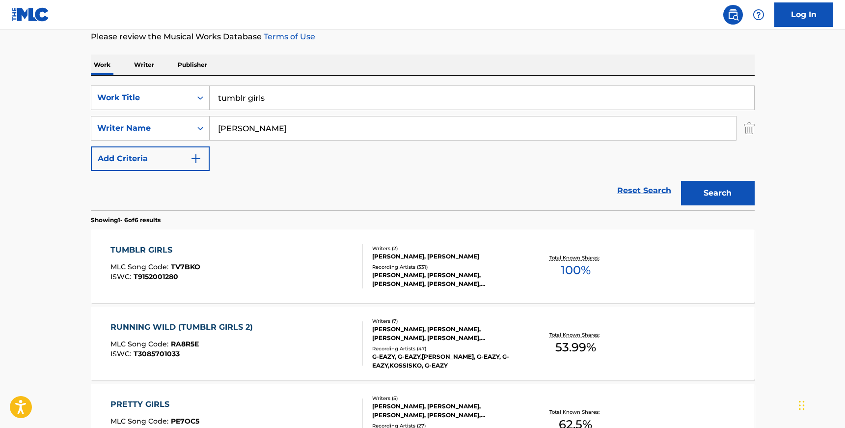
click at [430, 261] on div "[PERSON_NAME], [PERSON_NAME]" at bounding box center [446, 256] width 148 height 9
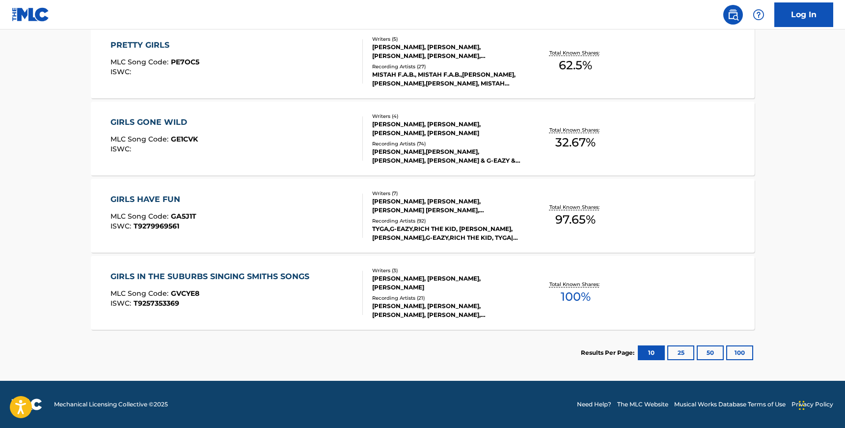
scroll to position [133, 0]
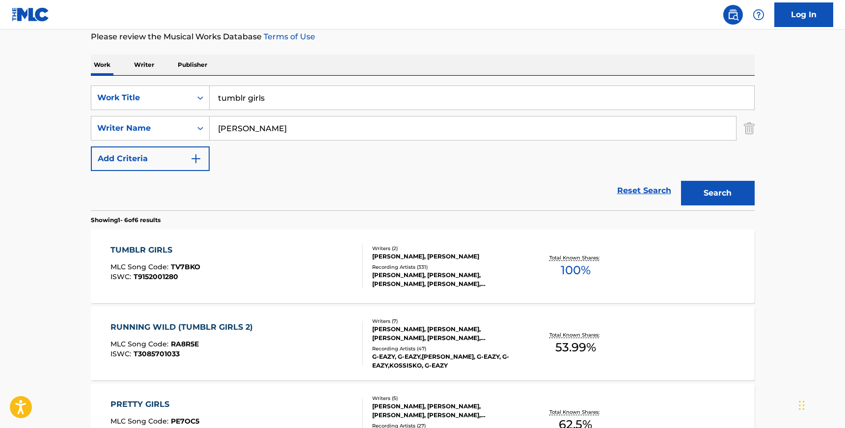
click at [259, 99] on input "tumblr girls" at bounding box center [482, 98] width 545 height 24
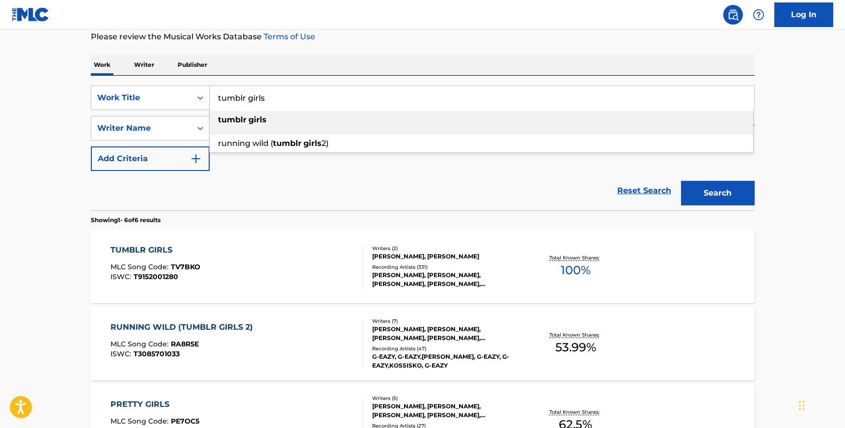
paste input "CAGE THE BEAST"
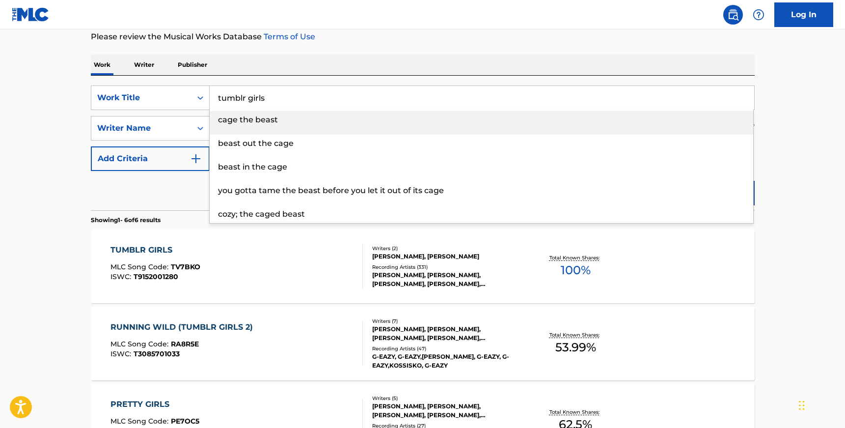
click at [234, 100] on input "tumblr girls" at bounding box center [482, 98] width 545 height 24
paste input "CAGE THE BEAST"
type input "CAGE THE BEAST"
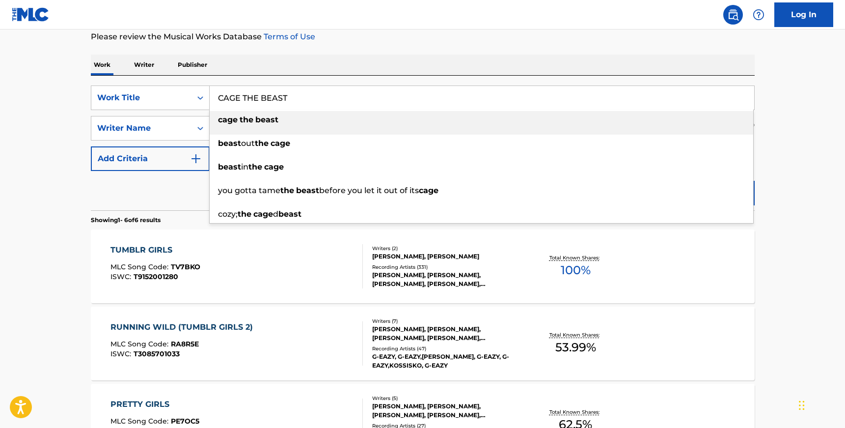
click at [30, 154] on main "The MLC Public Work Search The accuracy and completeness of The MLC's data is d…" at bounding box center [422, 317] width 845 height 843
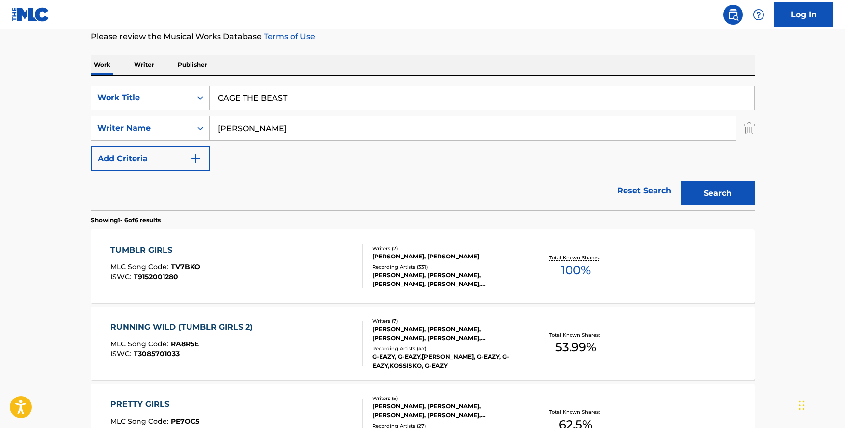
click at [727, 193] on button "Search" at bounding box center [718, 193] width 74 height 25
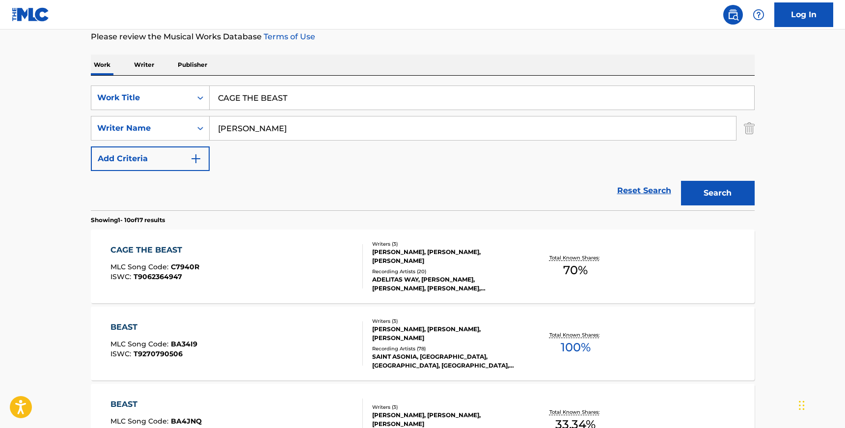
scroll to position [135, 0]
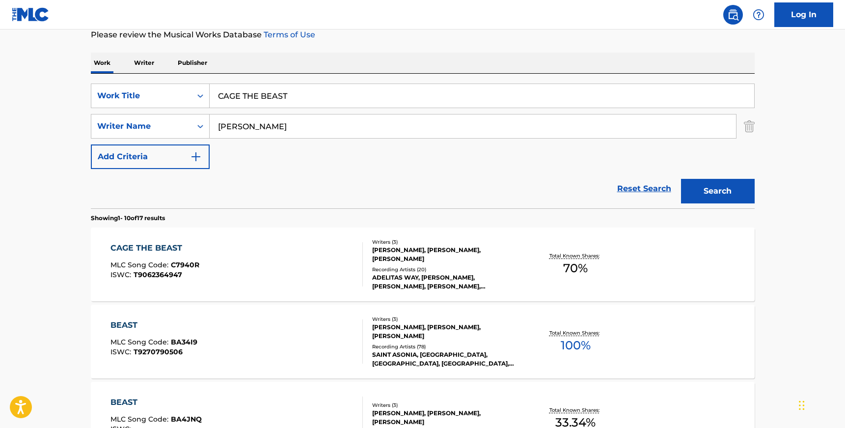
click at [502, 261] on div "[PERSON_NAME], [PERSON_NAME], [PERSON_NAME]" at bounding box center [446, 254] width 148 height 18
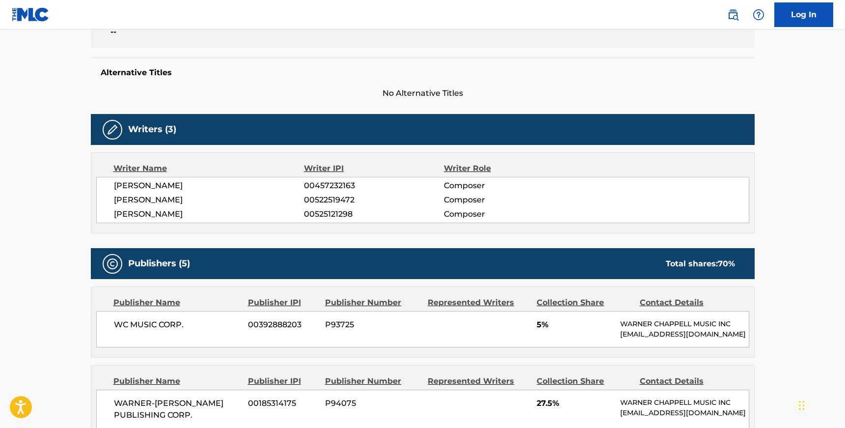
scroll to position [112, 0]
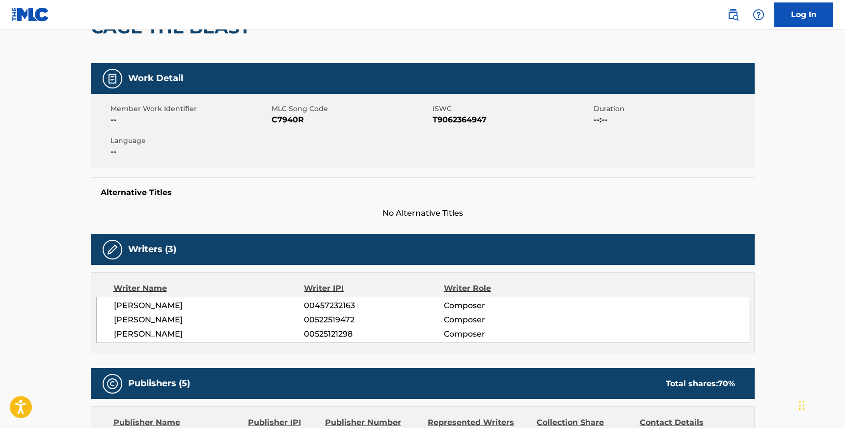
scroll to position [135, 0]
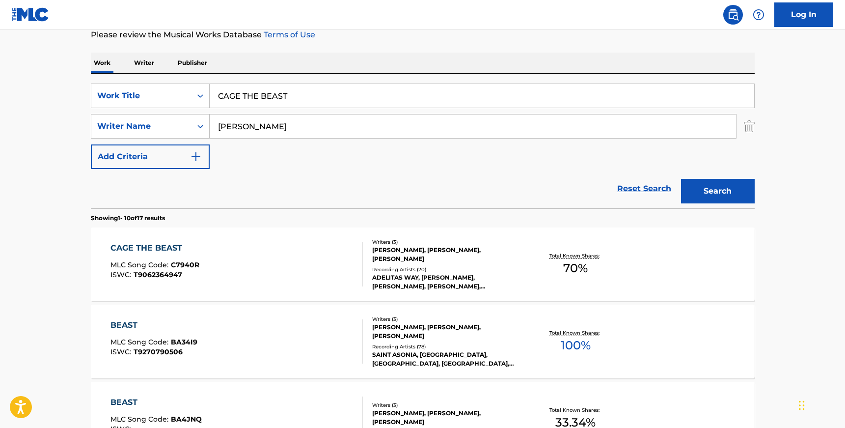
click at [294, 101] on input "CAGE THE BEAST" at bounding box center [482, 96] width 545 height 24
paste input "ONE MORE CHANCE"
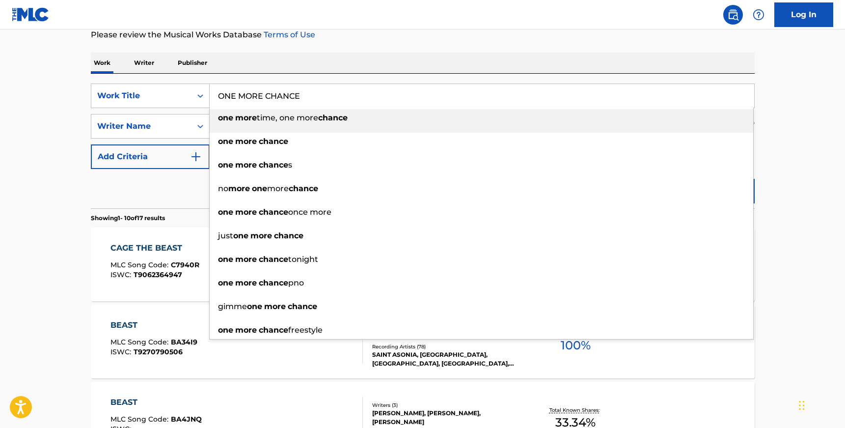
type input "ONE MORE CHANCE"
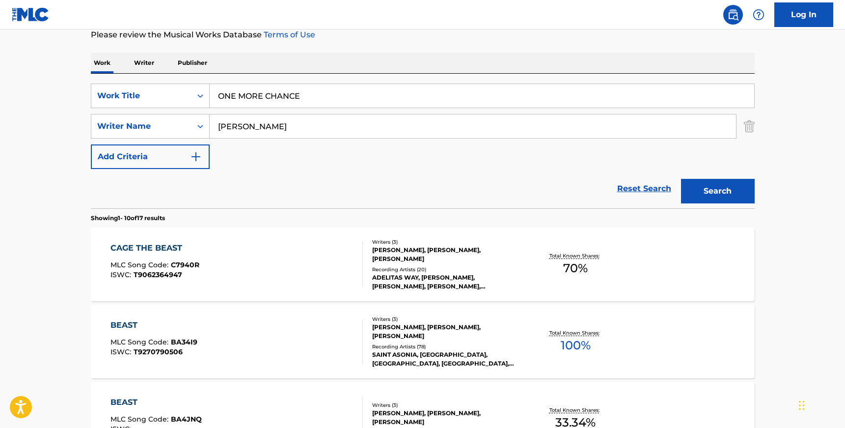
click at [342, 132] on input "[PERSON_NAME]" at bounding box center [473, 126] width 526 height 24
paste input "[PERSON_NAME]"
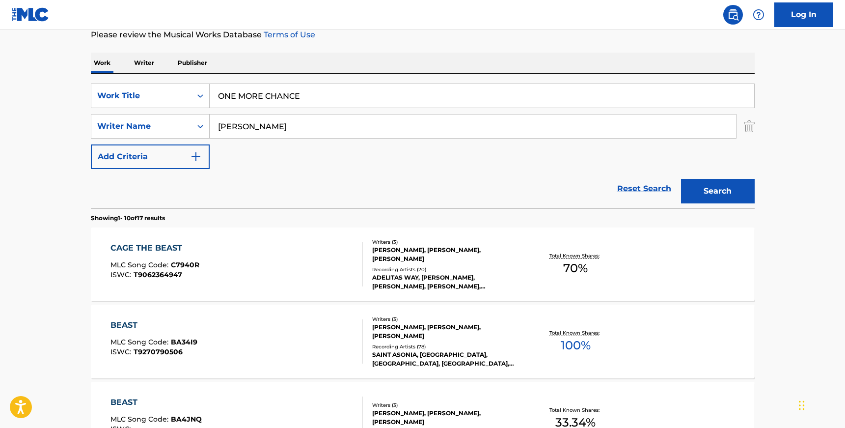
type input "[PERSON_NAME]"
click at [681, 179] on button "Search" at bounding box center [718, 191] width 74 height 25
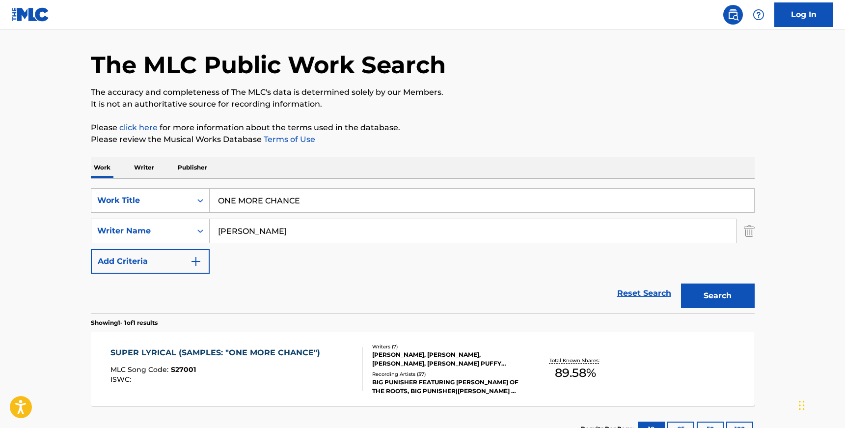
scroll to position [107, 0]
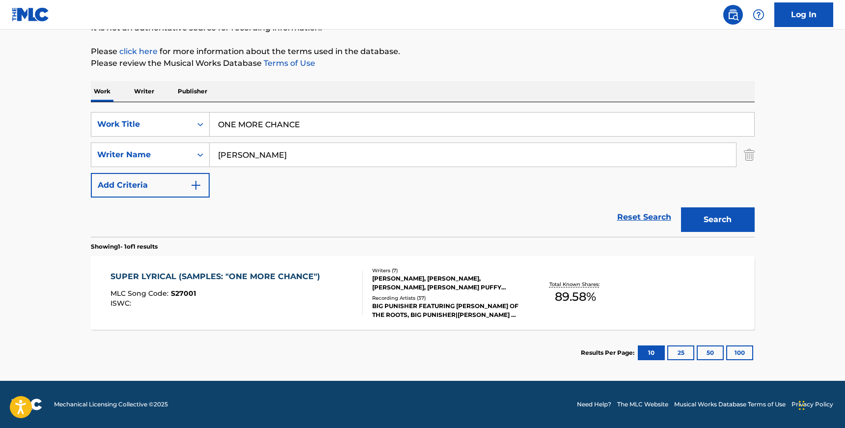
click at [366, 281] on div "Writers ( 7 ) [PERSON_NAME], [PERSON_NAME], [PERSON_NAME], [PERSON_NAME] PUFFY …" at bounding box center [442, 293] width 158 height 53
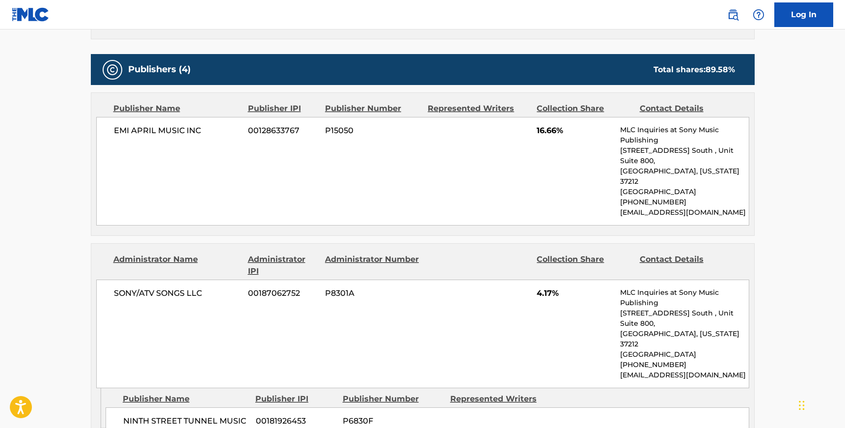
scroll to position [490, 0]
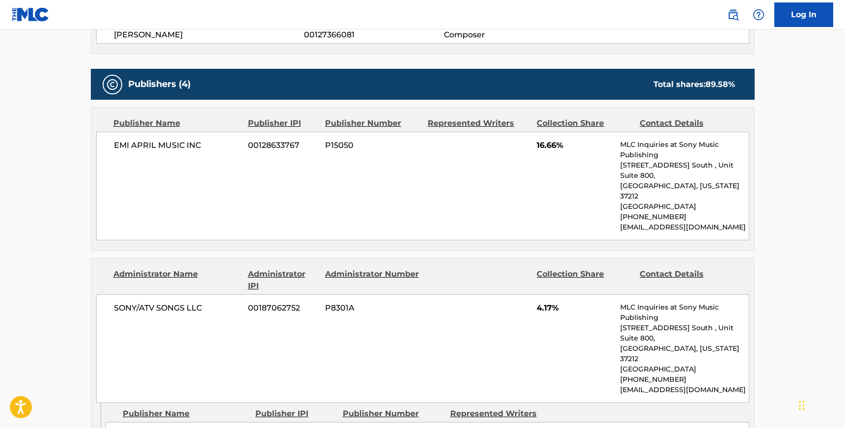
scroll to position [107, 0]
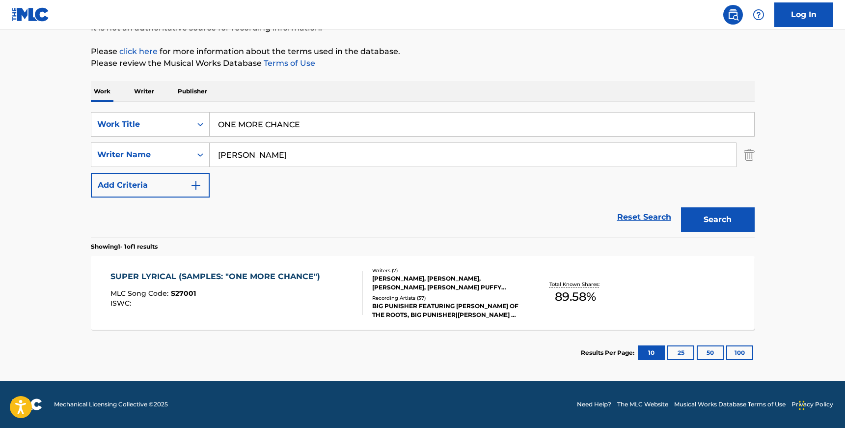
click at [400, 280] on div "[PERSON_NAME], [PERSON_NAME], [PERSON_NAME], [PERSON_NAME] PUFFY [PERSON_NAME],…" at bounding box center [446, 283] width 148 height 18
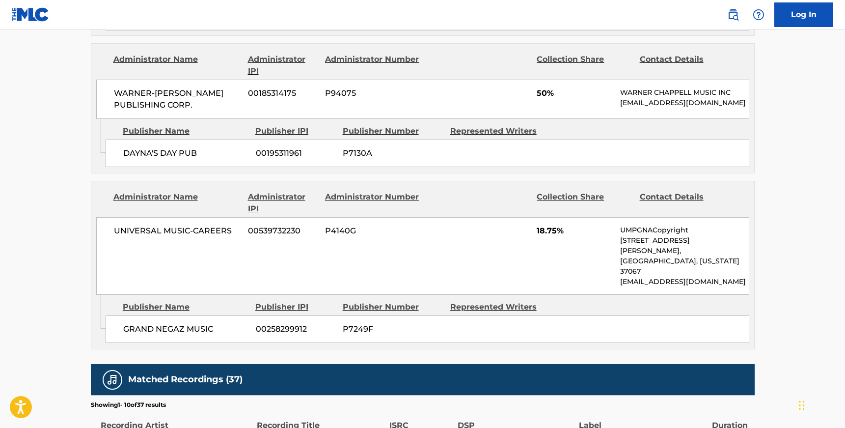
scroll to position [107, 0]
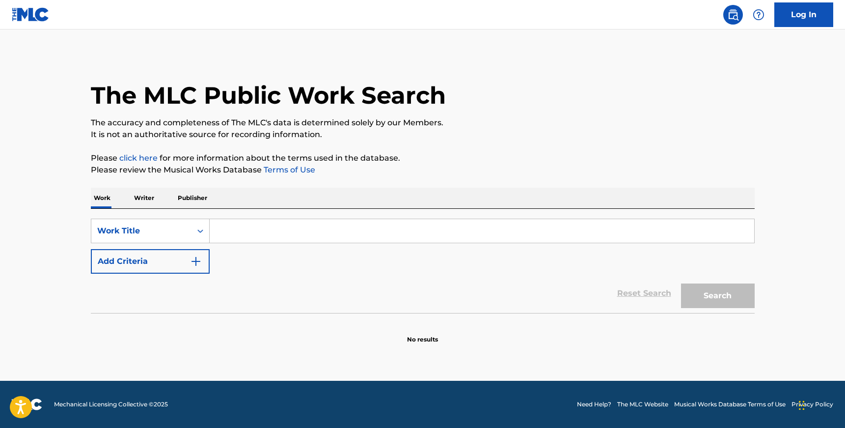
click at [282, 222] on input "Search Form" at bounding box center [482, 231] width 545 height 24
paste input "CAGE THE BEAST"
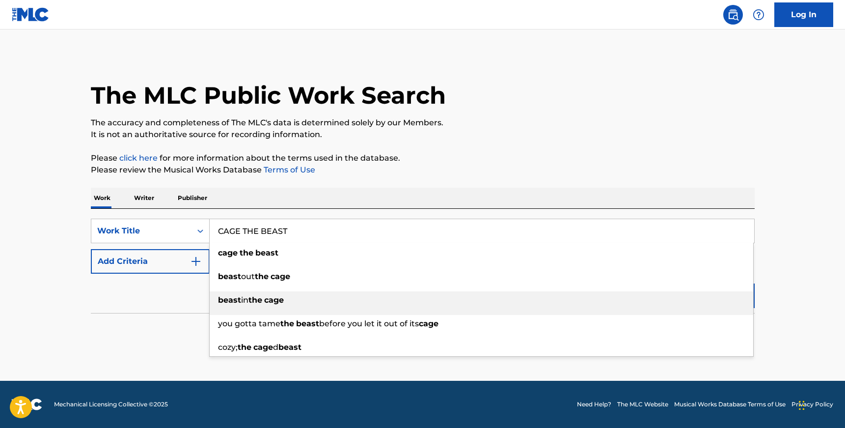
click at [723, 294] on div "beast in the cage" at bounding box center [482, 300] width 544 height 18
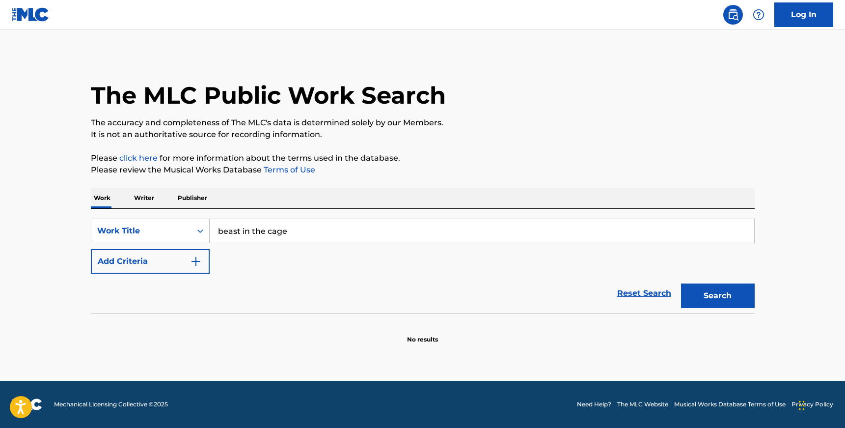
click at [383, 241] on input "beast in the cage" at bounding box center [482, 231] width 545 height 24
type input "v"
paste input "CAGE THE BEAST"
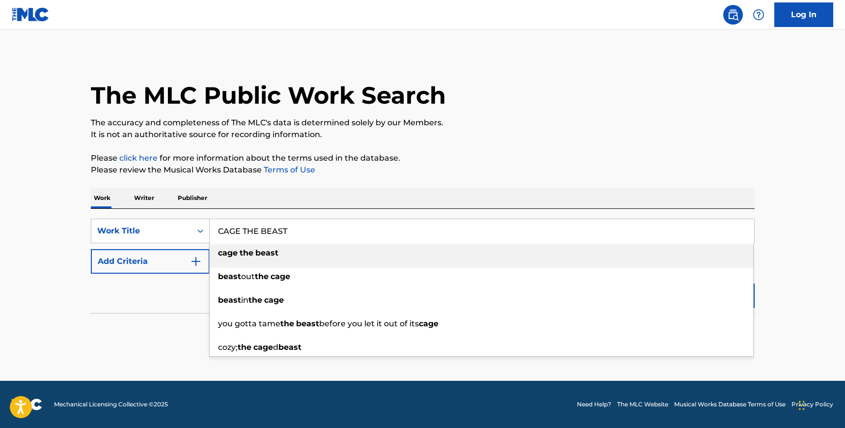
type input "CAGE THE BEAST"
click at [778, 198] on main "The MLC Public Work Search The accuracy and completeness of The MLC's data is d…" at bounding box center [422, 204] width 845 height 351
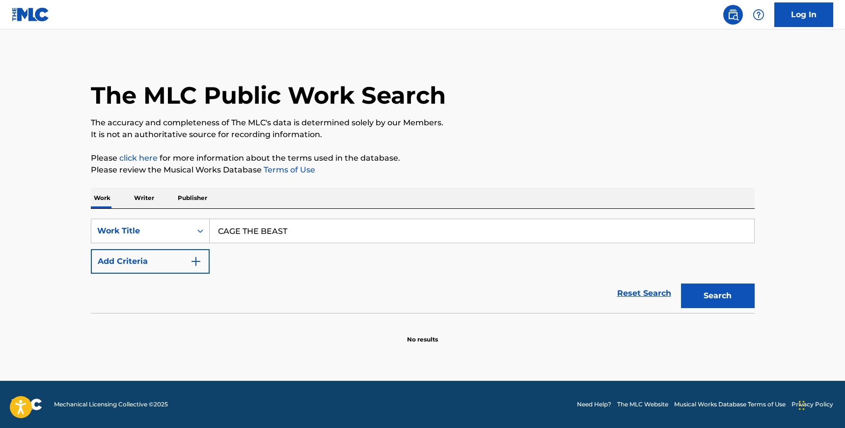
click at [743, 301] on button "Search" at bounding box center [718, 295] width 74 height 25
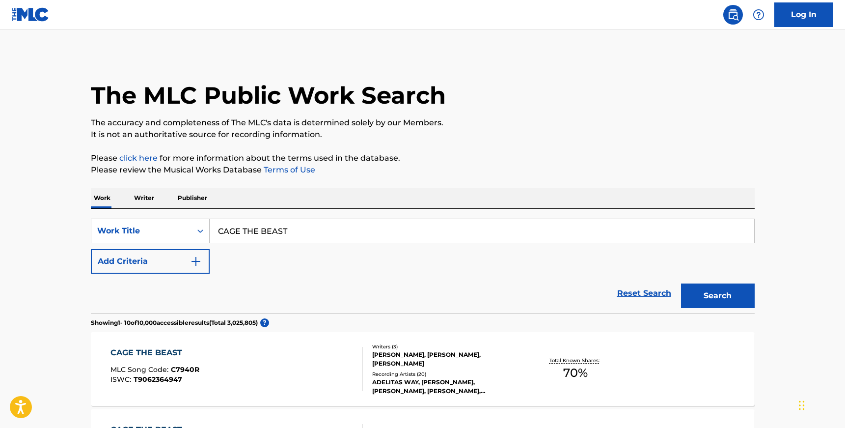
click at [204, 260] on button "Add Criteria" at bounding box center [150, 261] width 119 height 25
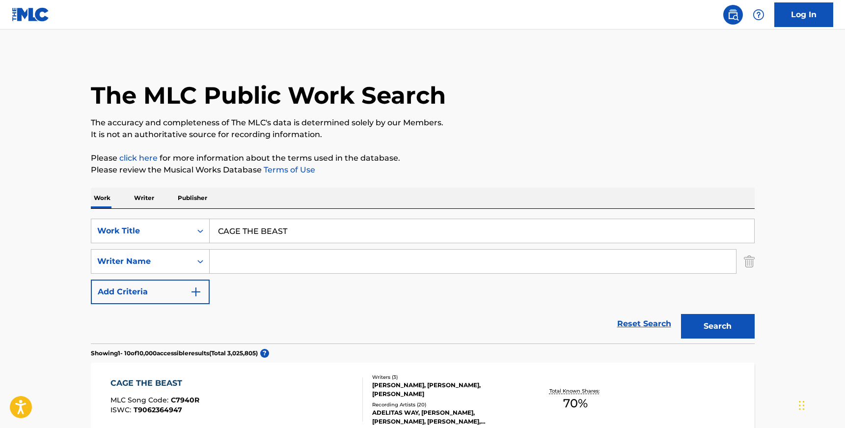
click at [238, 258] on input "Search Form" at bounding box center [473, 261] width 526 height 24
paste input "DEJESUS RICK ANTHONY"
type input "DEJESUS RICK ANTHONY"
click at [681, 314] on button "Search" at bounding box center [718, 326] width 74 height 25
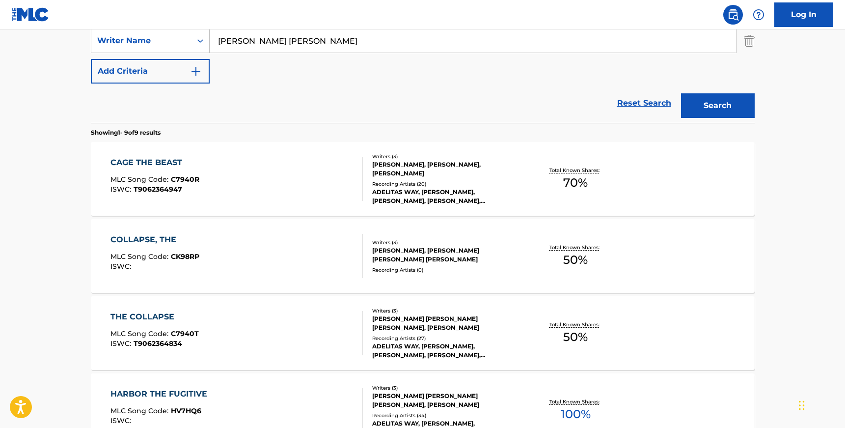
scroll to position [222, 0]
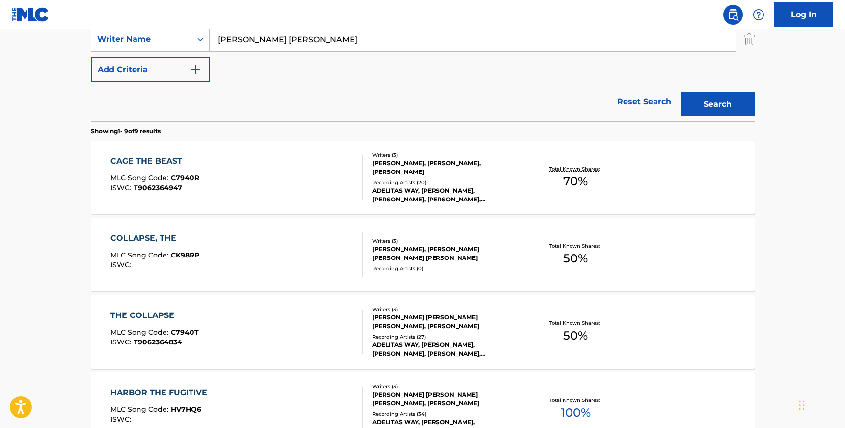
click at [329, 158] on div "CAGE THE BEAST MLC Song Code : C7940R ISWC : T9062364947" at bounding box center [236, 177] width 252 height 44
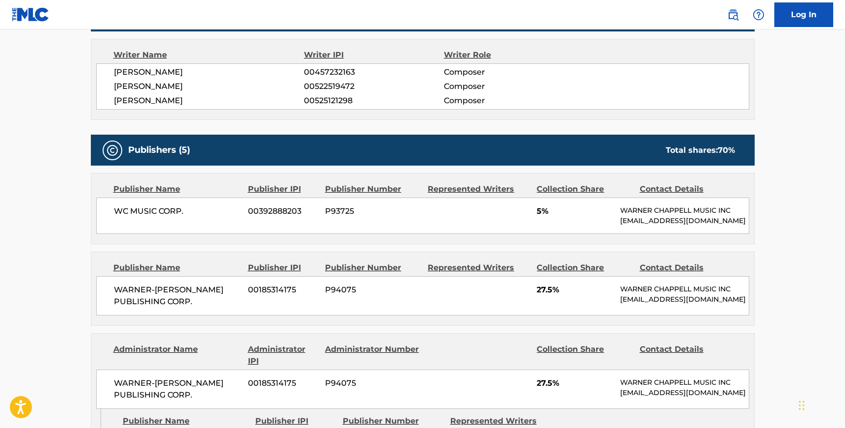
scroll to position [306, 0]
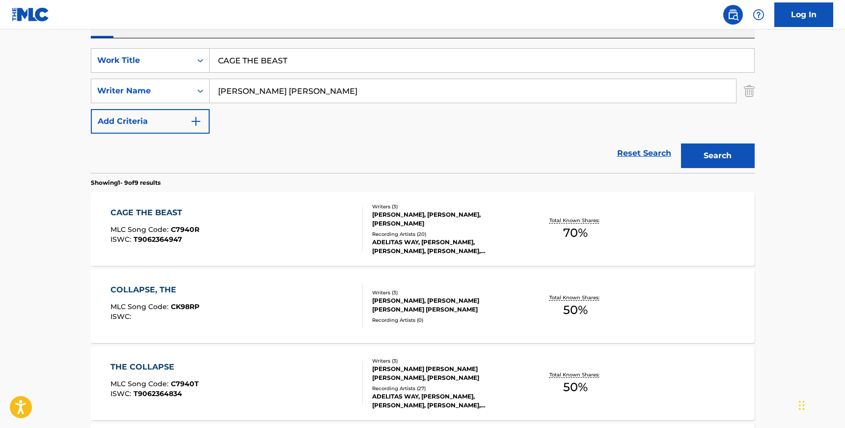
scroll to position [116, 0]
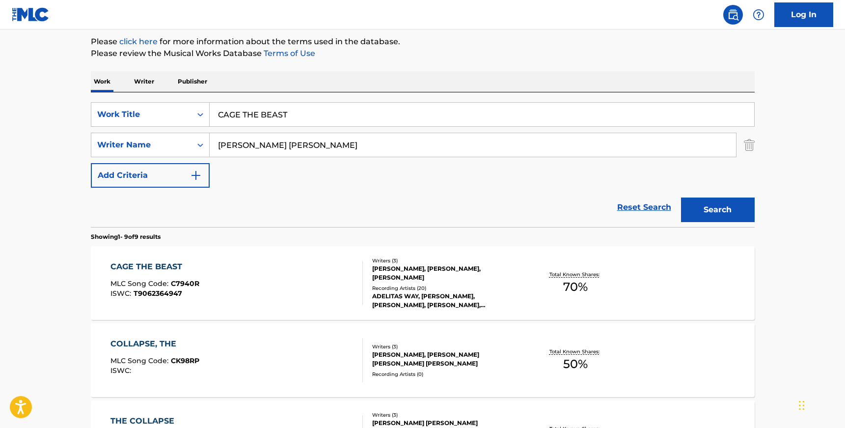
click at [238, 112] on input "CAGE THE BEAST" at bounding box center [482, 115] width 545 height 24
paste input "TRAMPOLINE"
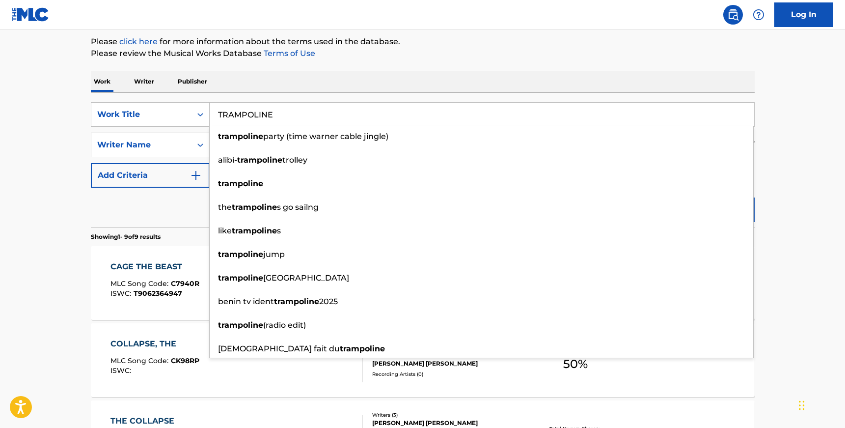
type input "TRAMPOLINE"
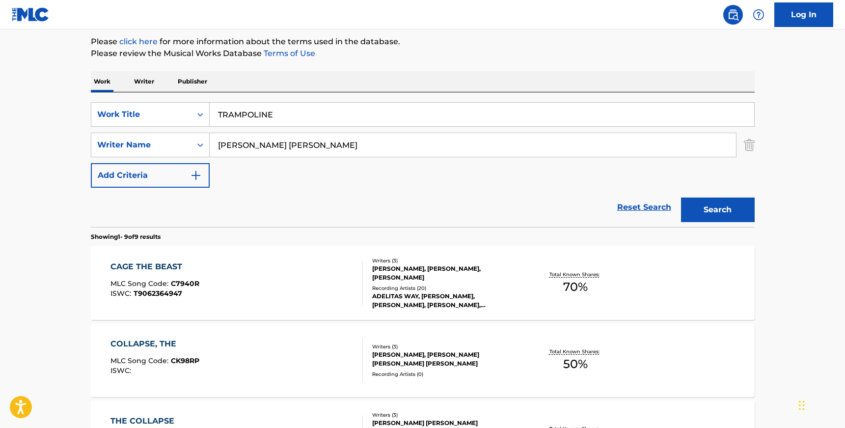
click at [322, 146] on input "DEJESUS RICK ANTHONY" at bounding box center [473, 145] width 526 height 24
paste input "MENDOZA"
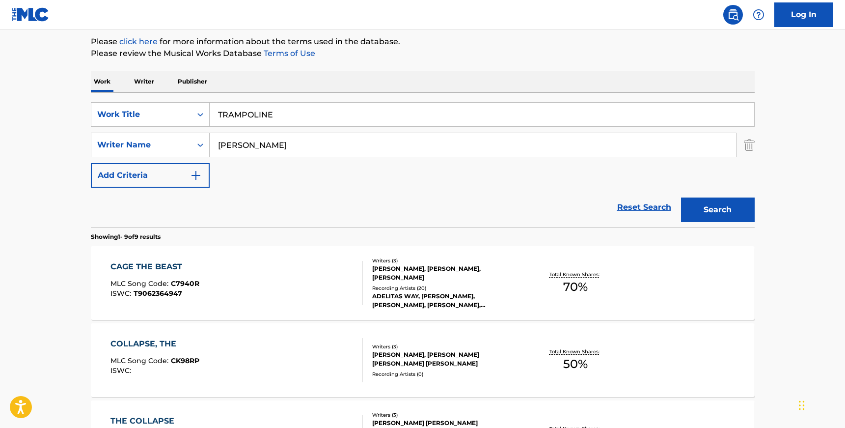
type input "MENDOZA"
click at [681, 197] on button "Search" at bounding box center [718, 209] width 74 height 25
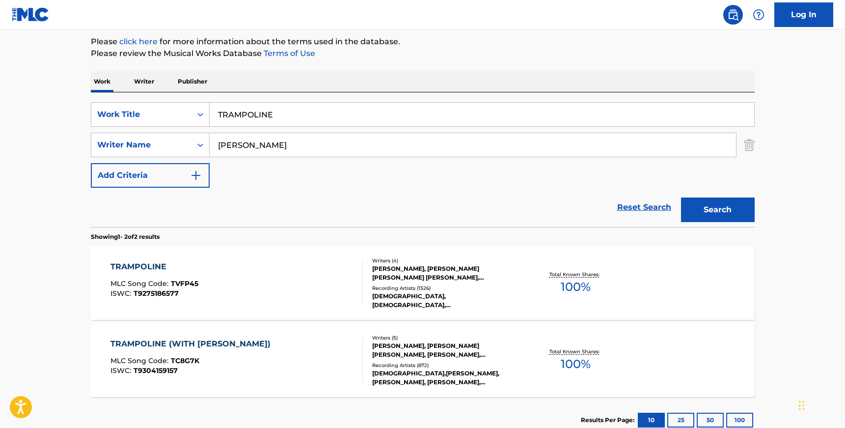
click at [718, 213] on button "Search" at bounding box center [718, 209] width 74 height 25
click at [274, 280] on div "TRAMPOLINE MLC Song Code : TVFP45 ISWC : T9275186577" at bounding box center [236, 283] width 252 height 44
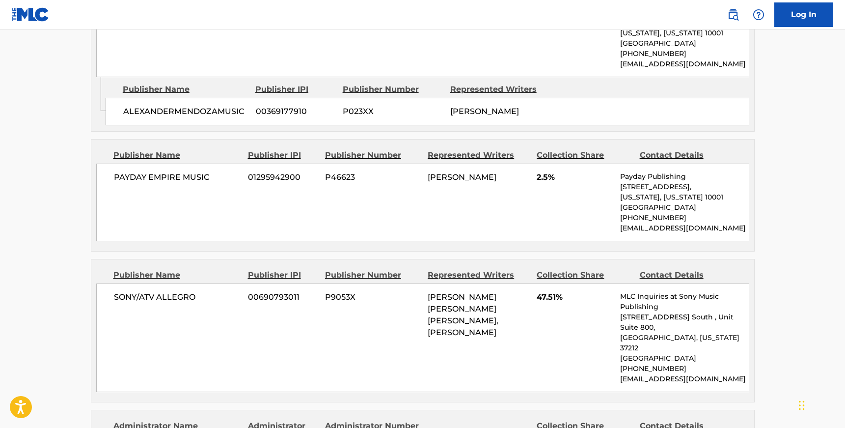
scroll to position [595, 0]
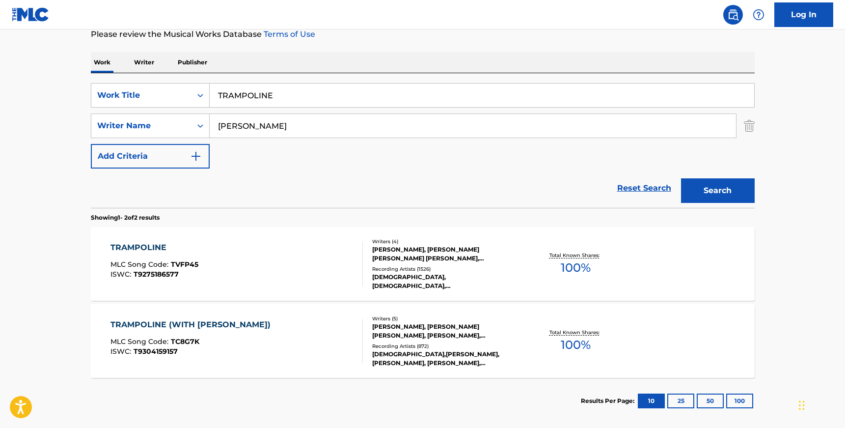
scroll to position [136, 0]
click at [339, 322] on div "TRAMPOLINE (WITH ZAYN) MLC Song Code : TC8G7K ISWC : T9304159157" at bounding box center [236, 340] width 252 height 44
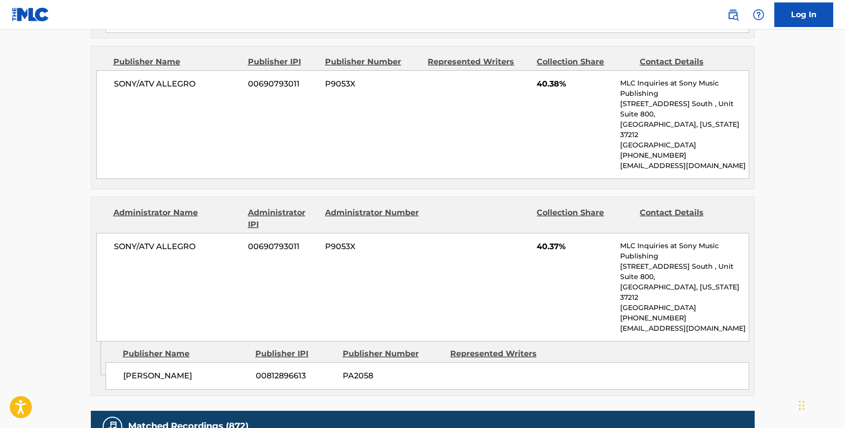
scroll to position [1096, 0]
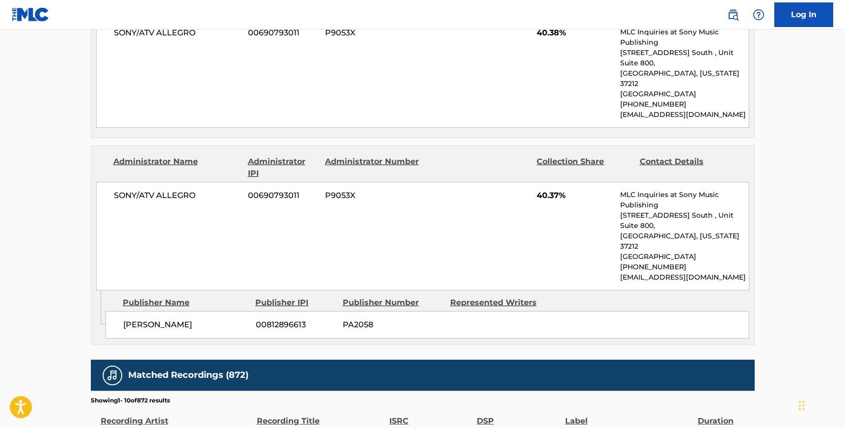
scroll to position [184, 0]
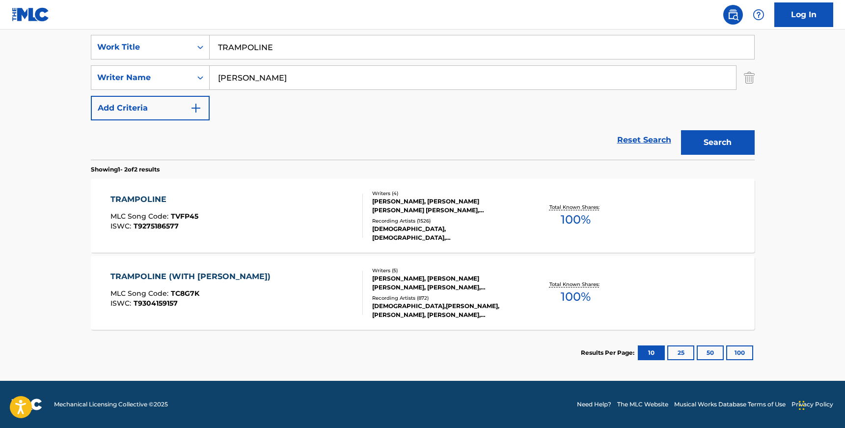
click at [257, 50] on input "TRAMPOLINE" at bounding box center [482, 47] width 545 height 24
paste input "3224796747"
type input "T3224796747"
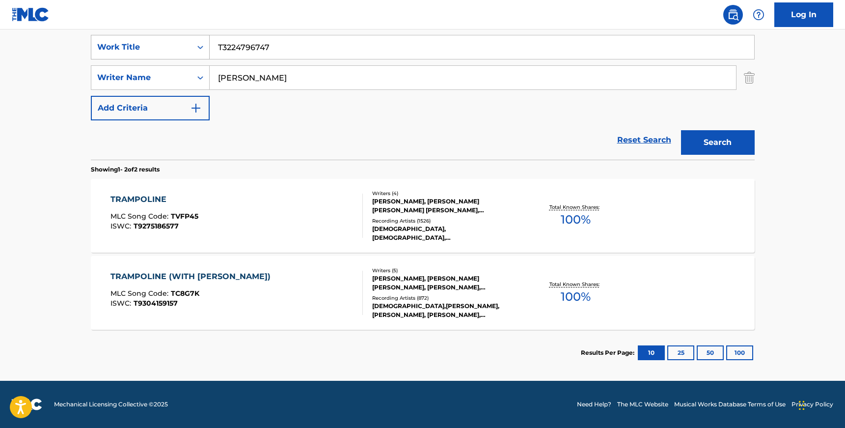
click at [194, 43] on div "Search Form" at bounding box center [200, 47] width 18 height 18
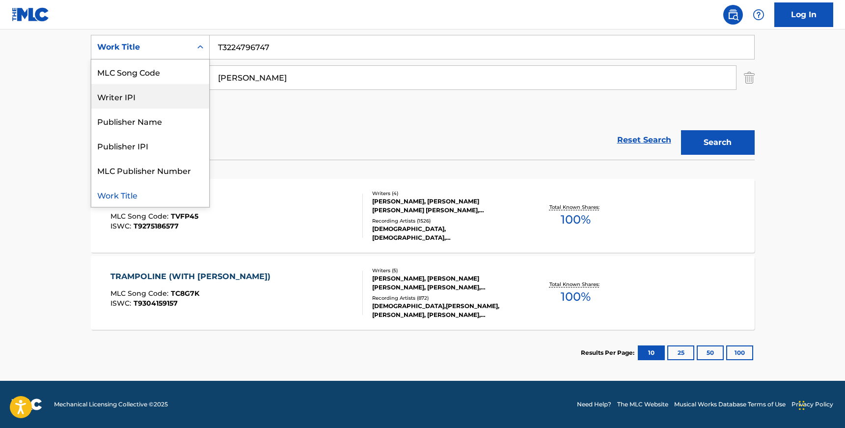
scroll to position [0, 0]
click at [162, 74] on div "ISWC" at bounding box center [150, 71] width 118 height 25
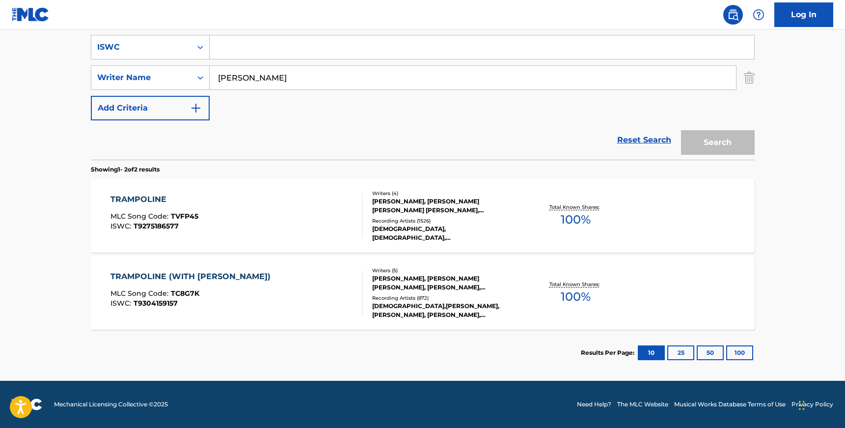
click at [322, 45] on input "Search Form" at bounding box center [482, 47] width 545 height 24
type input "v"
paste input "T3224796747"
type input "T3224796747"
click at [266, 80] on input "MENDOZA" at bounding box center [473, 78] width 526 height 24
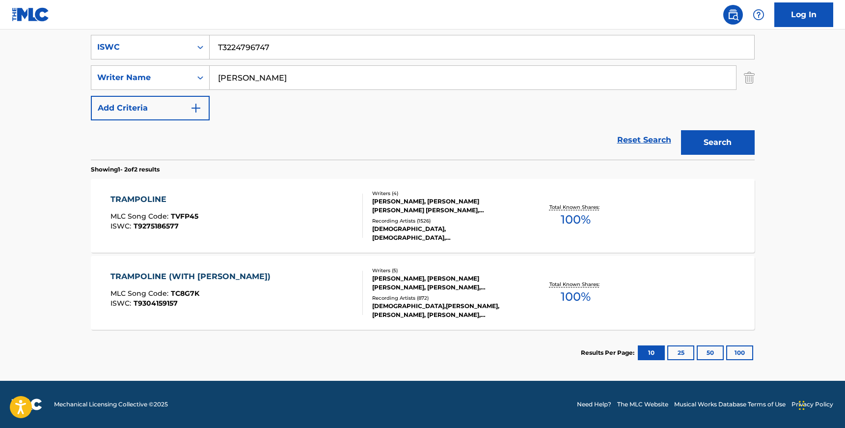
click at [266, 80] on input "MENDOZA" at bounding box center [473, 78] width 526 height 24
click at [681, 130] on button "Search" at bounding box center [718, 142] width 74 height 25
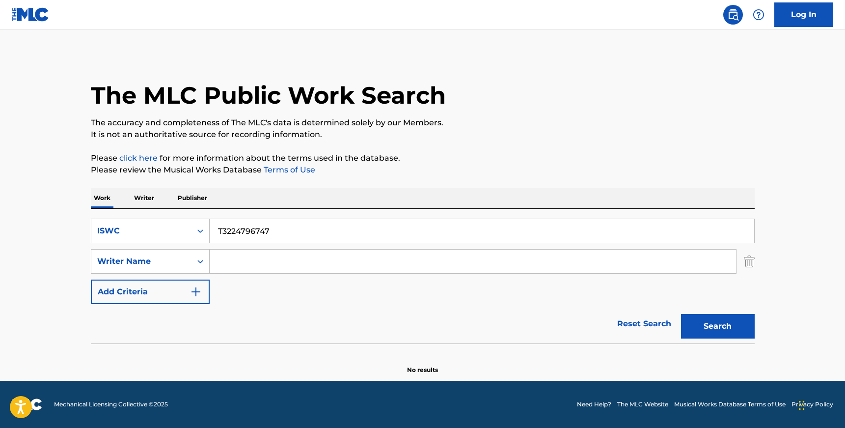
click at [710, 320] on button "Search" at bounding box center [718, 326] width 74 height 25
click at [254, 228] on input "T3224796747" at bounding box center [482, 231] width 545 height 24
click at [179, 238] on div "ISWC" at bounding box center [141, 230] width 100 height 19
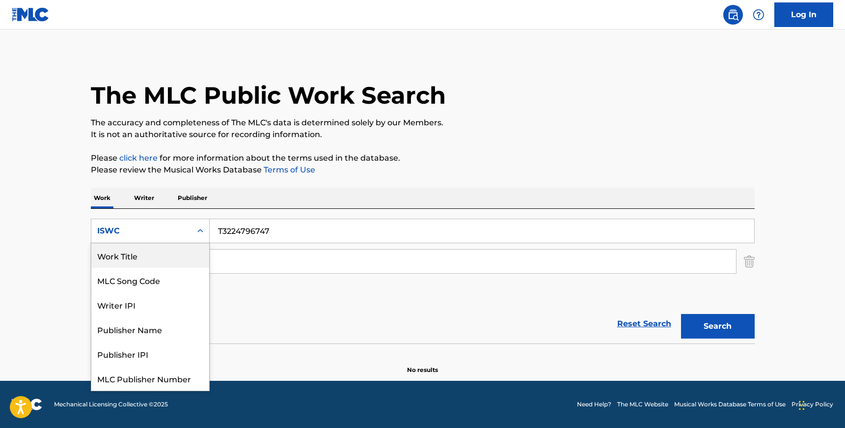
click at [168, 254] on div "Work Title" at bounding box center [150, 255] width 118 height 25
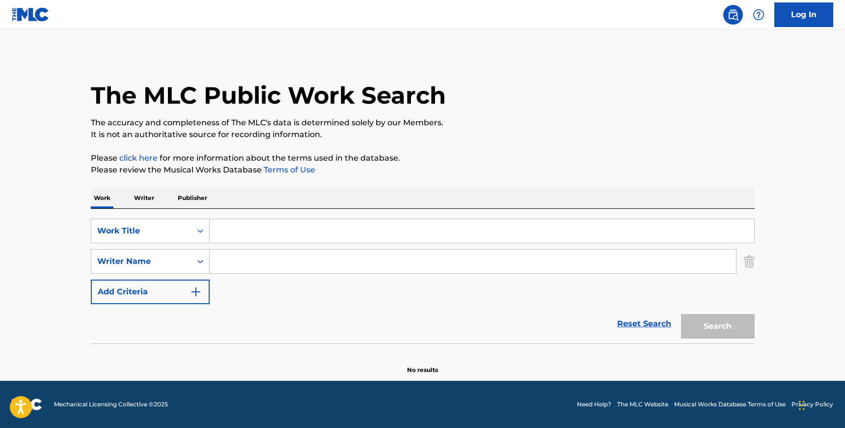
click at [259, 228] on input "Search Form" at bounding box center [482, 231] width 545 height 24
paste input "JUNGLE"
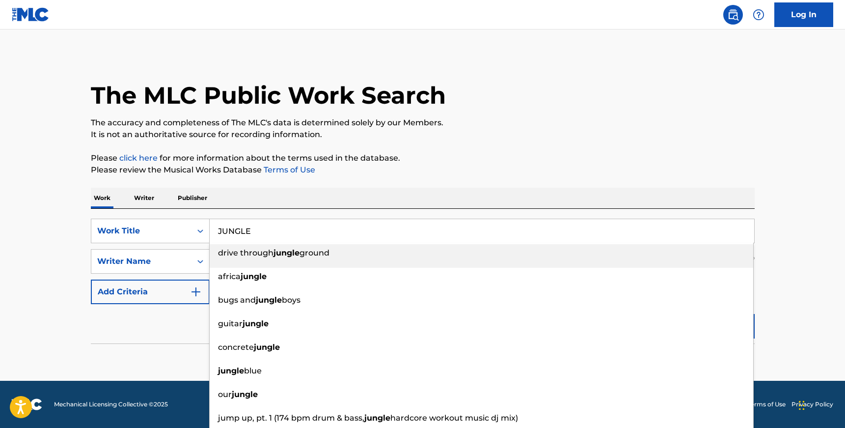
type input "JUNGLE"
click at [69, 347] on main "The MLC Public Work Search The accuracy and completeness of The MLC's data is d…" at bounding box center [422, 204] width 845 height 351
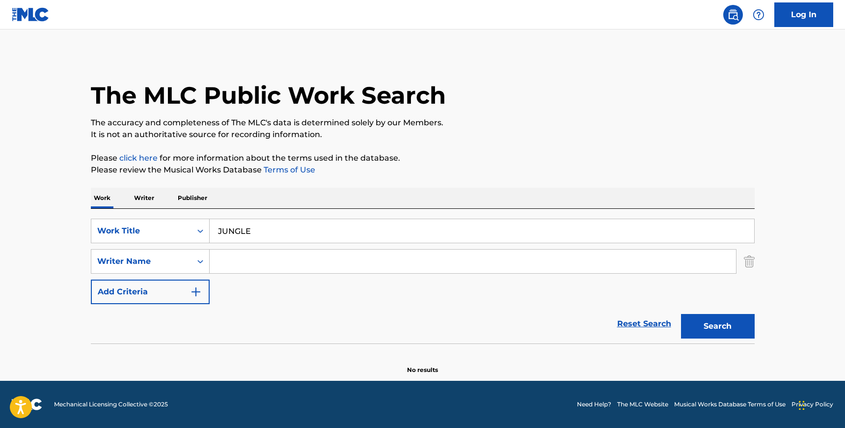
click at [252, 258] on input "Search Form" at bounding box center [473, 261] width 526 height 24
paste input "BOSS CHARLOTT"
type input "BOSS CHARLOTT"
click at [681, 314] on button "Search" at bounding box center [718, 326] width 74 height 25
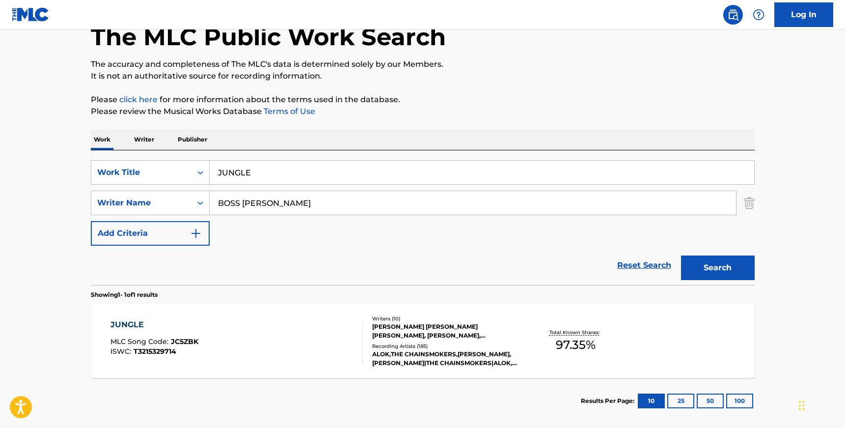
scroll to position [89, 0]
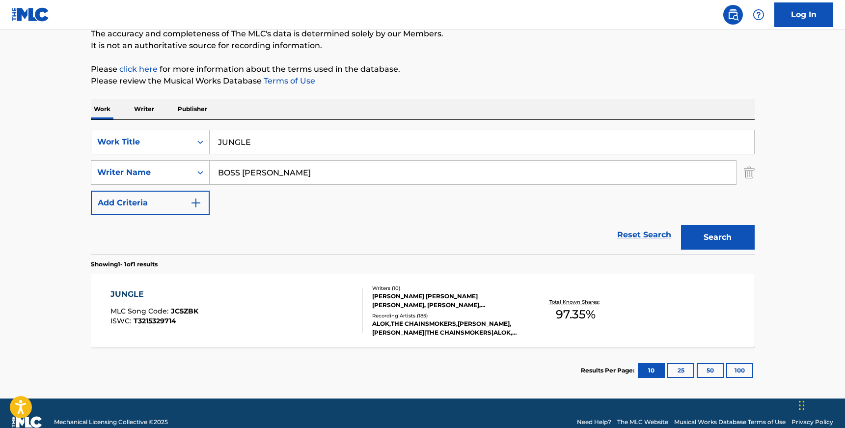
click at [300, 311] on div "JUNGLE MLC Song Code : JC5ZBK ISWC : T3215329714" at bounding box center [236, 310] width 252 height 44
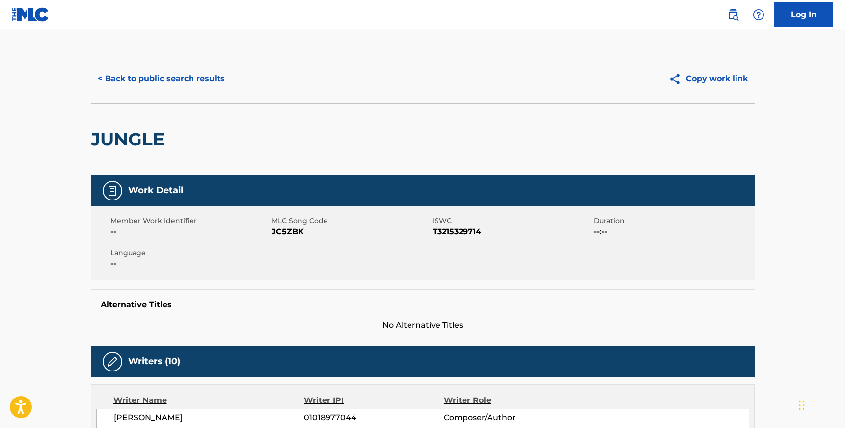
scroll to position [51, 0]
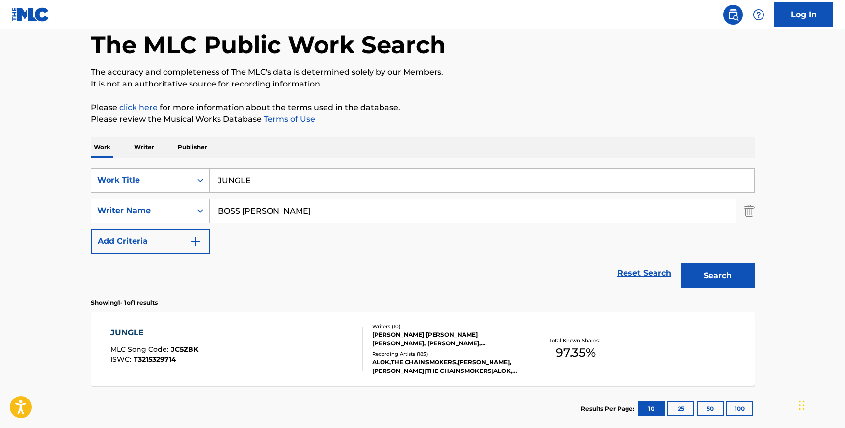
click at [227, 185] on input "JUNGLE" at bounding box center [482, 180] width 545 height 24
paste input "COMING HOM"
type input "COMING HOME"
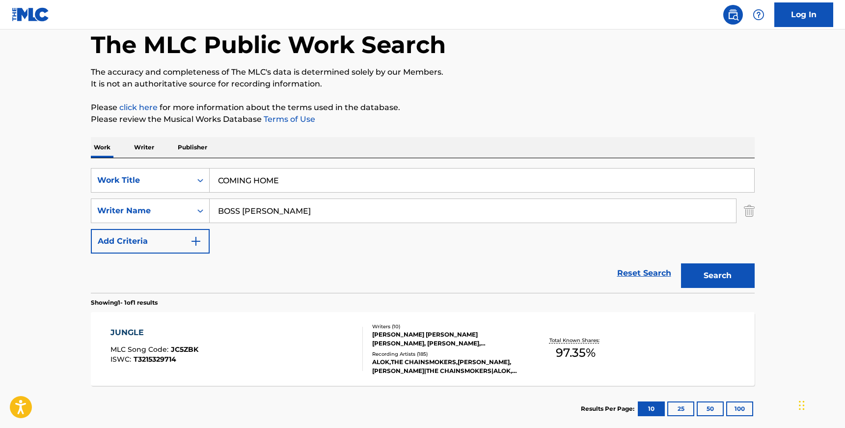
click at [96, 194] on div "SearchWithCriteria9a175939-e3e8-445d-a495-d944f2e3a9e8 Work Title COMING HOME S…" at bounding box center [423, 210] width 664 height 85
click at [322, 222] on input "BOSS CHARLOTT" at bounding box center [473, 211] width 526 height 24
paste input "KRYVENKO"
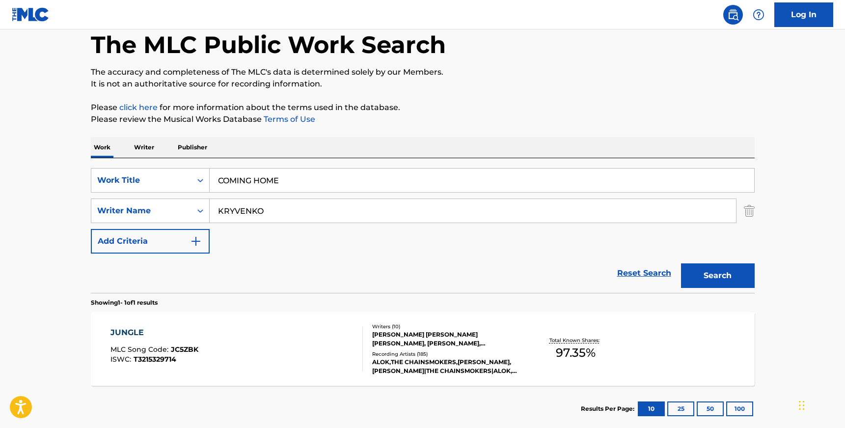
type input "KRYVENKO"
click at [681, 263] on button "Search" at bounding box center [718, 275] width 74 height 25
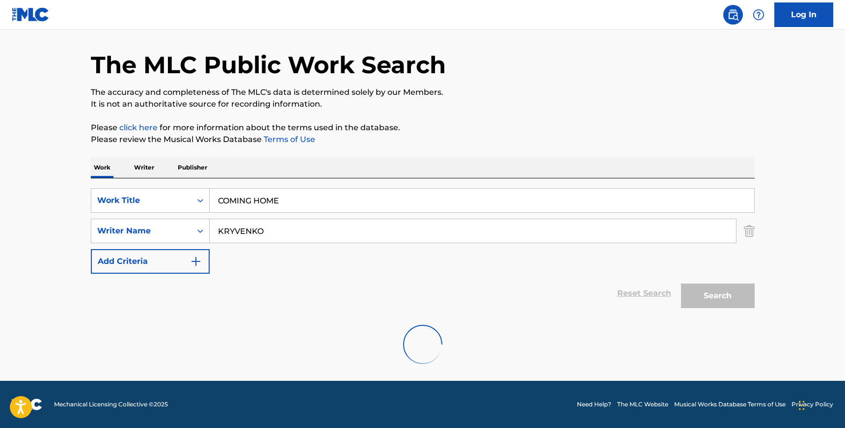
scroll to position [0, 0]
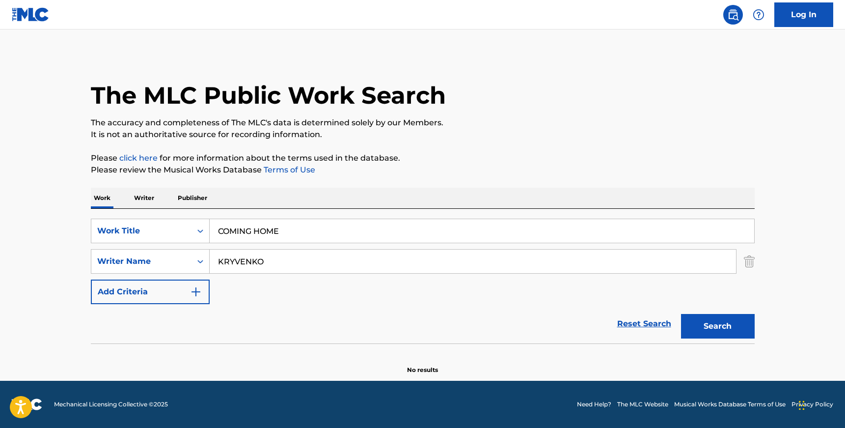
click at [299, 260] on input "KRYVENKO" at bounding box center [473, 261] width 526 height 24
click at [698, 342] on div "Search" at bounding box center [715, 323] width 79 height 39
click at [700, 335] on button "Search" at bounding box center [718, 326] width 74 height 25
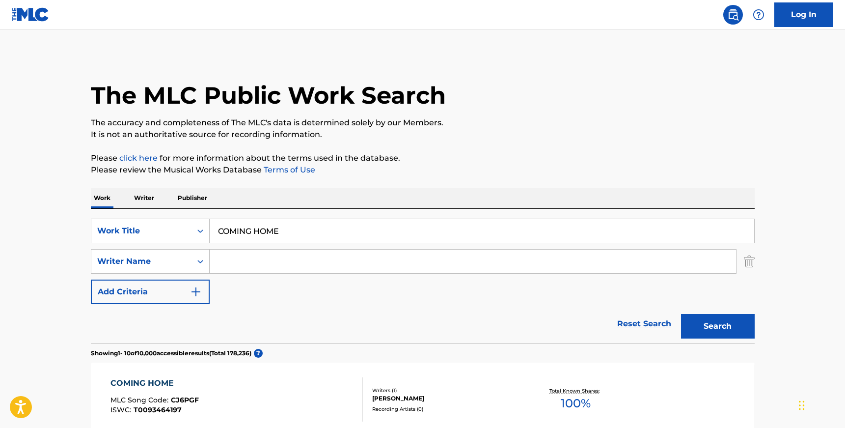
click at [307, 256] on input "Search Form" at bounding box center [473, 261] width 526 height 24
paste input "LIMARENKO"
type input "LIMARENKO"
click at [681, 314] on button "Search" at bounding box center [718, 326] width 74 height 25
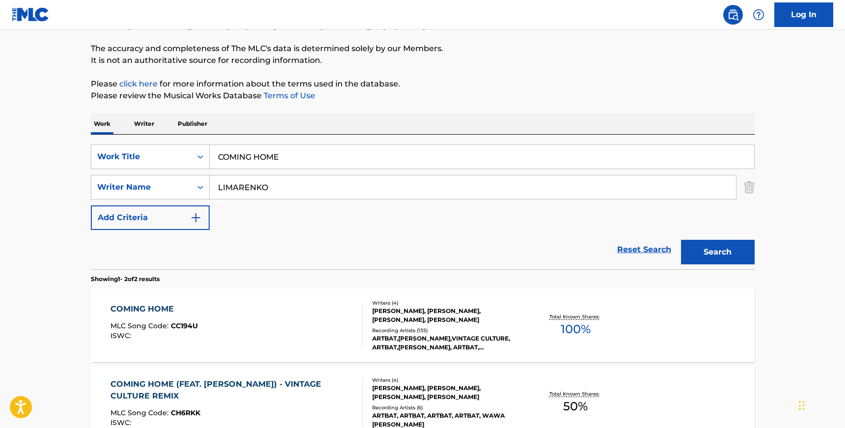
scroll to position [97, 0]
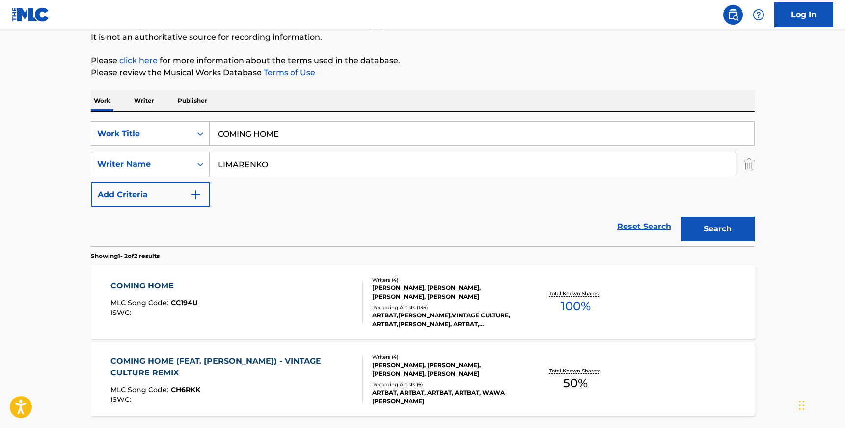
click at [425, 304] on div "Recording Artists ( 135 )" at bounding box center [446, 306] width 148 height 7
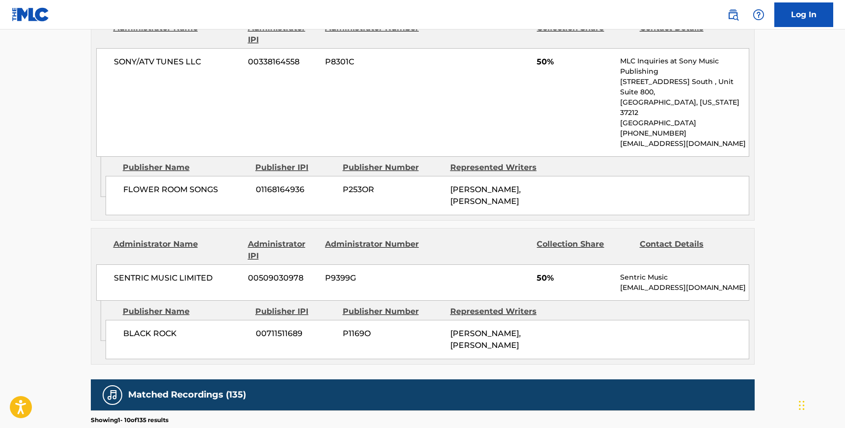
scroll to position [662, 0]
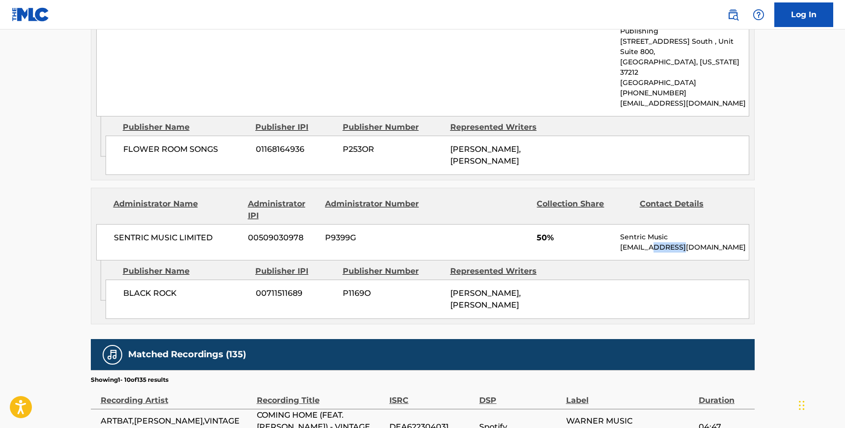
drag, startPoint x: 653, startPoint y: 226, endPoint x: 676, endPoint y: 226, distance: 23.6
click at [676, 242] on p "society@sentricmusic.com" at bounding box center [684, 247] width 128 height 10
copy p "sentric"
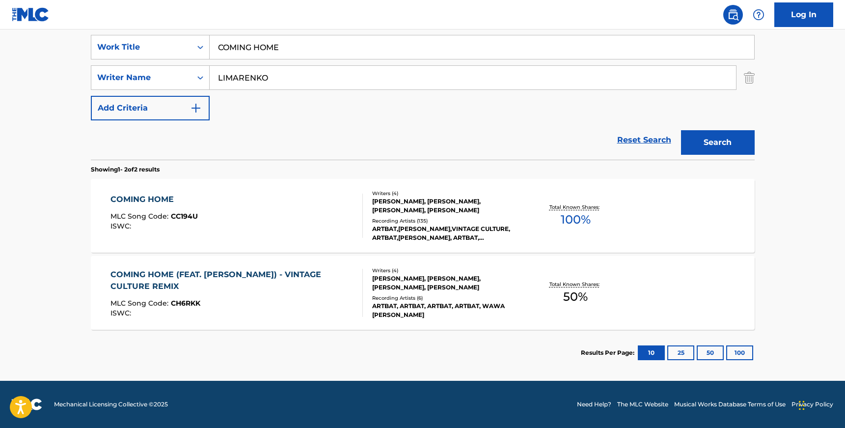
scroll to position [97, 0]
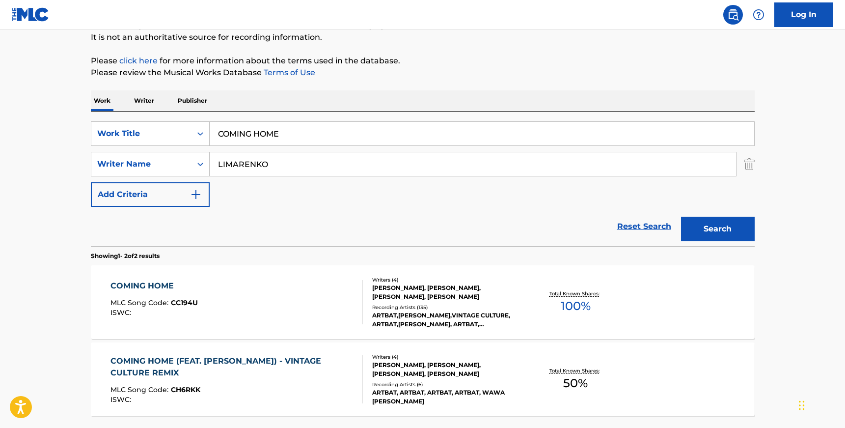
click at [295, 160] on input "LIMARENKO" at bounding box center [473, 164] width 526 height 24
paste input "GORVELL-DAHLL KYRRE, PLESTED PHILIP JOHN, Andrew William Jackson"
click at [493, 164] on input "GORVELL-DAHLL KYRRE, PLESTED PHILIP JOHN, Andrew William Jackson" at bounding box center [473, 164] width 526 height 24
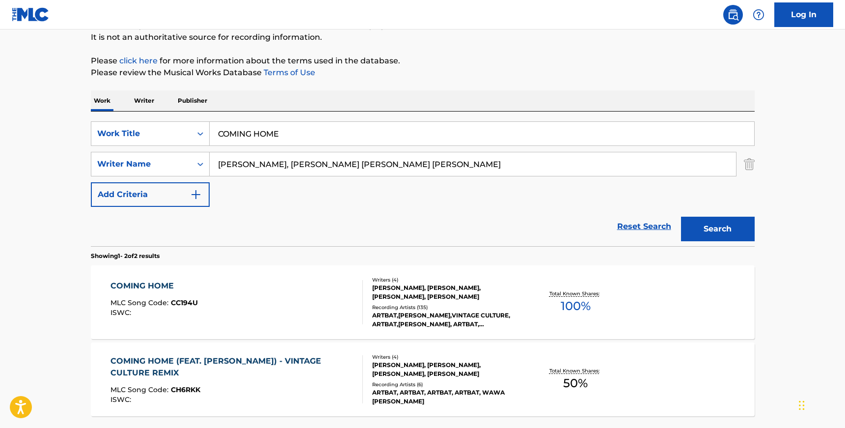
click at [493, 164] on input "GORVELL-DAHLL KYRRE, PLESTED PHILIP JOHN, Andrew William Jackson" at bounding box center [473, 164] width 526 height 24
click at [339, 166] on input "GORVELL-DAHLL KYRRE, PLESTED PHILIP JOHN, Andrew William Jackson" at bounding box center [473, 164] width 526 height 24
paste input "Search Form"
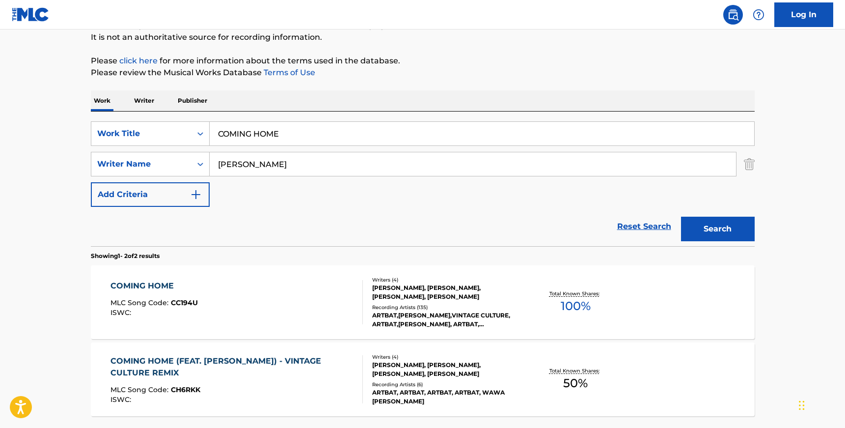
click at [681, 217] on button "Search" at bounding box center [718, 229] width 74 height 25
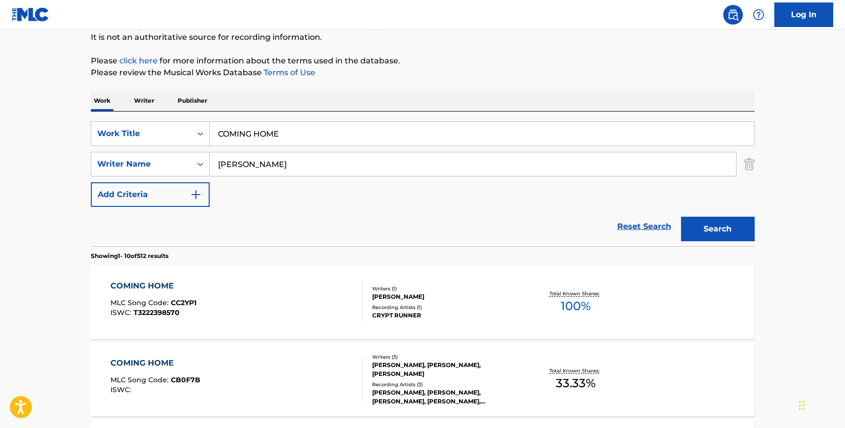
click at [351, 158] on input "Jackson" at bounding box center [473, 164] width 526 height 24
paste input "TOP ZACHARY"
type input "TOP ZACHARY"
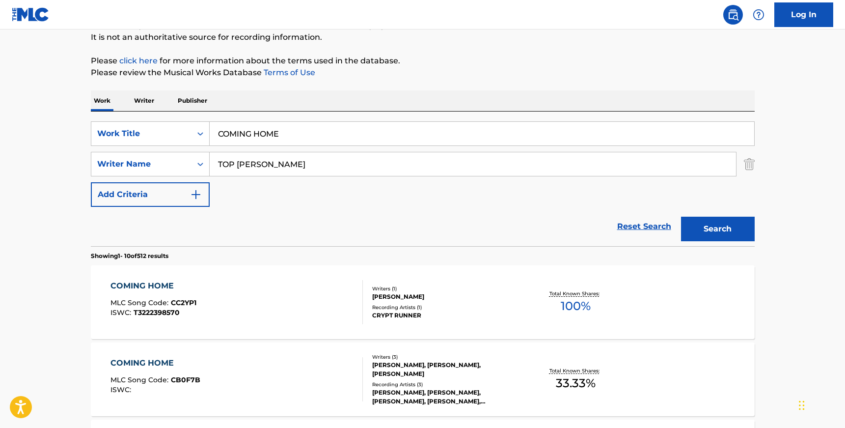
click at [287, 130] on input "COMING HOME" at bounding box center [482, 134] width 545 height 24
paste input "LONELY FOR LONG"
type input "LONELY FOR LONG"
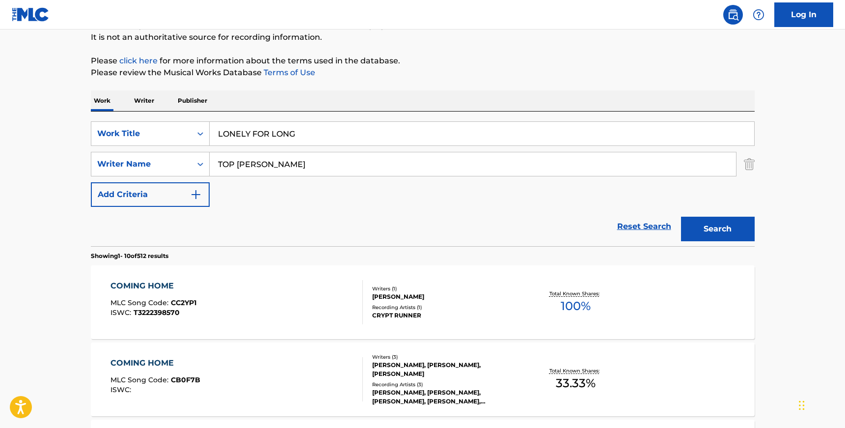
click at [724, 221] on button "Search" at bounding box center [718, 229] width 74 height 25
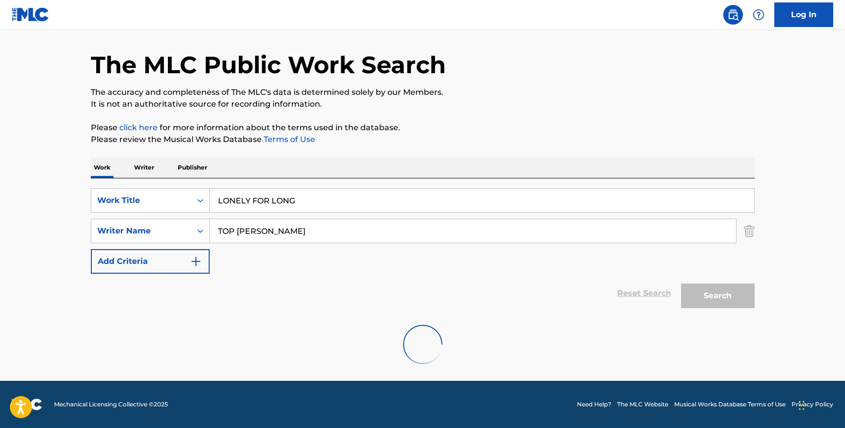
scroll to position [0, 0]
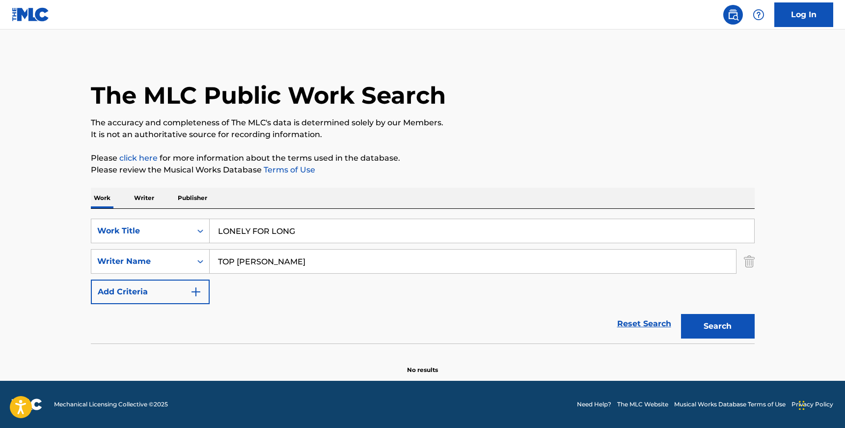
click at [227, 263] on input "TOP ZACHARY" at bounding box center [473, 261] width 526 height 24
type input "ZACHARY"
click at [681, 314] on button "Search" at bounding box center [718, 326] width 74 height 25
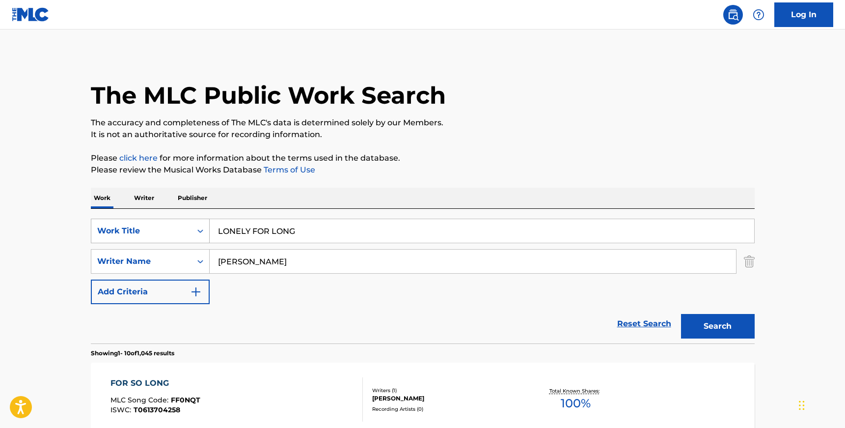
click at [195, 235] on icon "Search Form" at bounding box center [200, 231] width 10 height 10
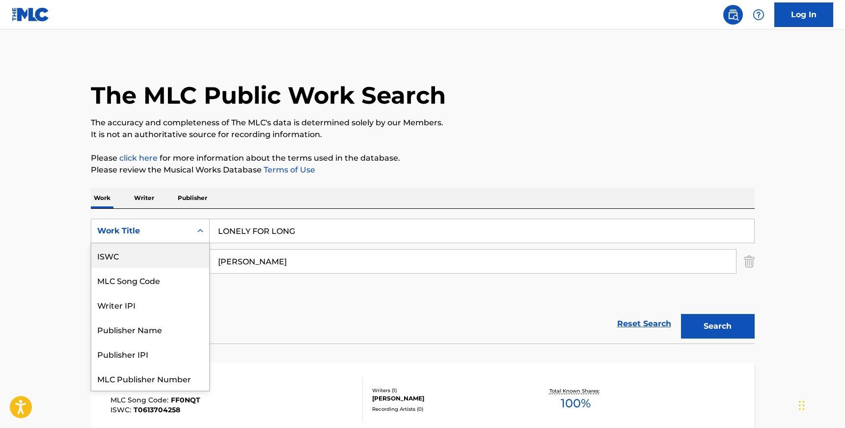
click at [160, 261] on div "ISWC" at bounding box center [150, 255] width 118 height 25
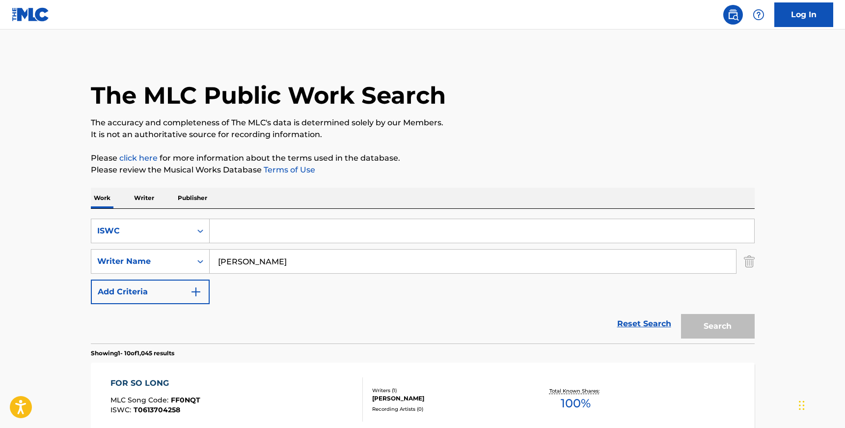
click at [261, 230] on input "Search Form" at bounding box center [482, 231] width 545 height 24
type input "v"
paste input "T9325887885"
type input "T9325887885"
click at [263, 261] on input "ZACHARY" at bounding box center [473, 261] width 526 height 24
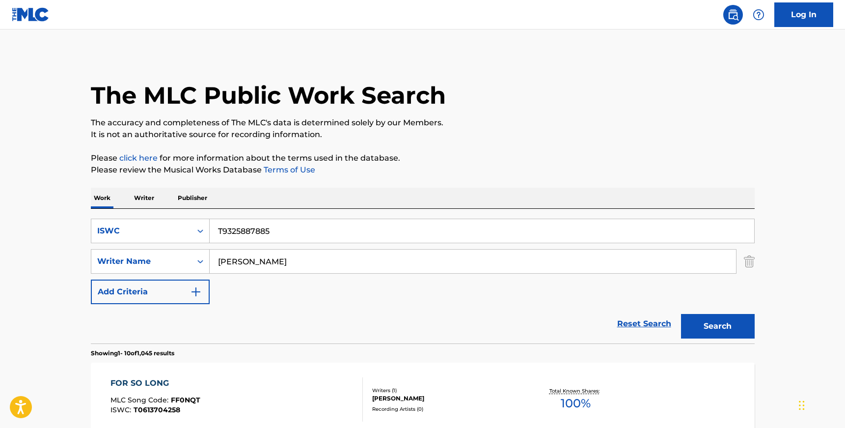
click at [263, 261] on input "ZACHARY" at bounding box center [473, 261] width 526 height 24
click at [681, 314] on button "Search" at bounding box center [718, 326] width 74 height 25
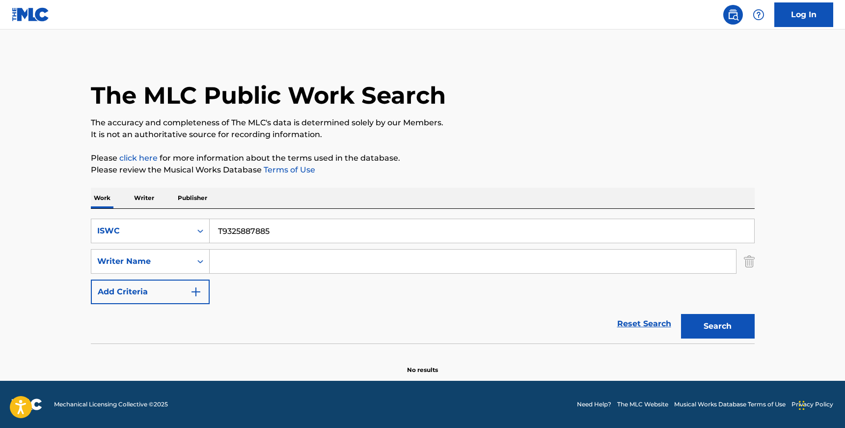
click at [237, 230] on input "T9325887885" at bounding box center [482, 231] width 545 height 24
paste input "LONELY FOR LONG"
type input "LONELY FOR LONG"
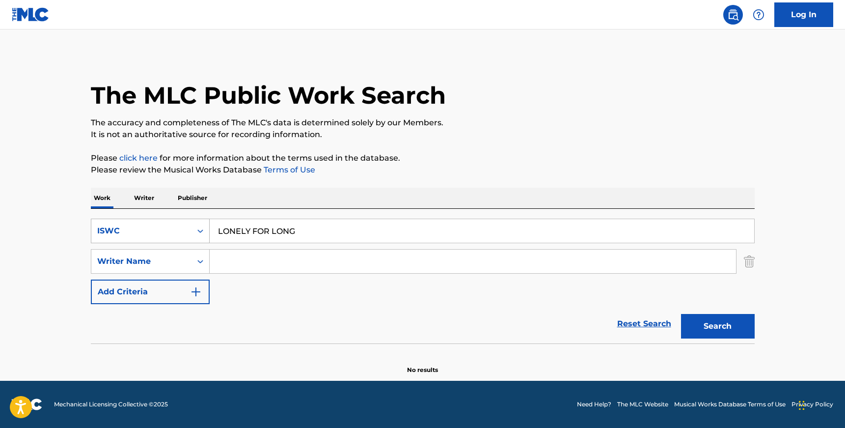
click at [200, 231] on icon "Search Form" at bounding box center [200, 231] width 10 height 10
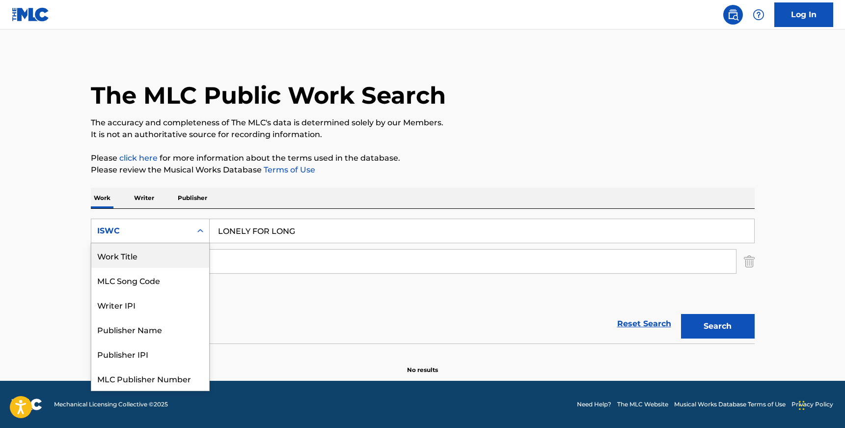
click at [178, 260] on div "Work Title" at bounding box center [150, 255] width 118 height 25
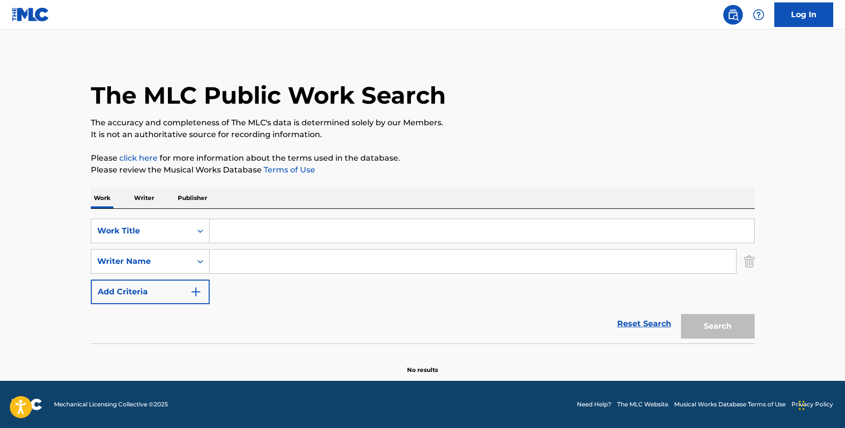
click at [232, 226] on input "Search Form" at bounding box center [482, 231] width 545 height 24
paste input "FABULOUS"
type input "FABULOUS"
click at [52, 262] on main "The MLC Public Work Search The accuracy and completeness of The MLC's data is d…" at bounding box center [422, 204] width 845 height 351
click at [278, 273] on input "Search Form" at bounding box center [473, 261] width 526 height 24
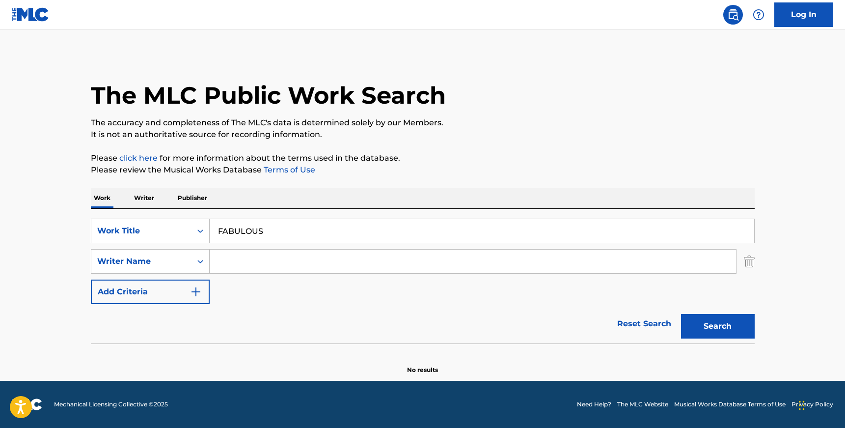
paste input "NOLAN KENNY"
type input "NOLAN KENNY"
click at [681, 314] on button "Search" at bounding box center [718, 326] width 74 height 25
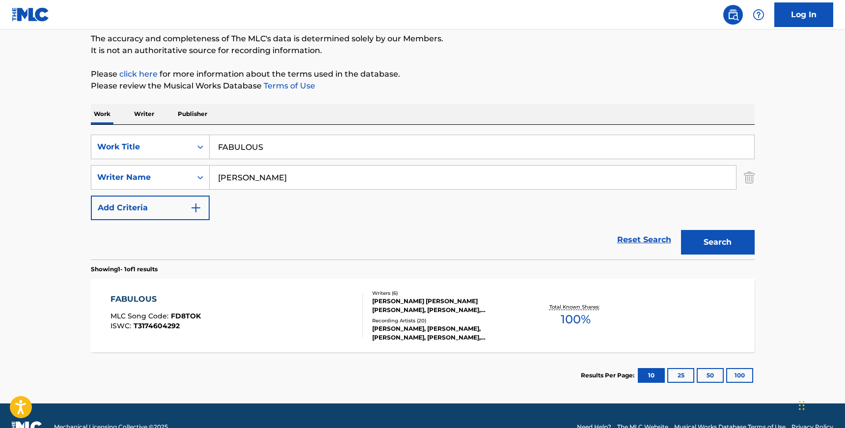
scroll to position [90, 0]
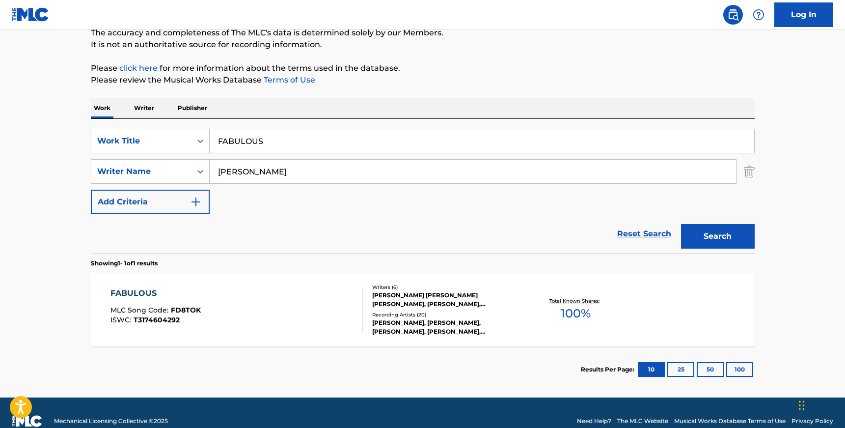
click at [328, 317] on div "FABULOUS MLC Song Code : FD8TOK ISWC : T3174604292" at bounding box center [236, 309] width 252 height 44
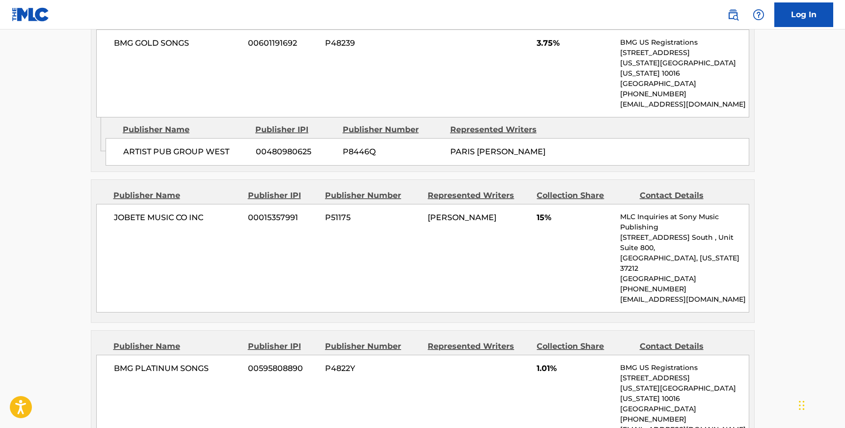
scroll to position [1821, 0]
